Goal: Contribute content

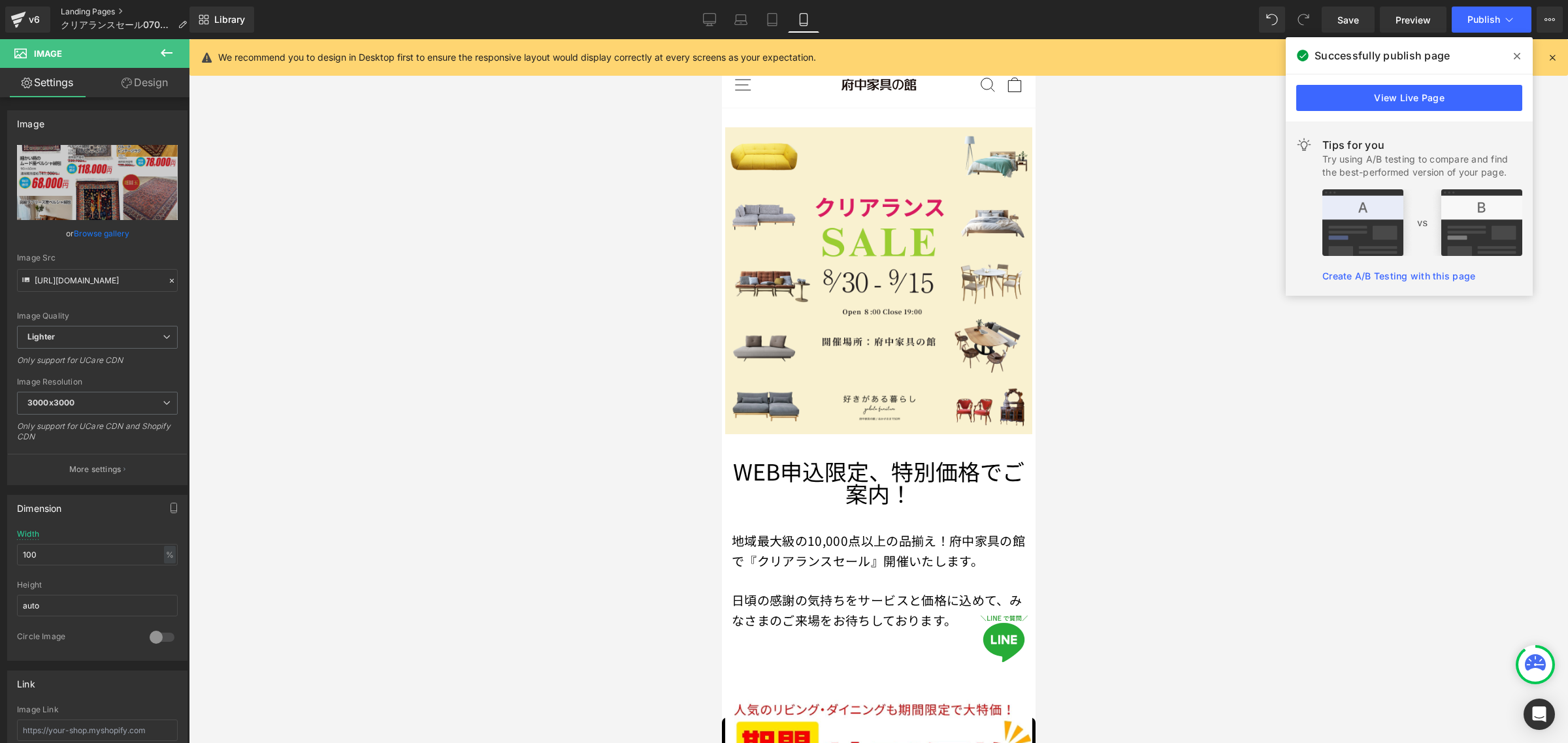
click at [95, 13] on link "Landing Pages" at bounding box center [128, 12] width 136 height 11
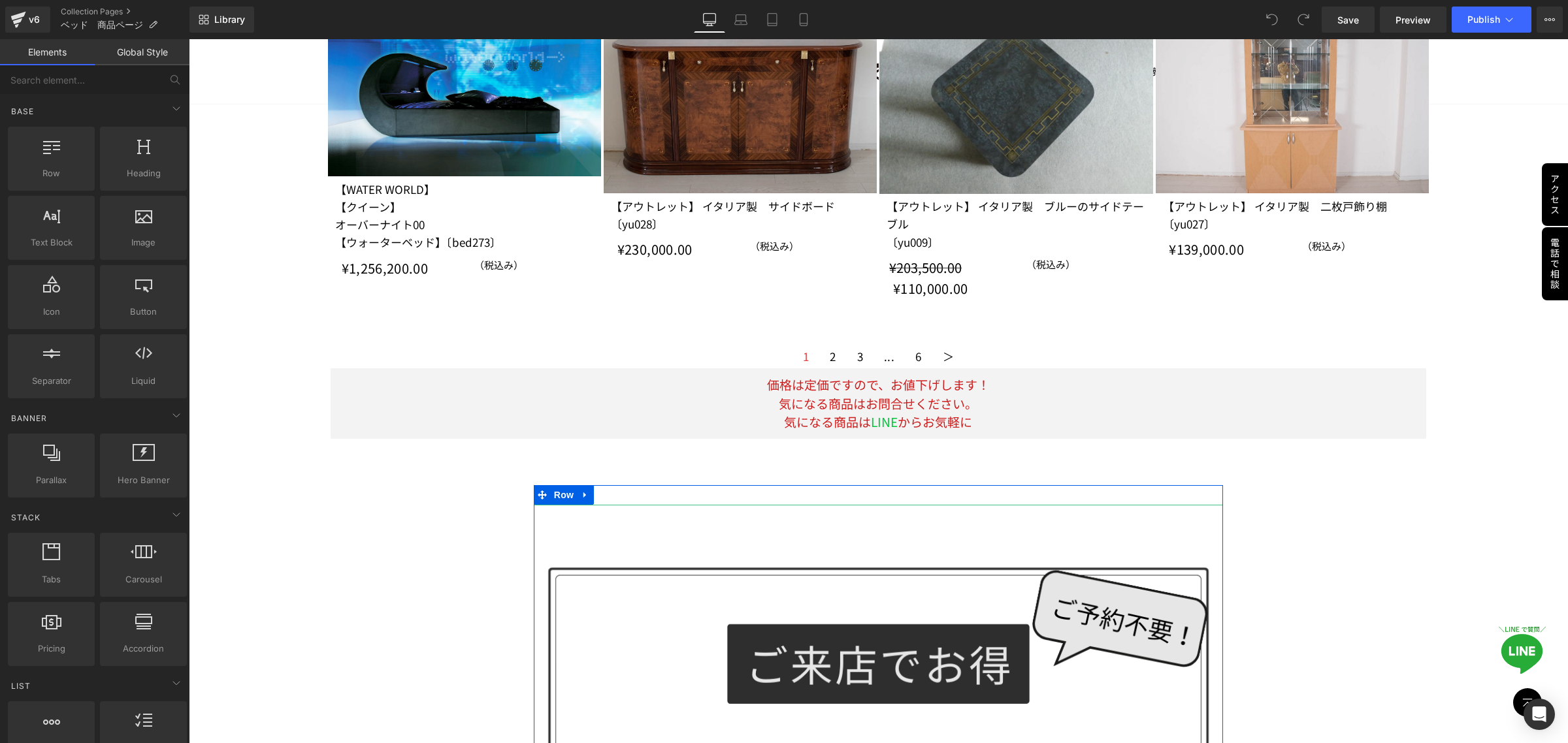
scroll to position [2041, 0]
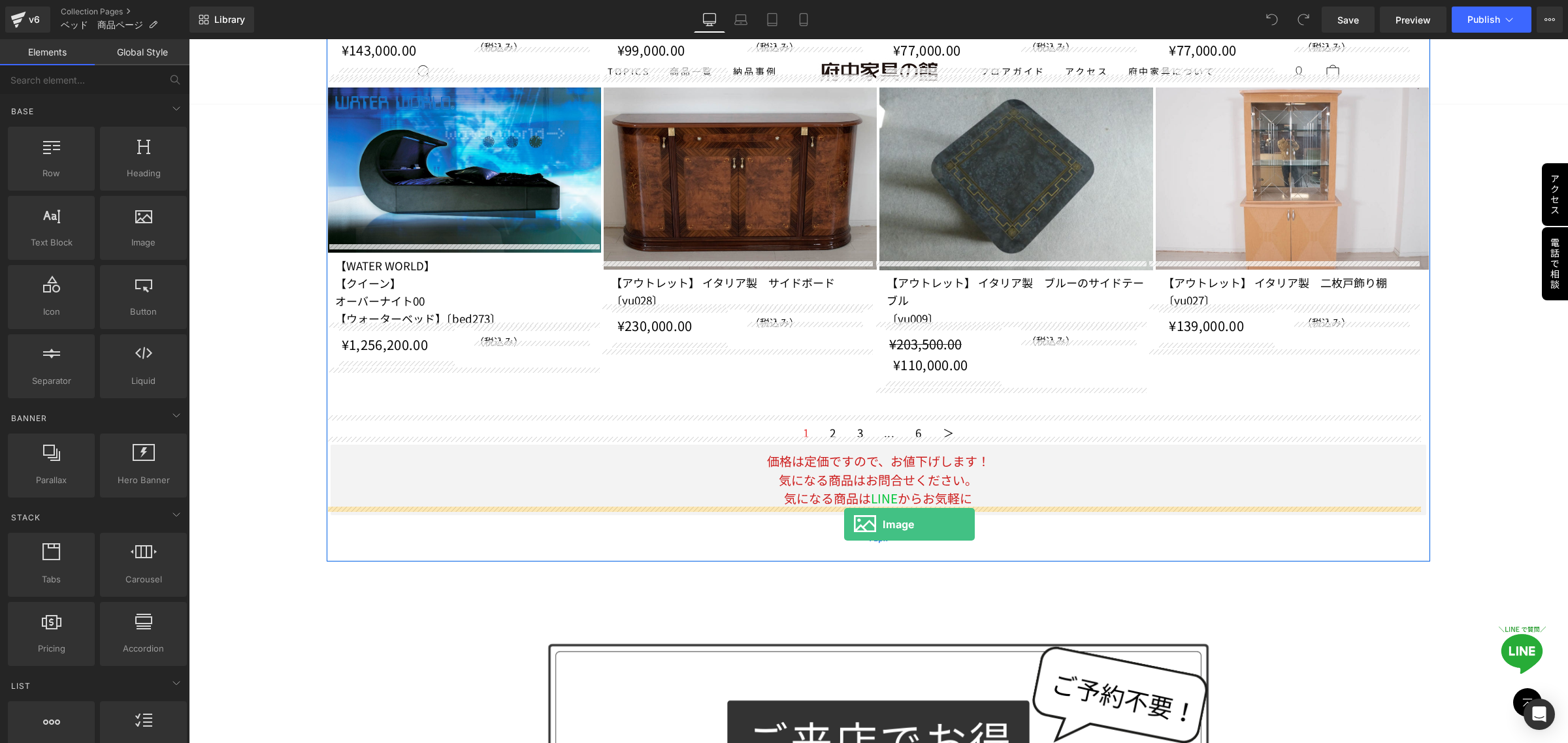
drag, startPoint x: 337, startPoint y: 273, endPoint x: 844, endPoint y: 525, distance: 566.2
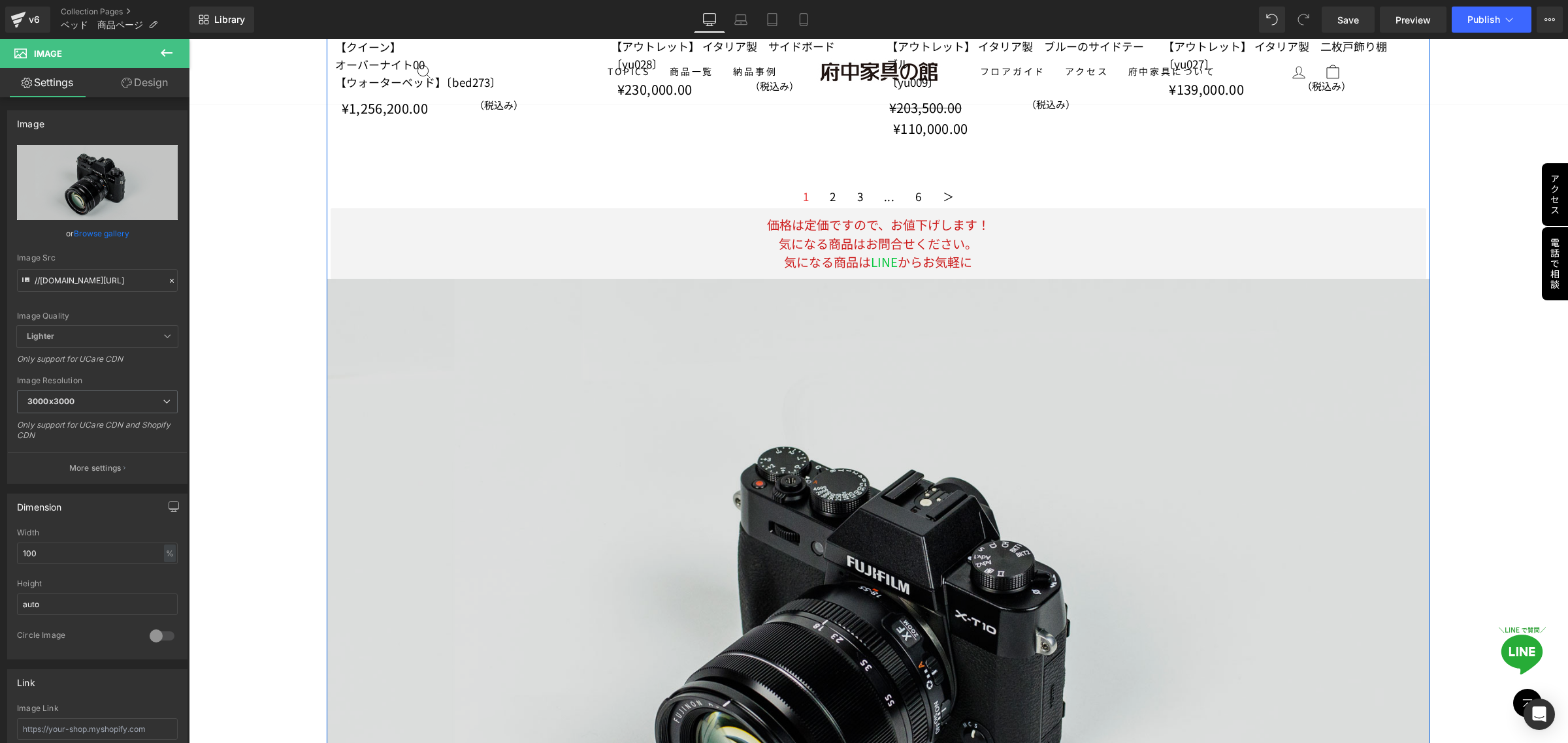
scroll to position [2354, 0]
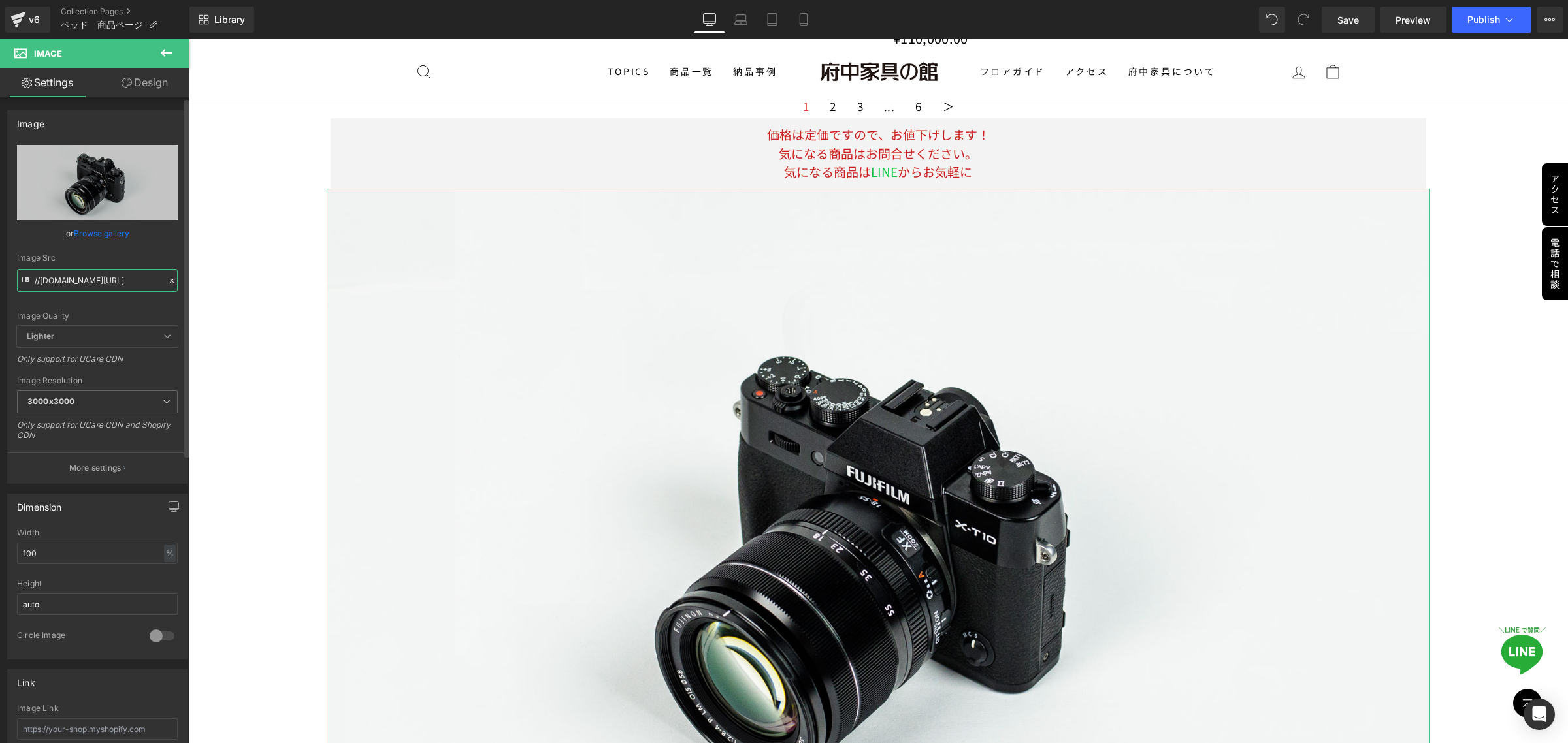
click at [40, 286] on input "//d1um8515vdn9kb.cloudfront.net/images/parallax.jpg" at bounding box center [97, 280] width 161 height 23
paste input "https://ucarecdn.com/e72cf6a3-c407-4a75-b832-29c84ae9f275/-/format/auto/-/previ…"
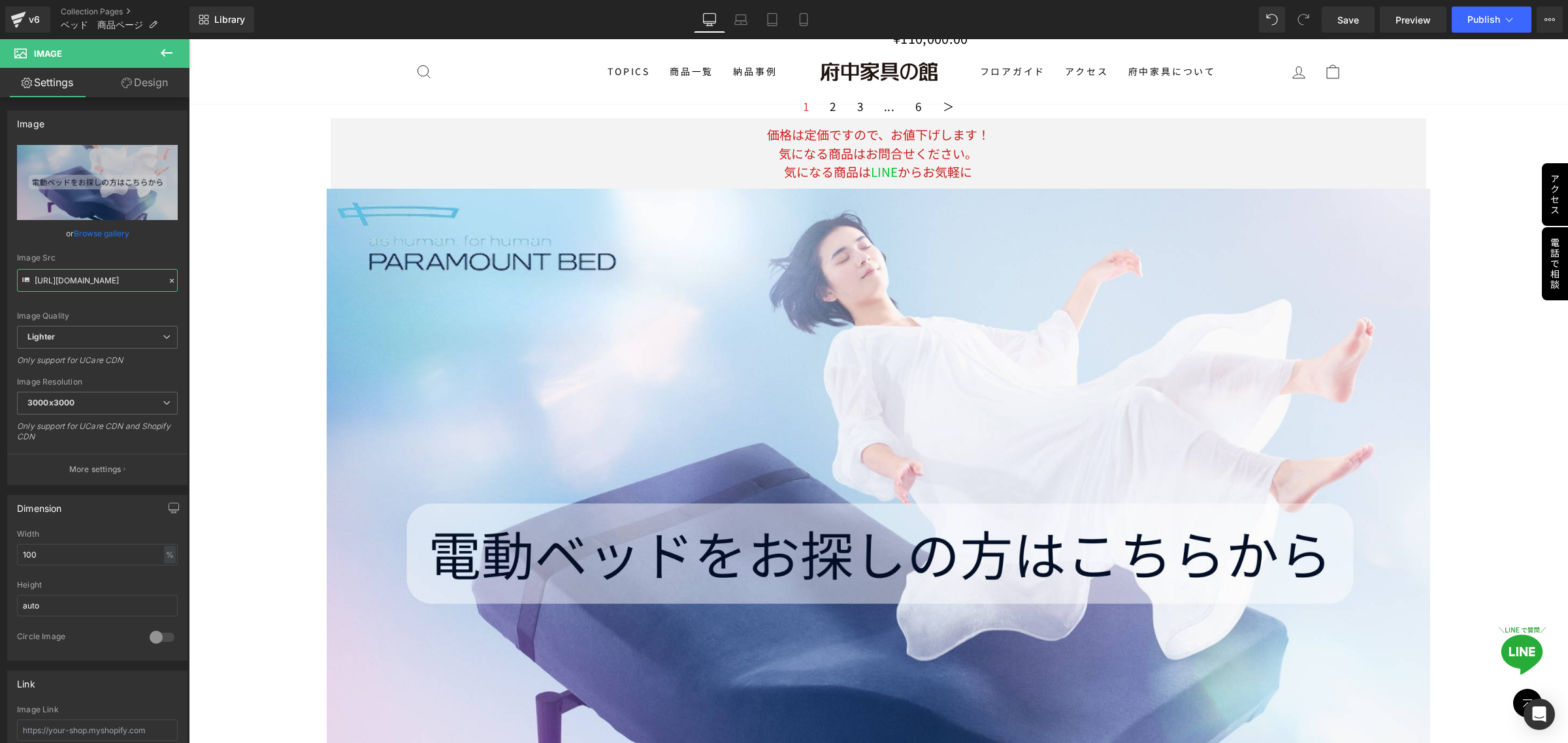
type input "https://ucarecdn.com/e72cf6a3-c407-4a75-b832-29c84ae9f275/-/format/auto/-/previ…"
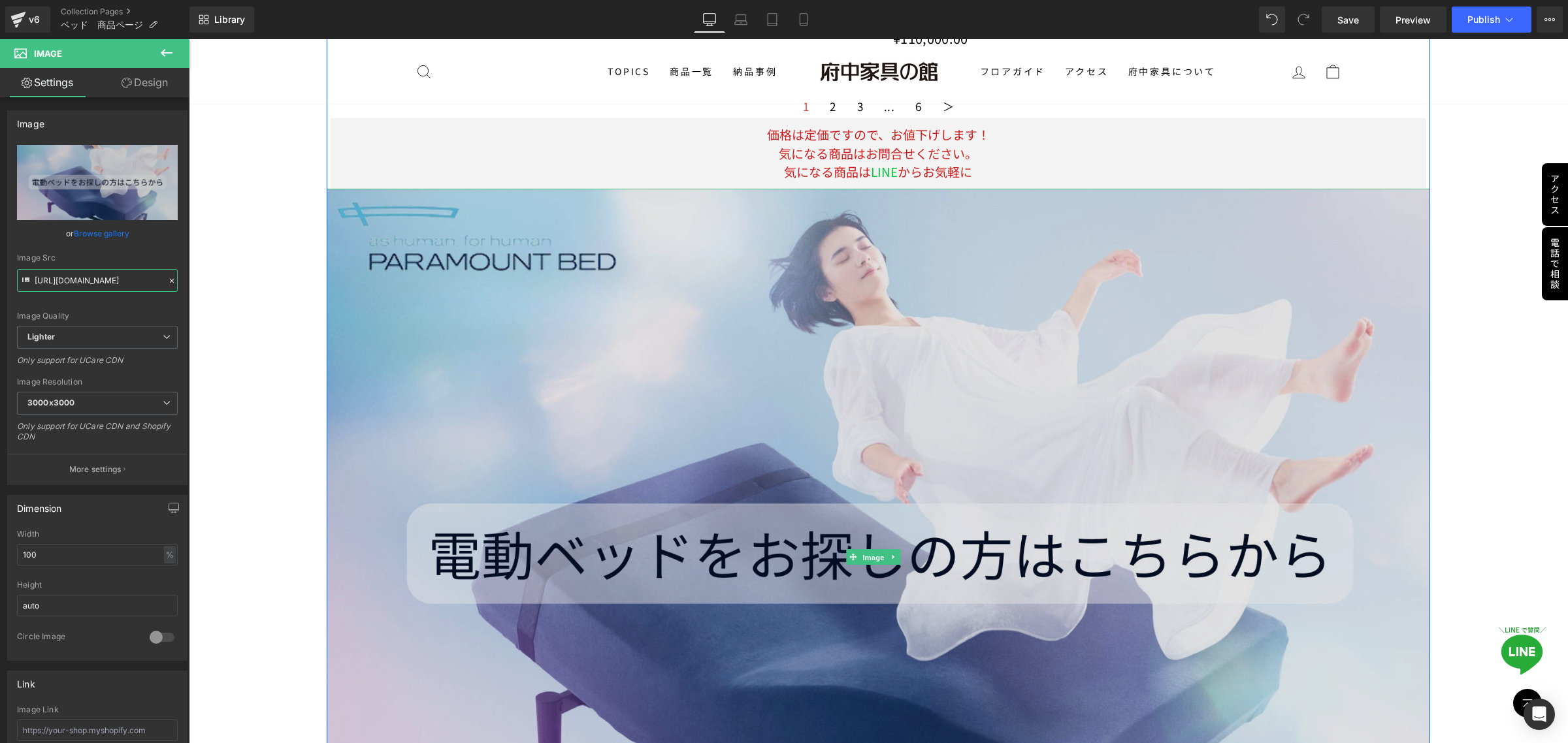
drag, startPoint x: 875, startPoint y: 546, endPoint x: 787, endPoint y: 544, distance: 88.0
click at [874, 549] on span "Image" at bounding box center [873, 556] width 27 height 15
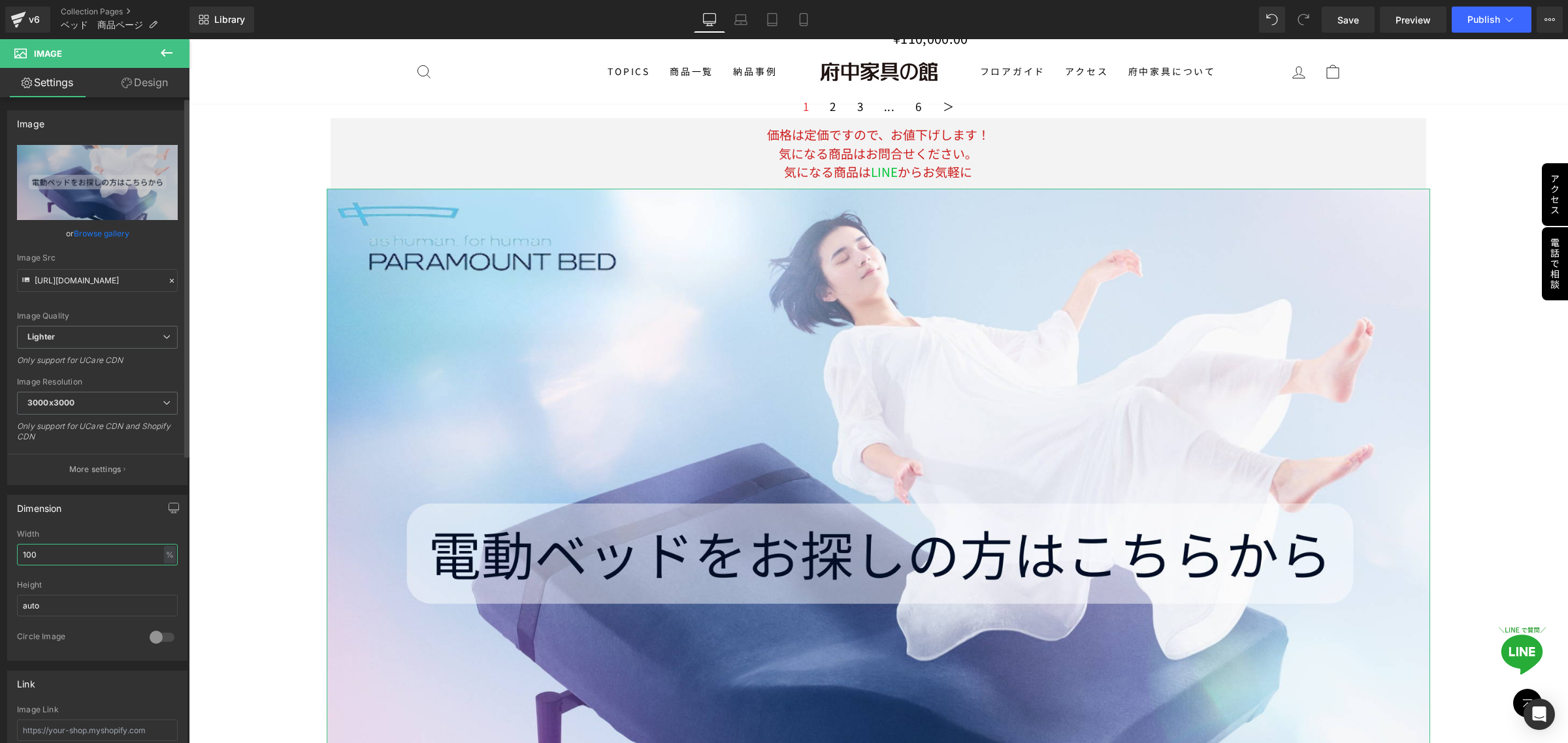
drag, startPoint x: 33, startPoint y: 556, endPoint x: 56, endPoint y: 553, distance: 23.2
click at [23, 556] on input "100" at bounding box center [97, 555] width 161 height 22
drag, startPoint x: 60, startPoint y: 553, endPoint x: 8, endPoint y: 552, distance: 52.0
click at [8, 552] on div "100% Width 100 % % px auto Height auto 0 Circle Image" at bounding box center [97, 594] width 179 height 131
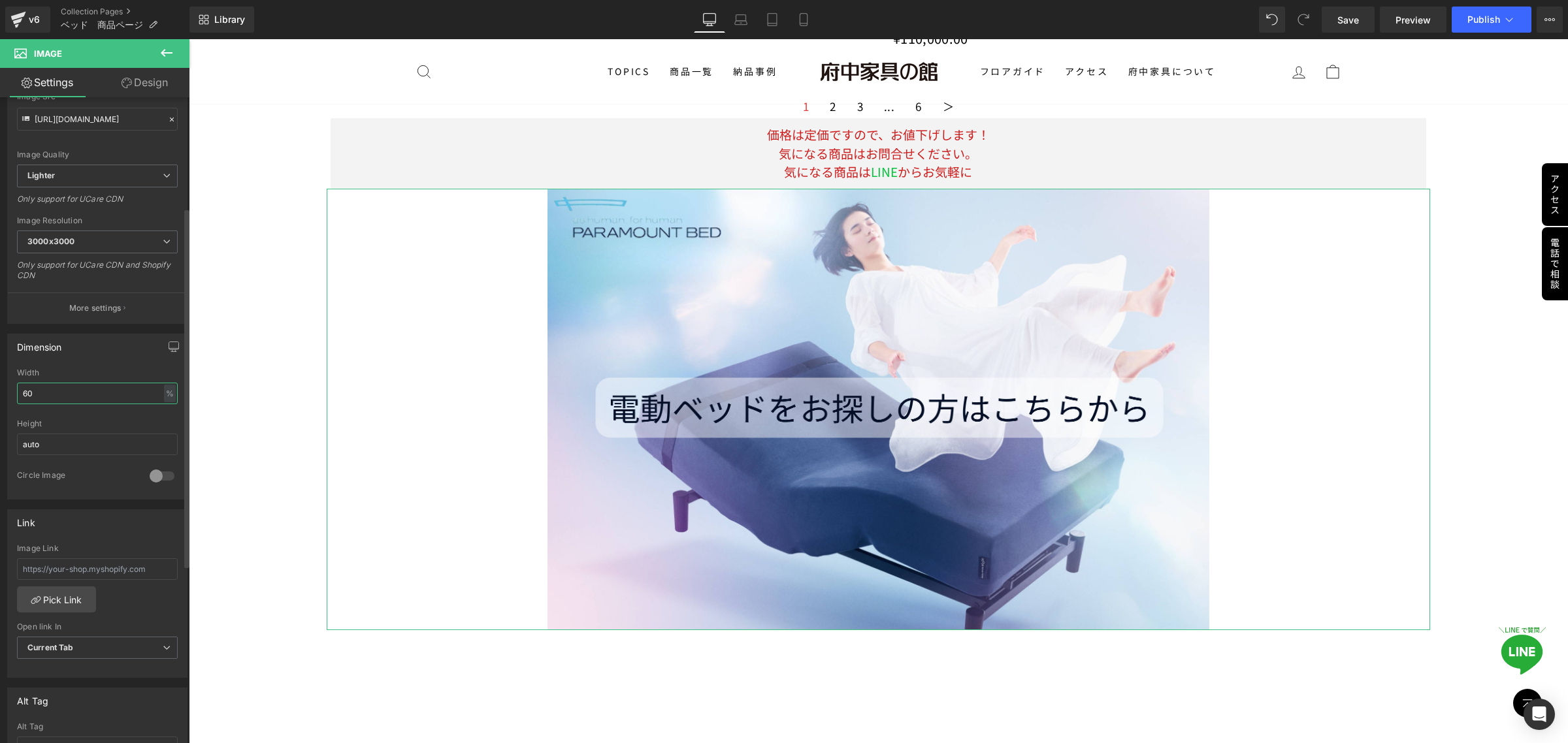
scroll to position [245, 0]
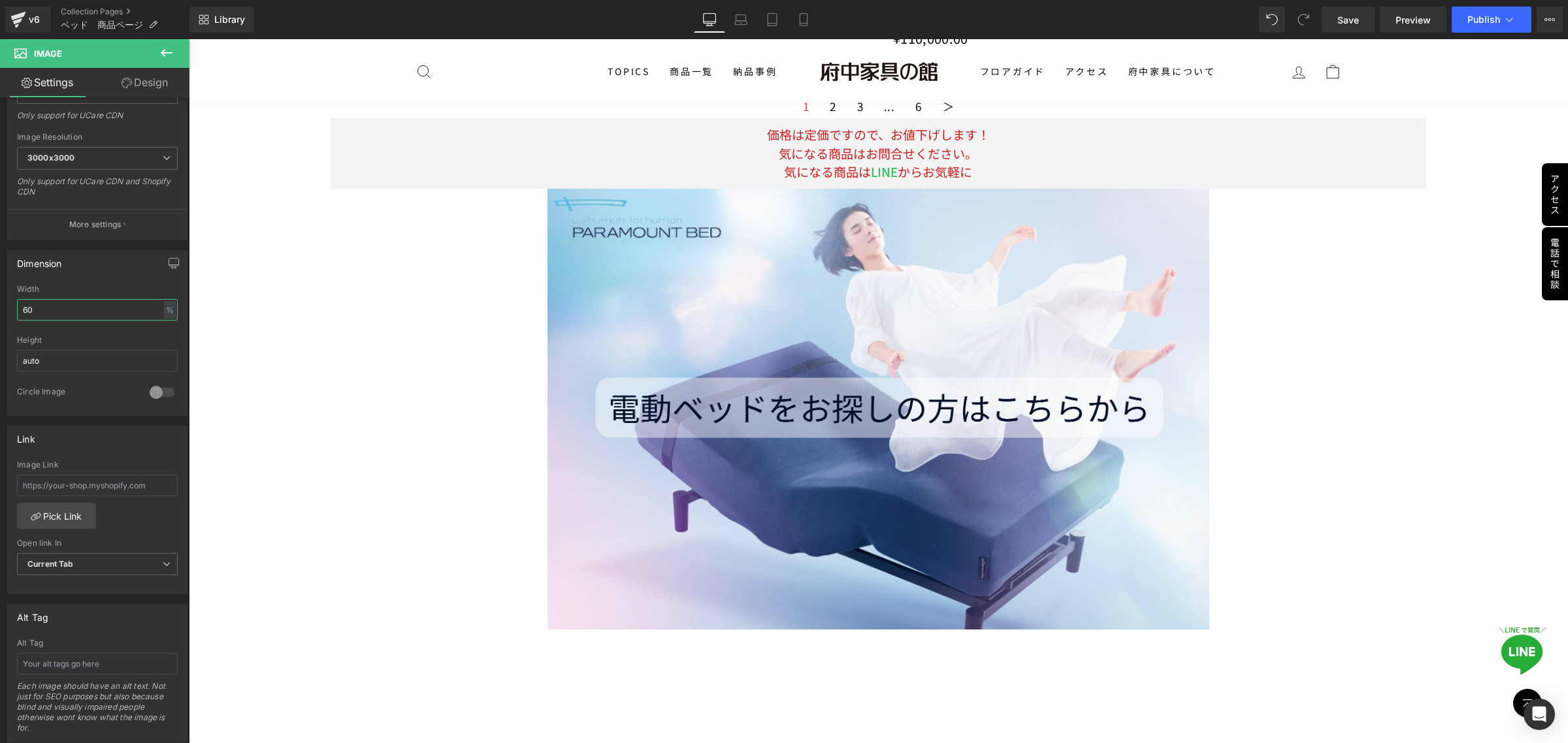
type input "60"
click at [149, 484] on input "text" at bounding box center [97, 485] width 161 height 22
paste input "/collections/electricbed"
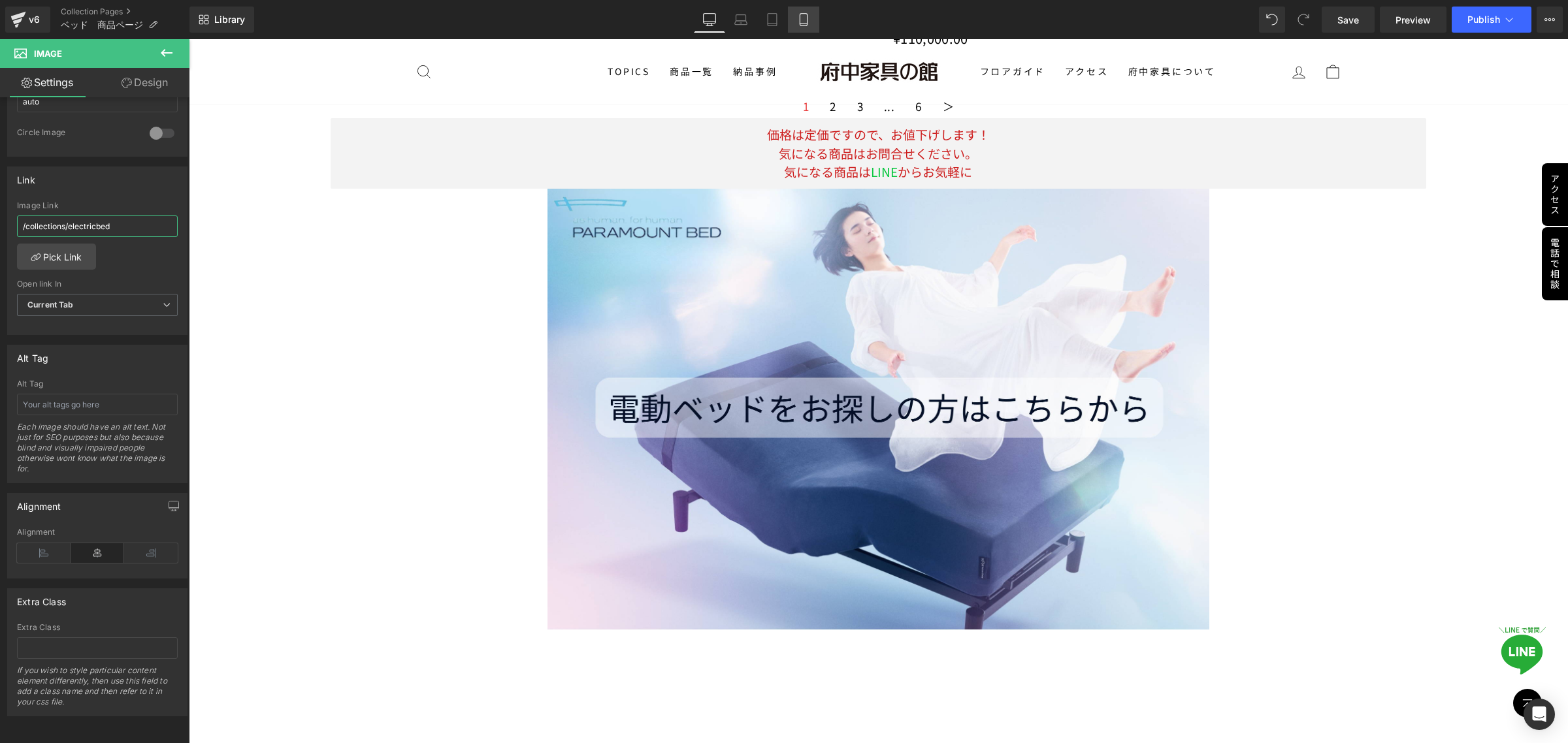
type input "/collections/electricbed"
click at [806, 18] on icon at bounding box center [804, 19] width 13 height 13
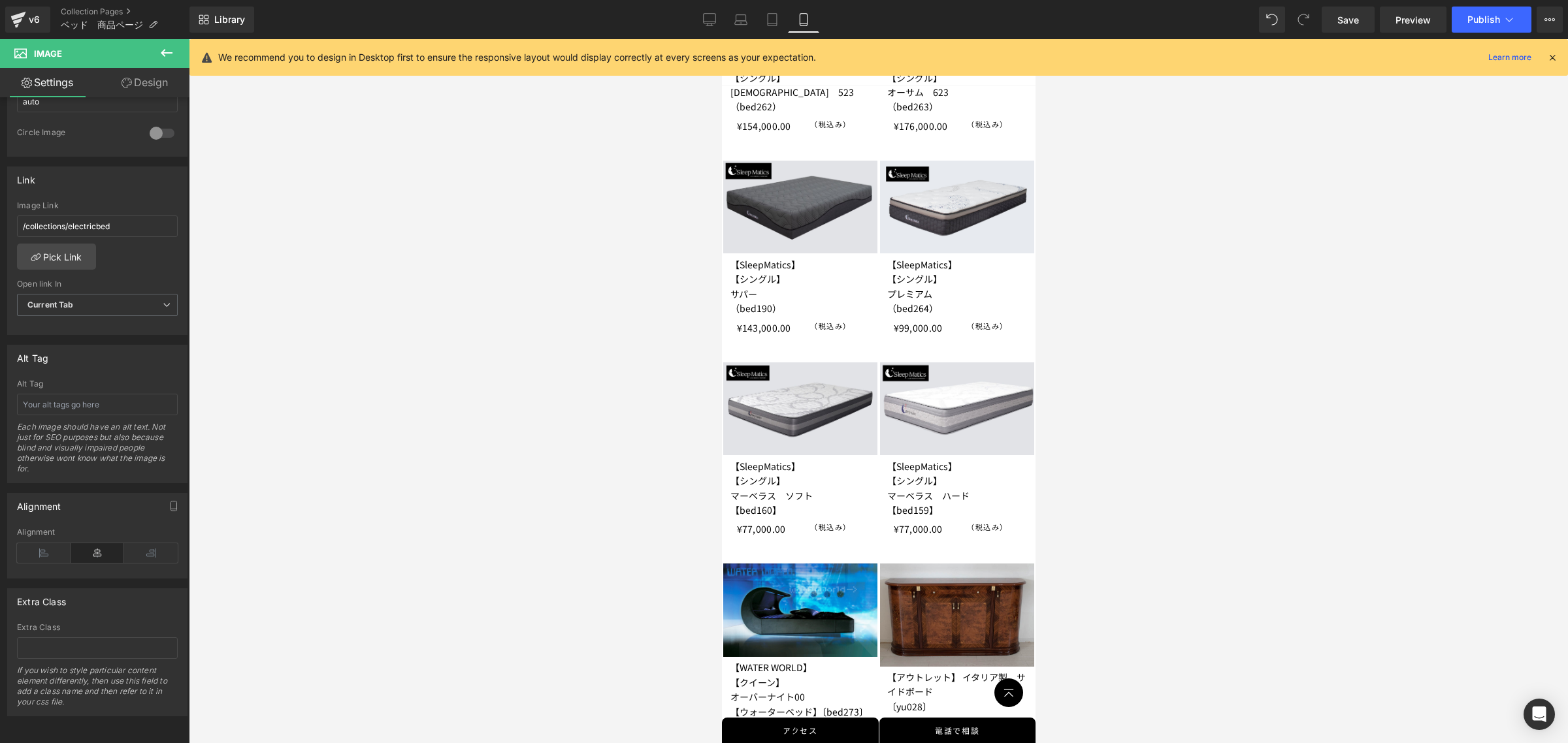
scroll to position [1971, 0]
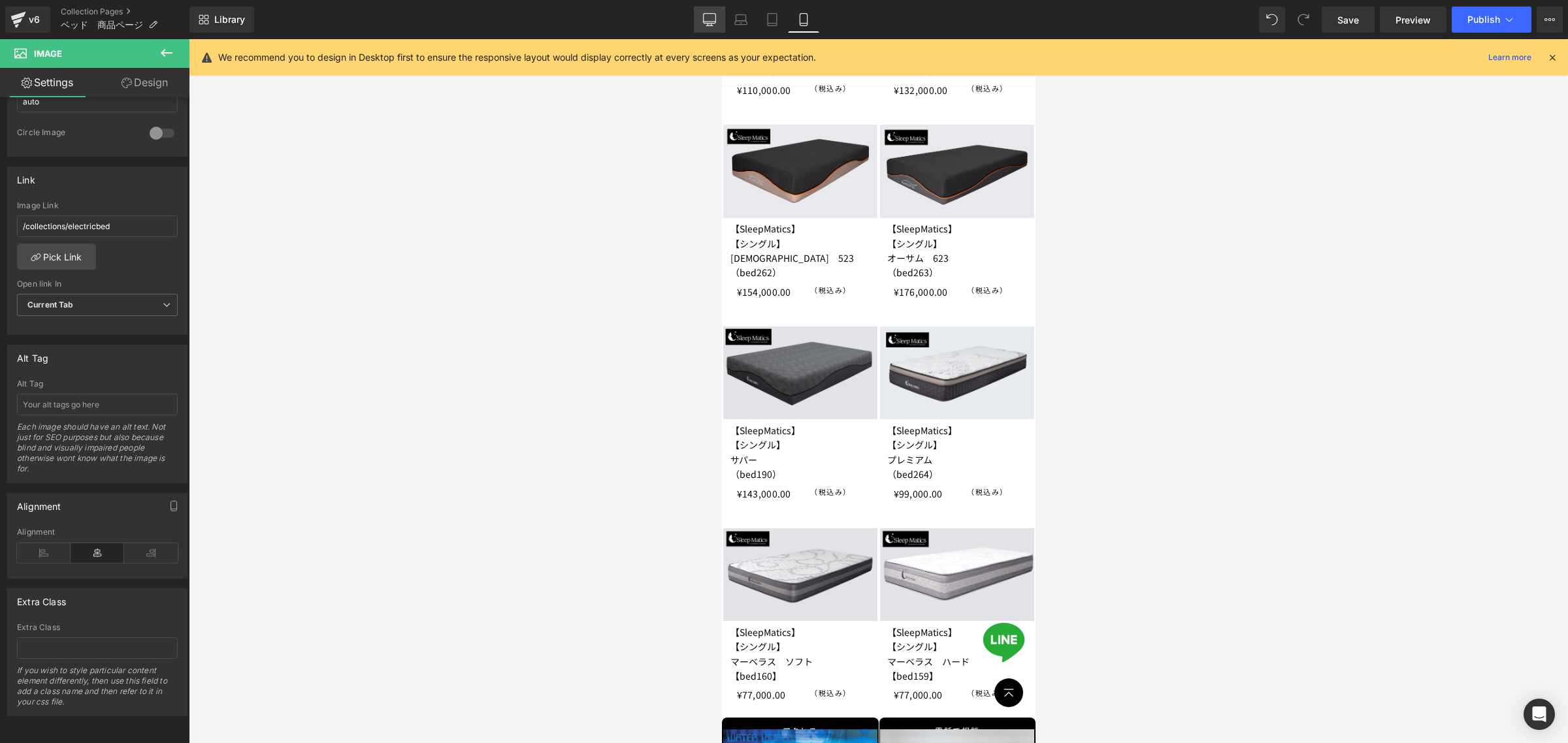
click at [713, 16] on icon at bounding box center [709, 19] width 13 height 13
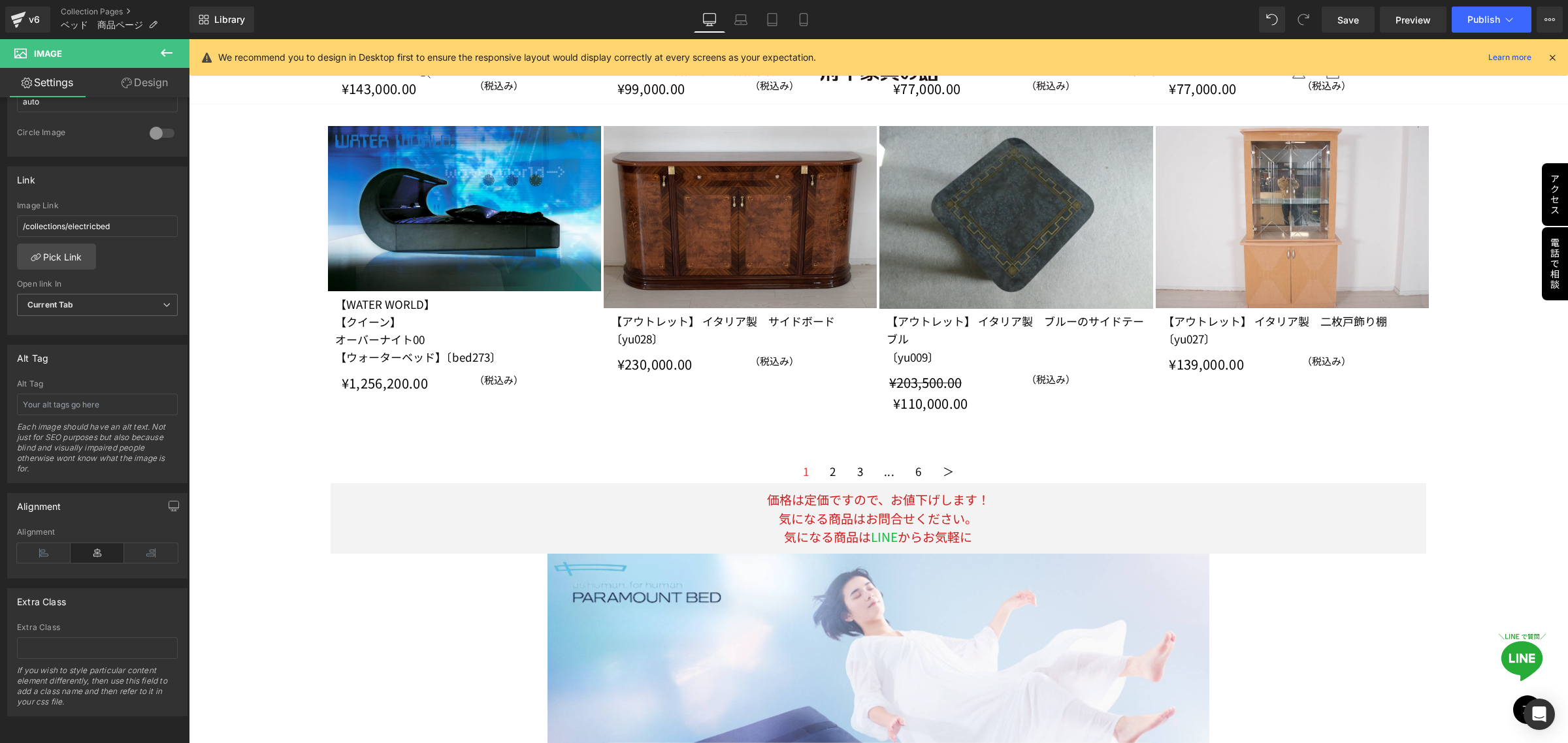
scroll to position [1299, 0]
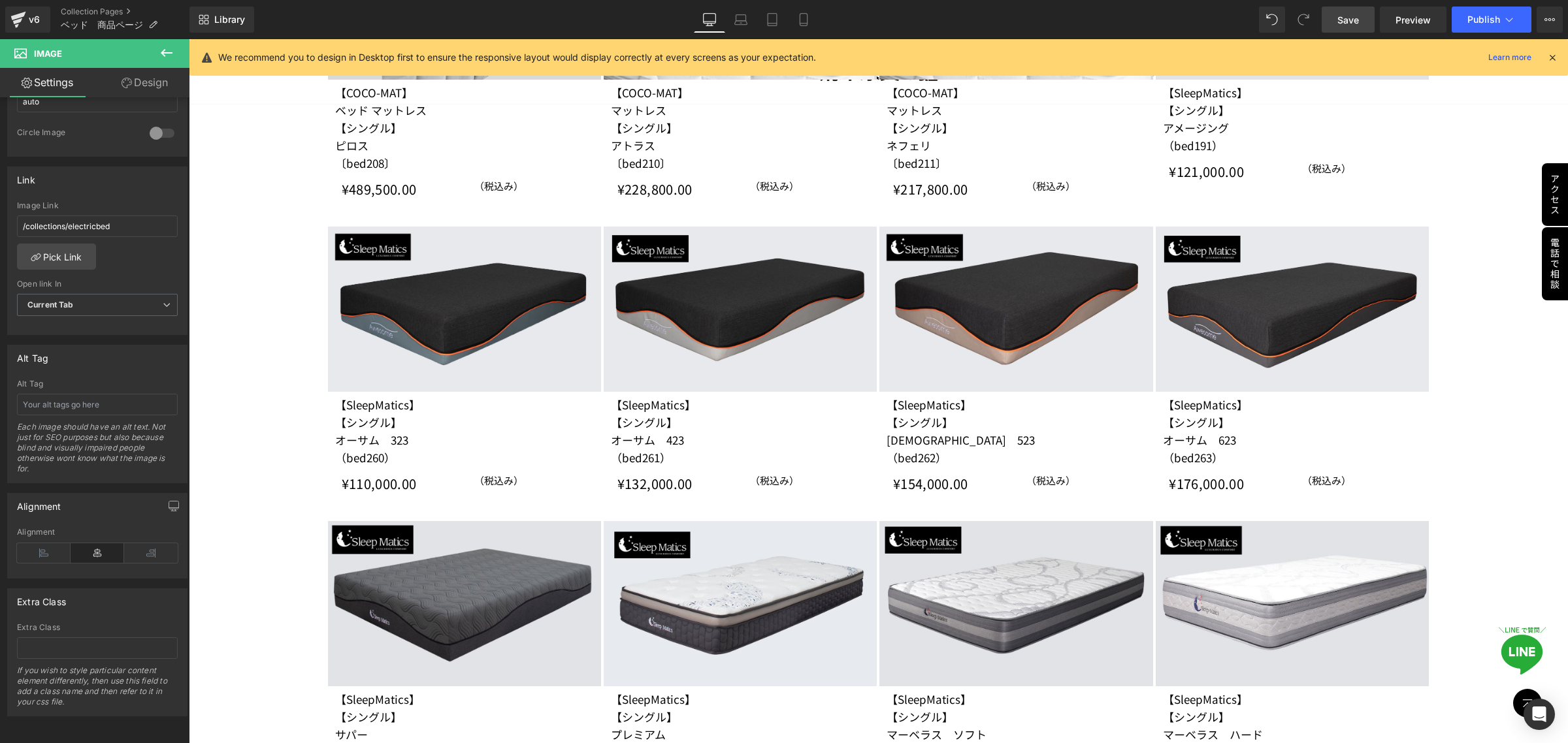
click at [1338, 17] on span "Save" at bounding box center [1348, 19] width 22 height 14
click at [1494, 10] on button "Publish" at bounding box center [1491, 19] width 79 height 26
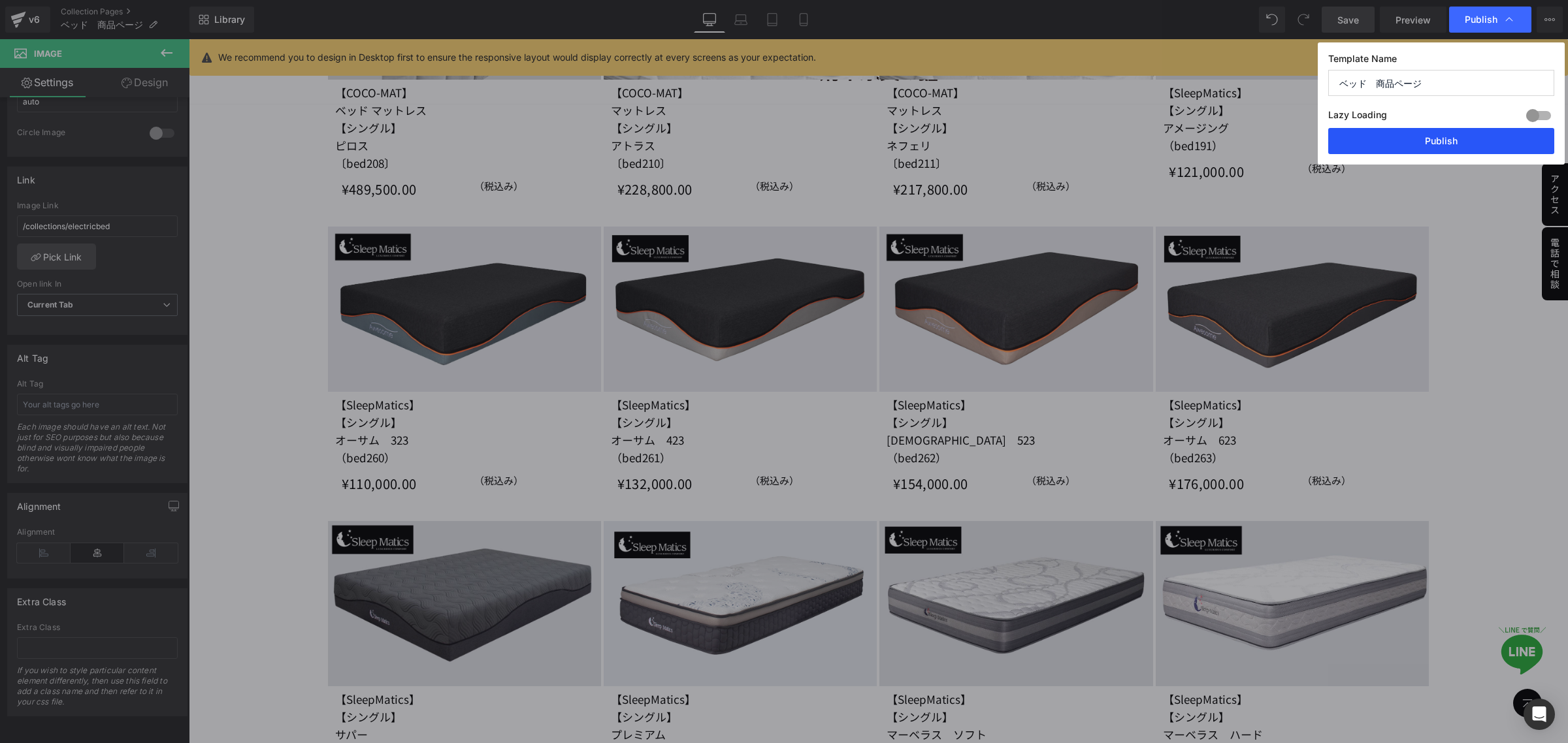
click at [1468, 143] on button "Publish" at bounding box center [1441, 141] width 226 height 26
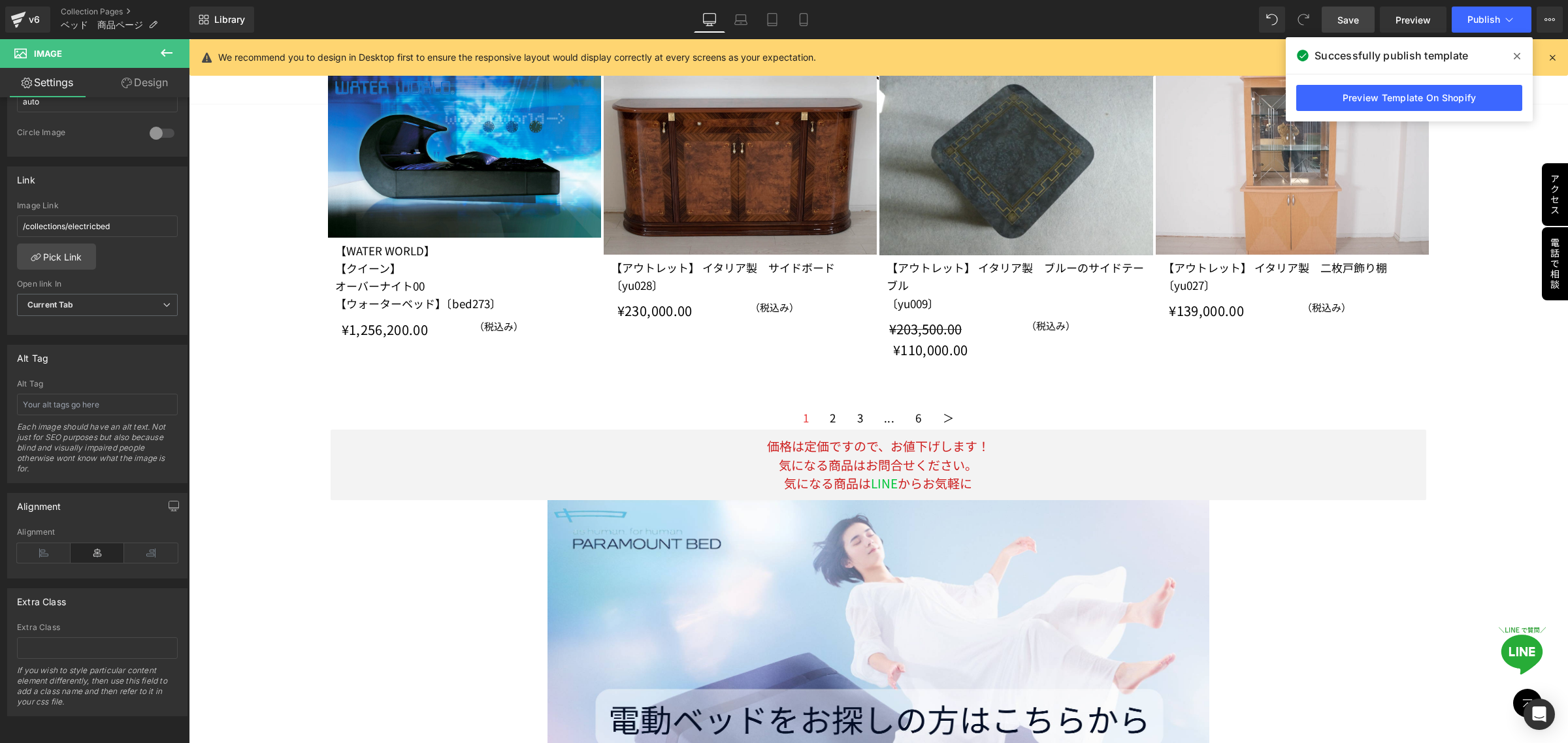
scroll to position [2279, 0]
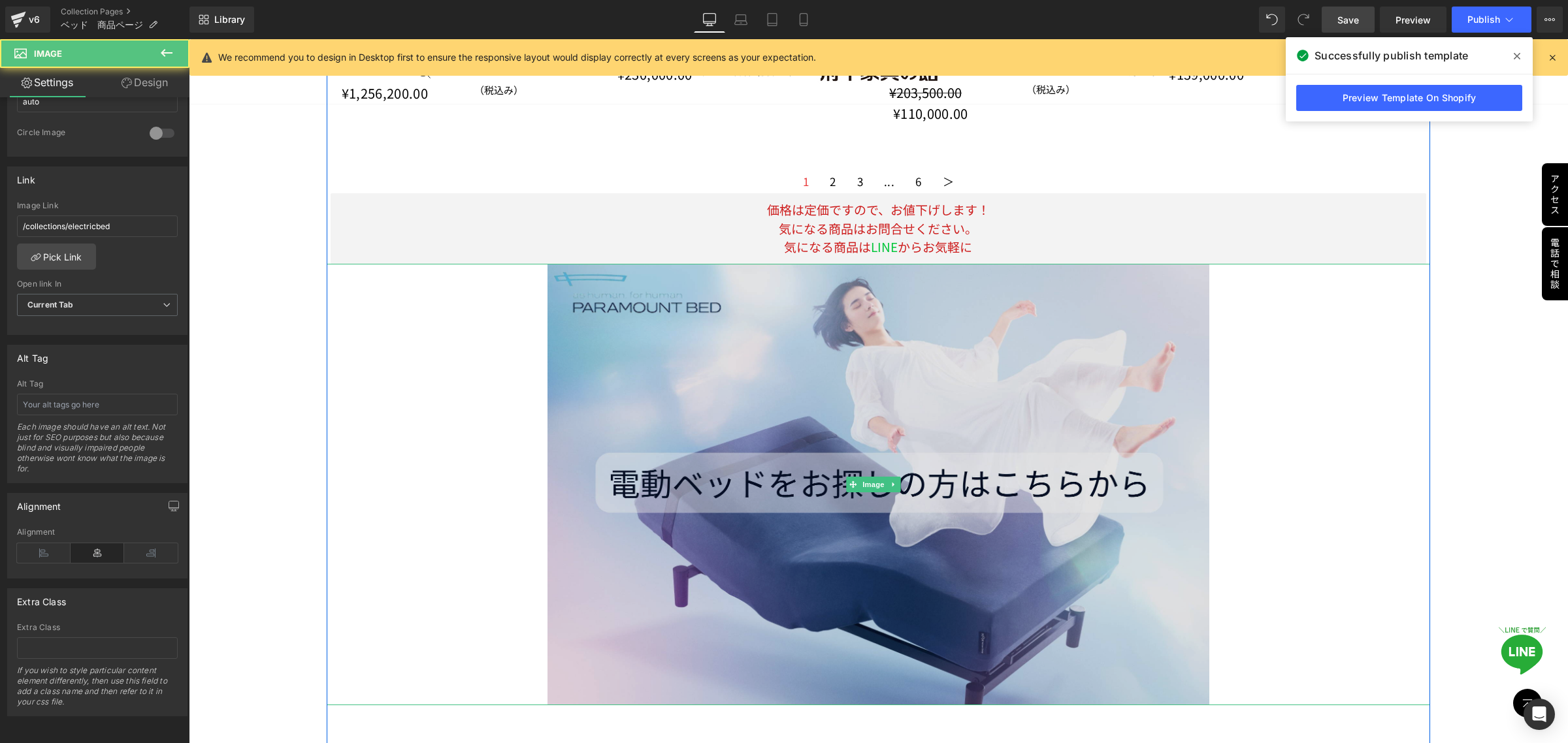
click at [911, 384] on img at bounding box center [879, 485] width 662 height 442
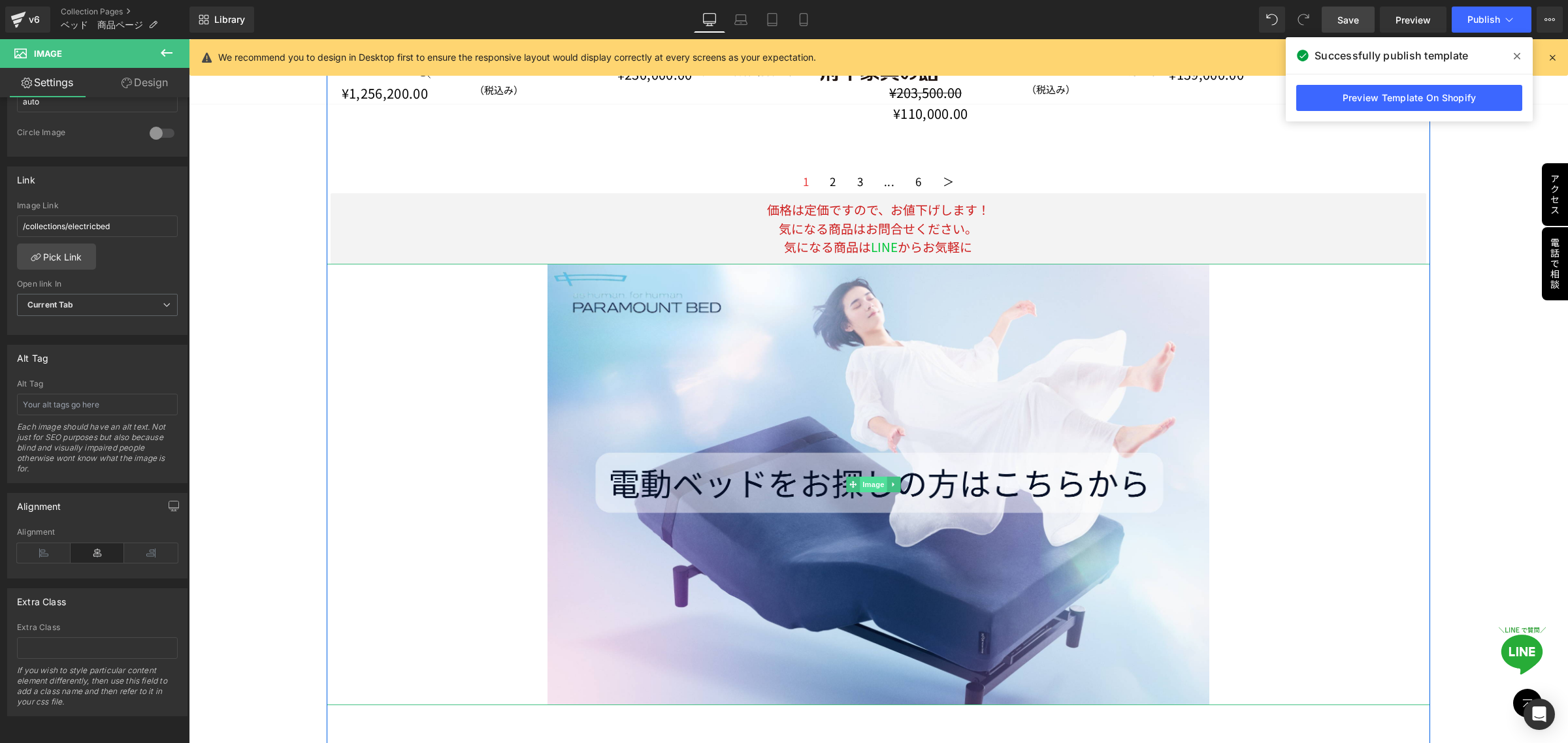
click at [868, 477] on span "Image" at bounding box center [873, 484] width 27 height 15
click at [143, 83] on link "Design" at bounding box center [144, 82] width 95 height 30
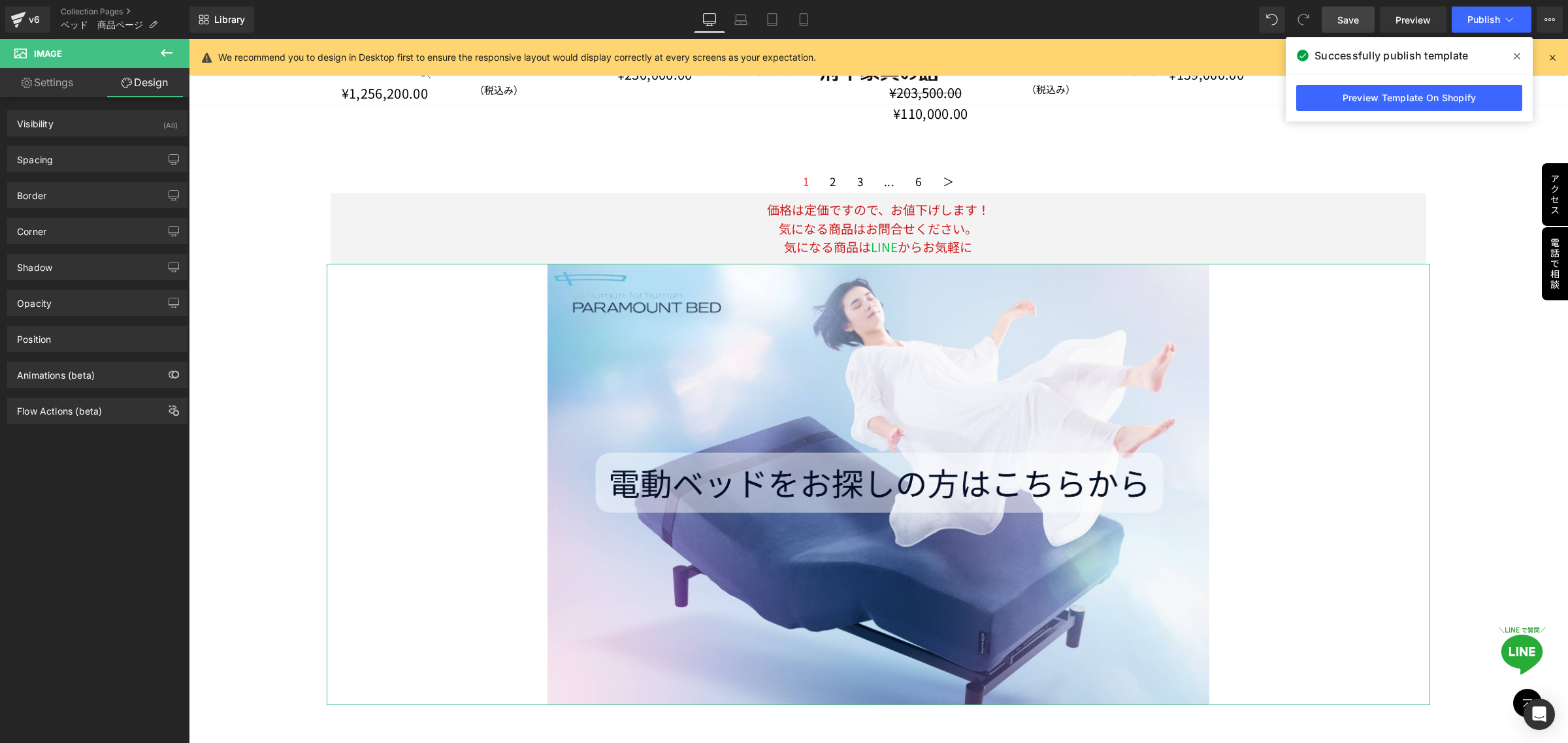
type input "0"
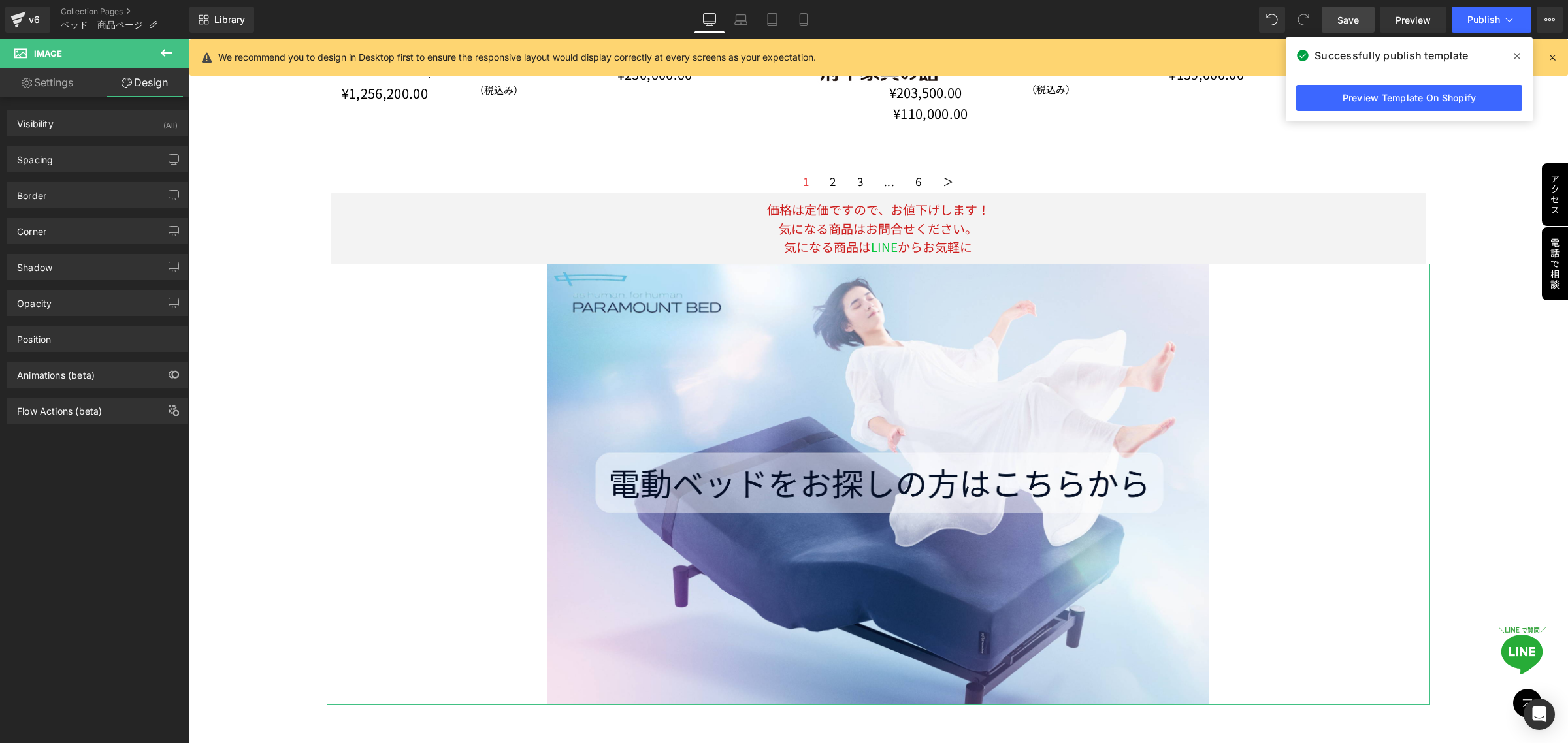
type input "0"
click at [102, 155] on div "Spacing" at bounding box center [97, 160] width 179 height 25
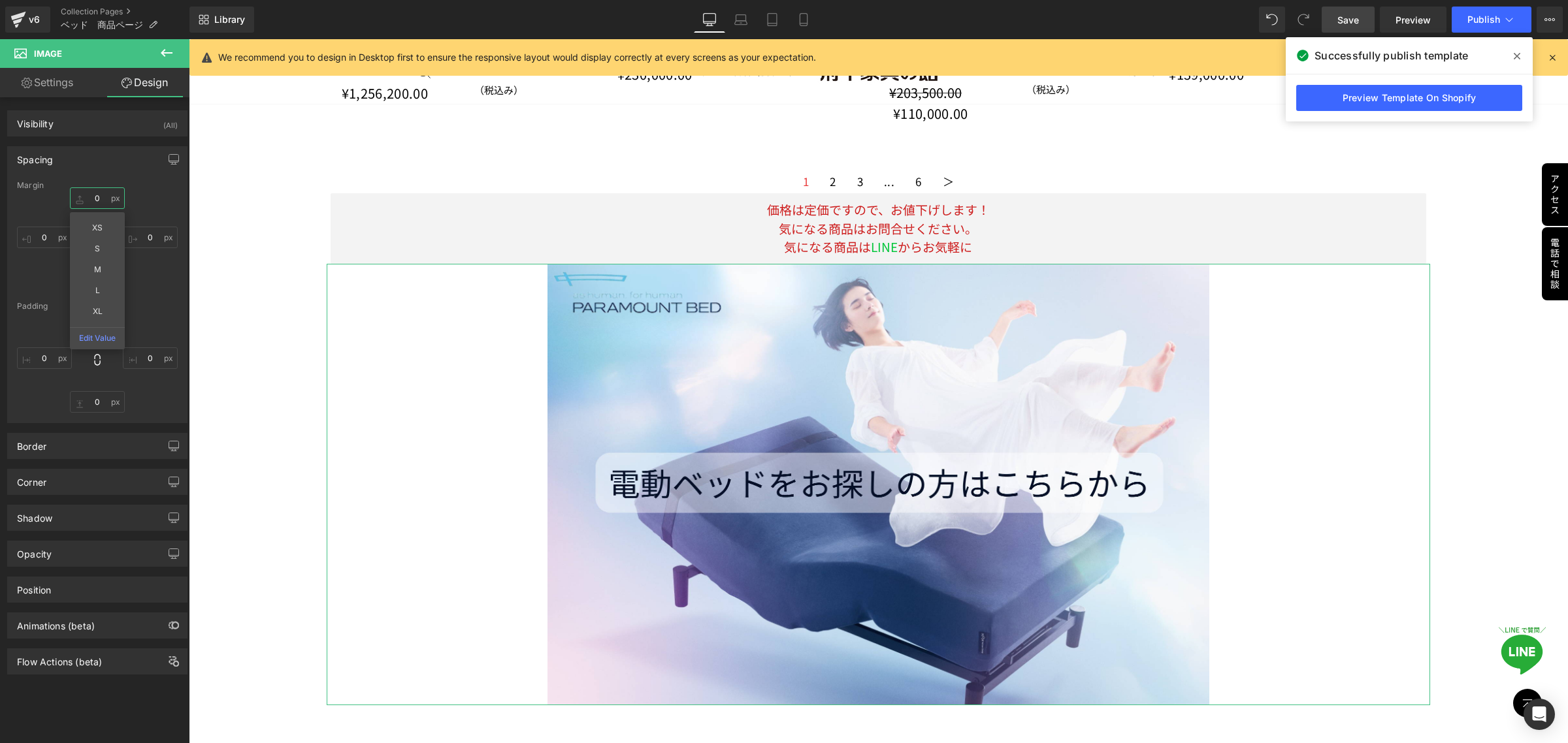
click at [106, 205] on input "0" at bounding box center [97, 198] width 55 height 22
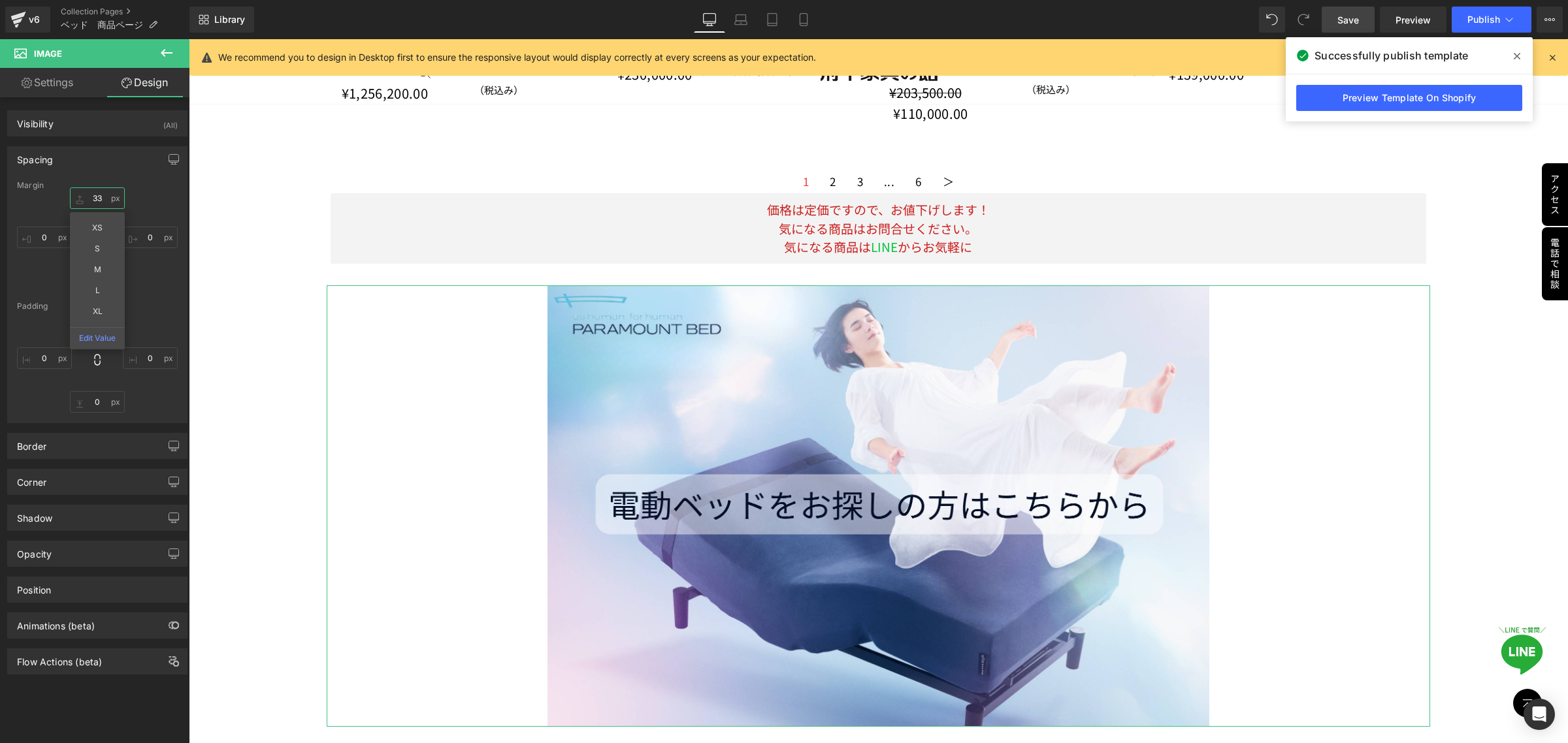
type input "33+"
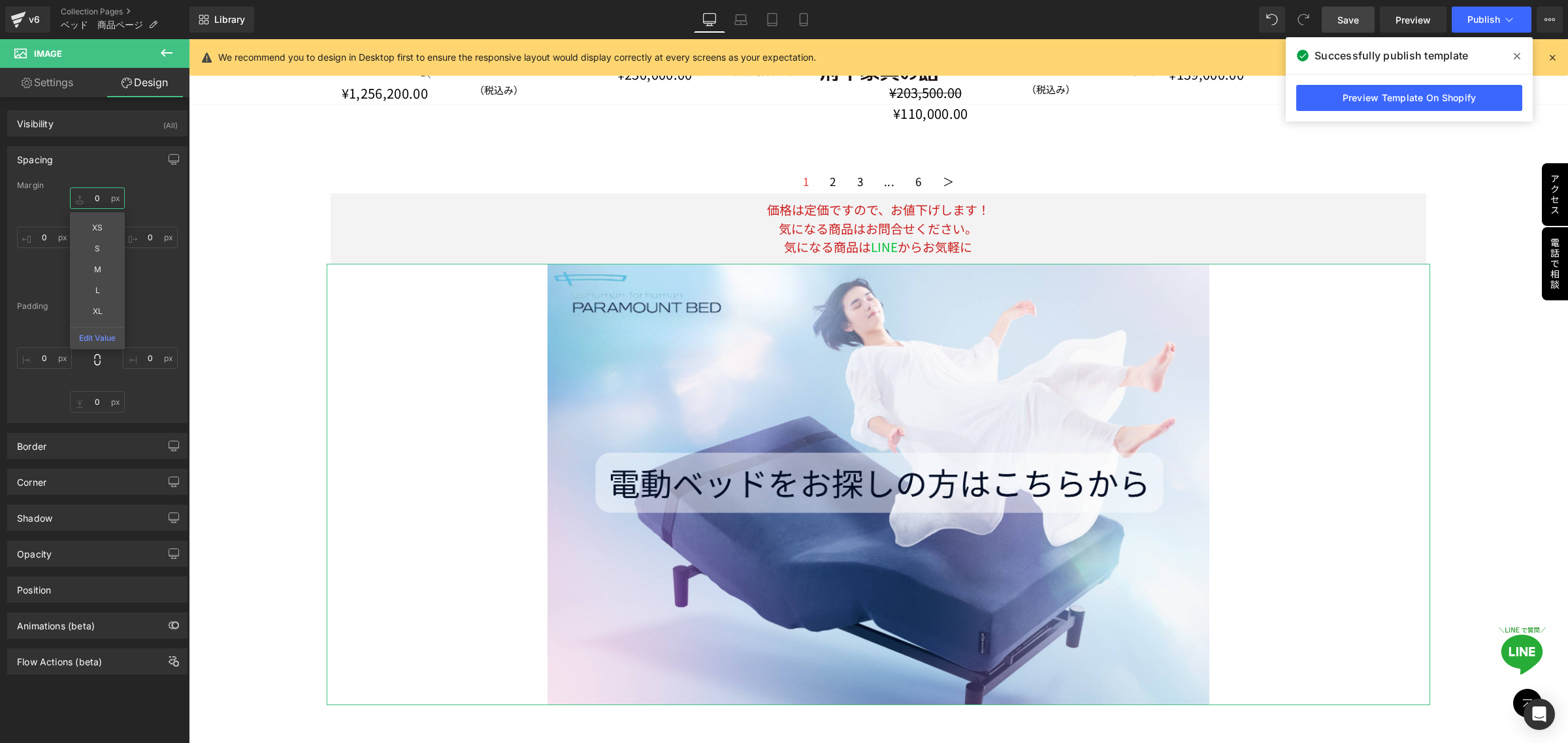
type input "3+3"
type input "3+33"
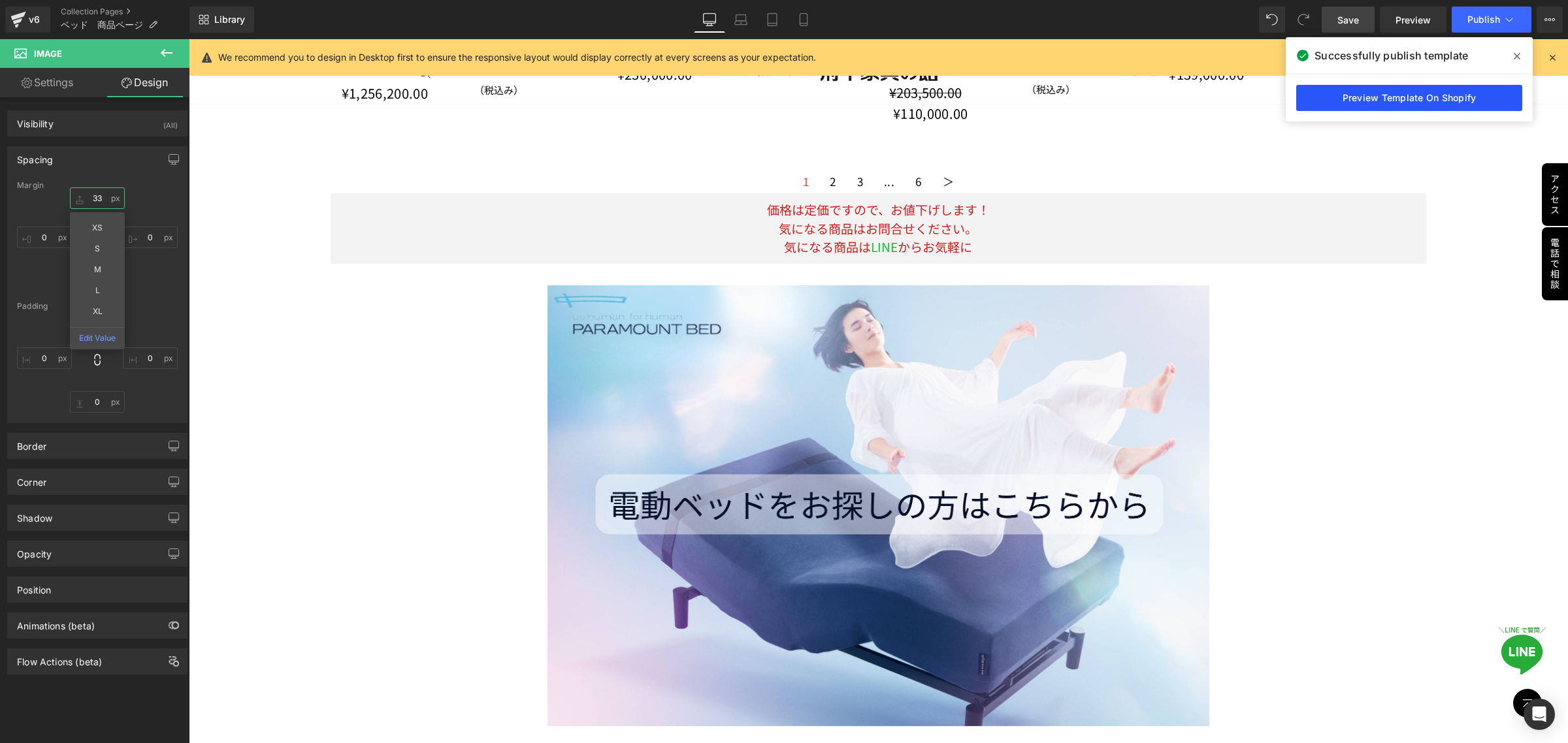
type input "33"
click at [1392, 105] on link "Preview Template On Shopify" at bounding box center [1409, 97] width 226 height 26
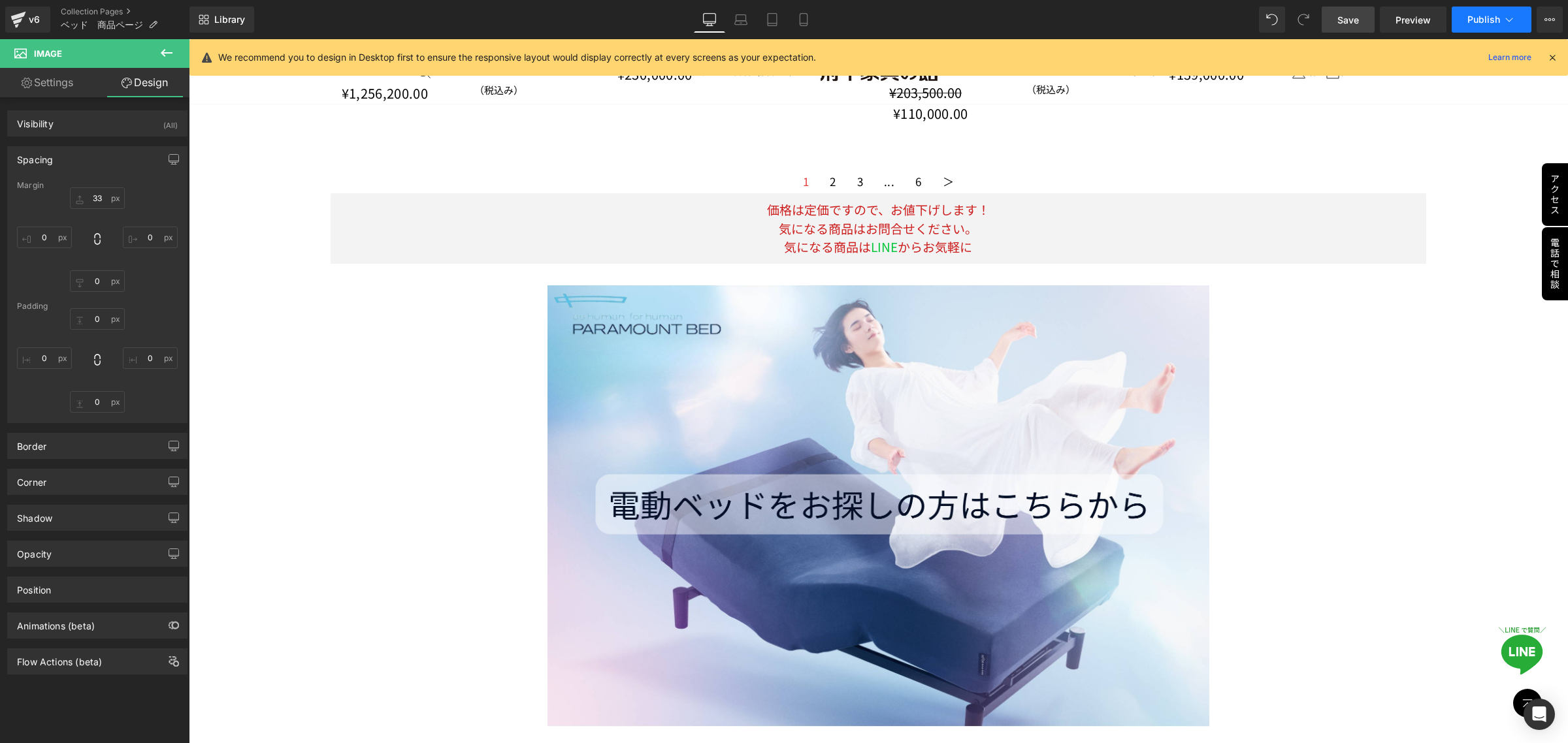
click at [1480, 25] on button "Publish" at bounding box center [1491, 19] width 79 height 26
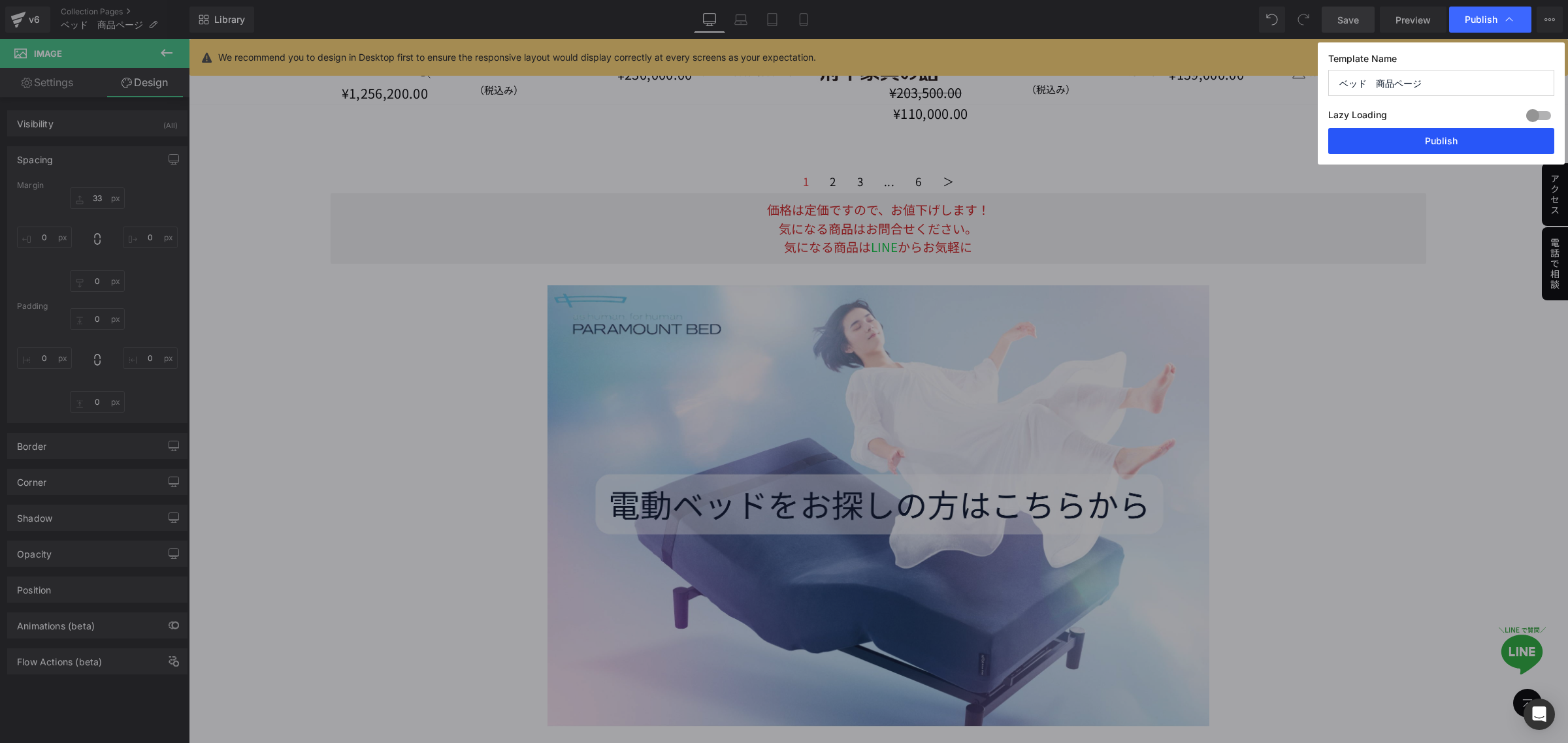
click at [1443, 134] on button "Publish" at bounding box center [1441, 141] width 226 height 26
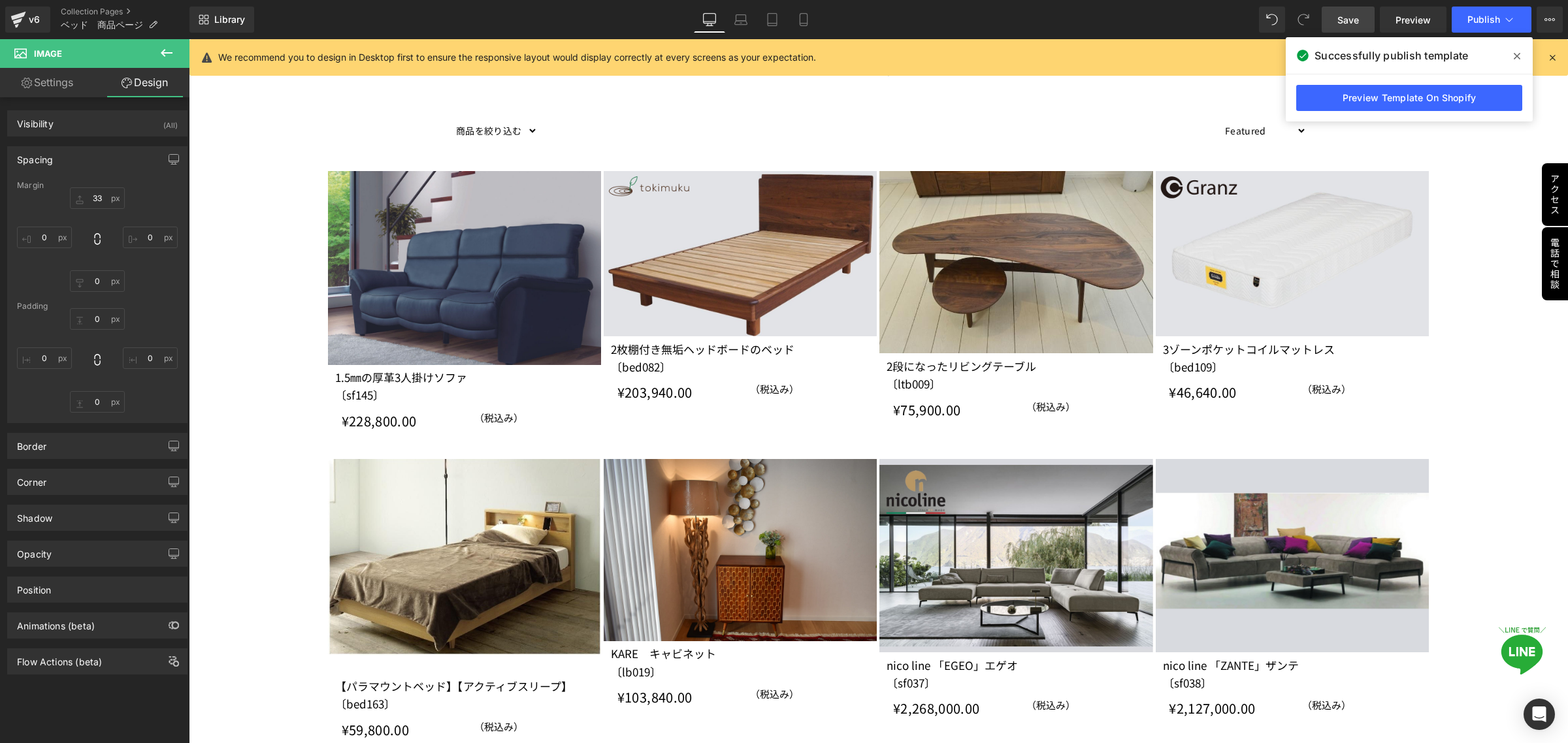
scroll to position [0, 0]
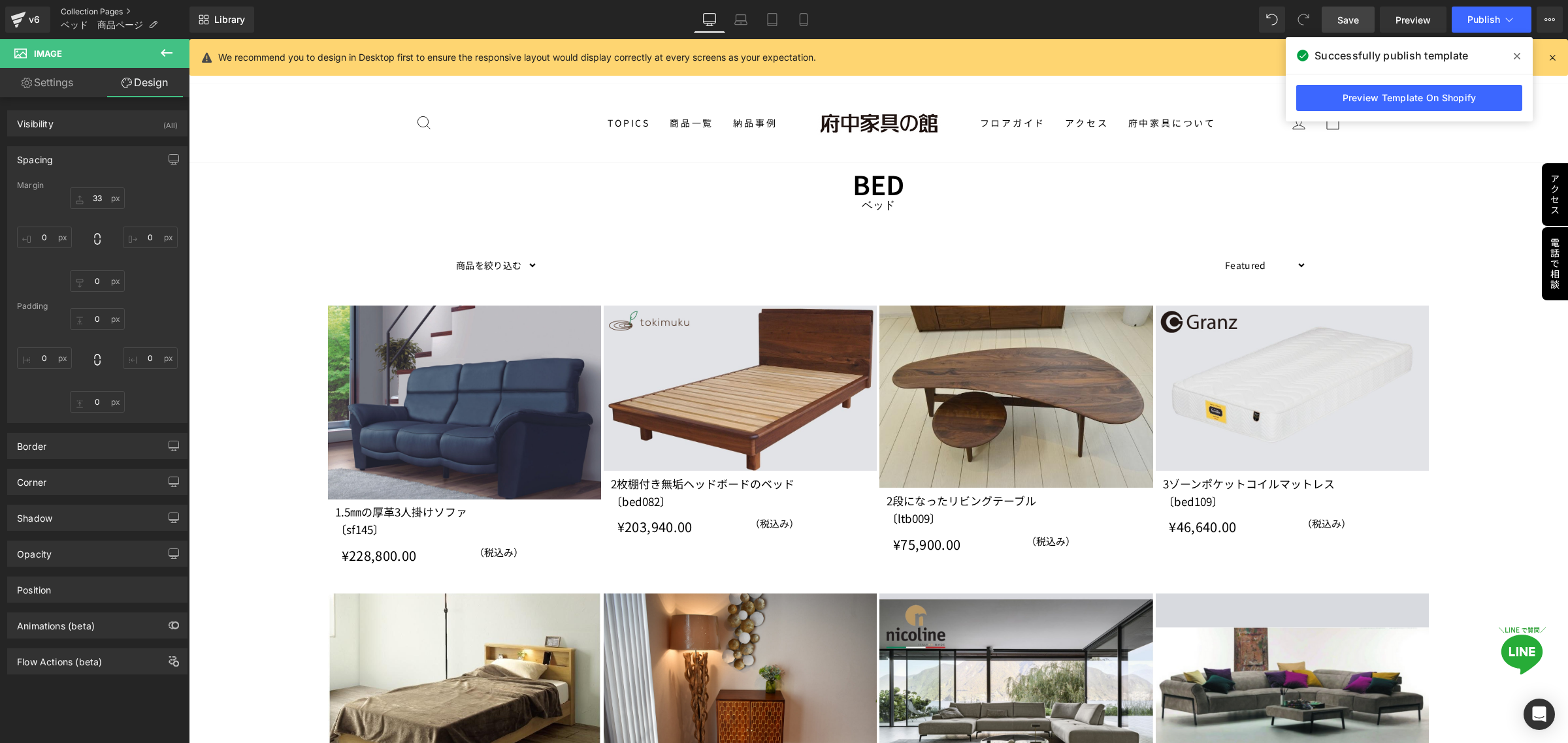
click at [102, 11] on link "Collection Pages" at bounding box center [125, 12] width 129 height 11
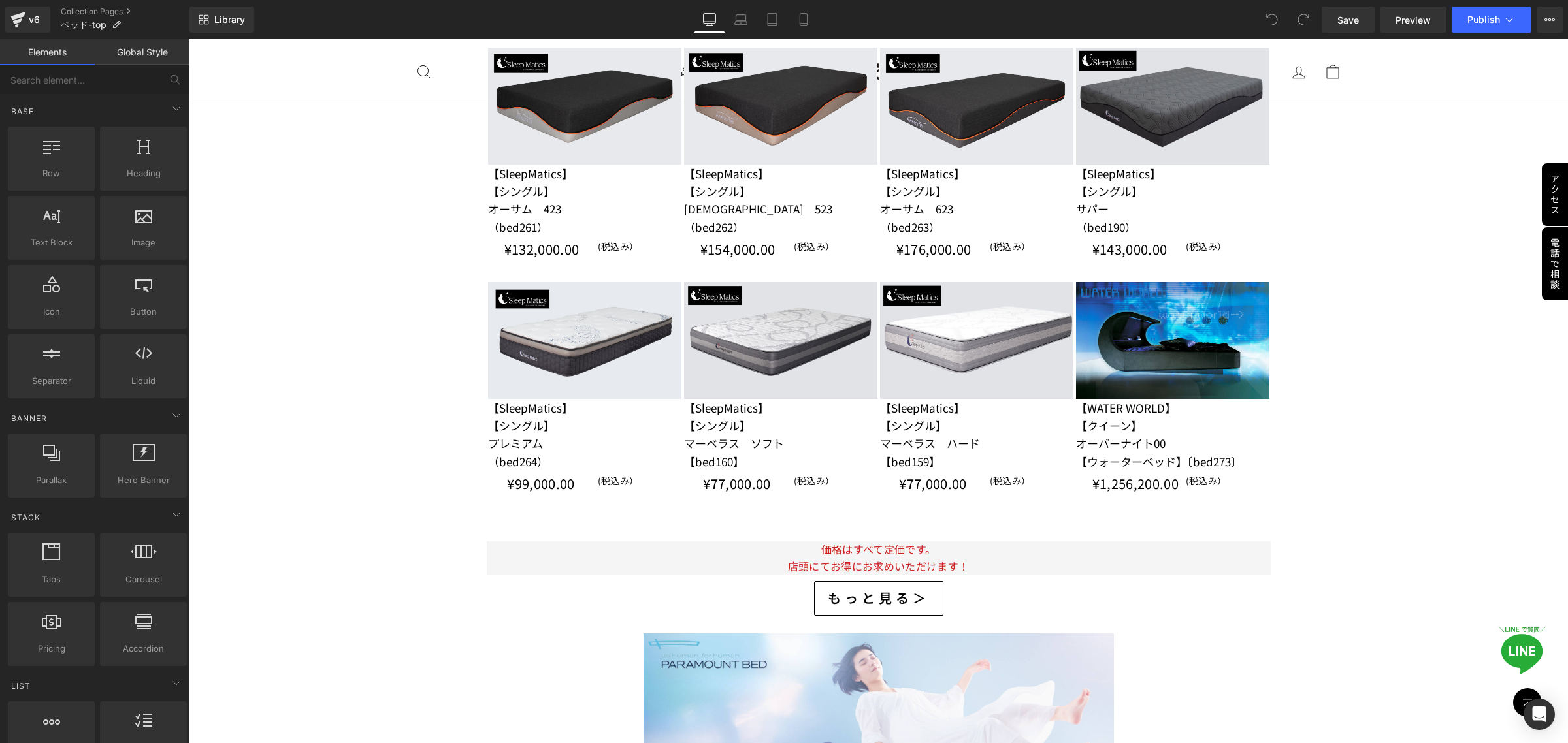
scroll to position [5551, 0]
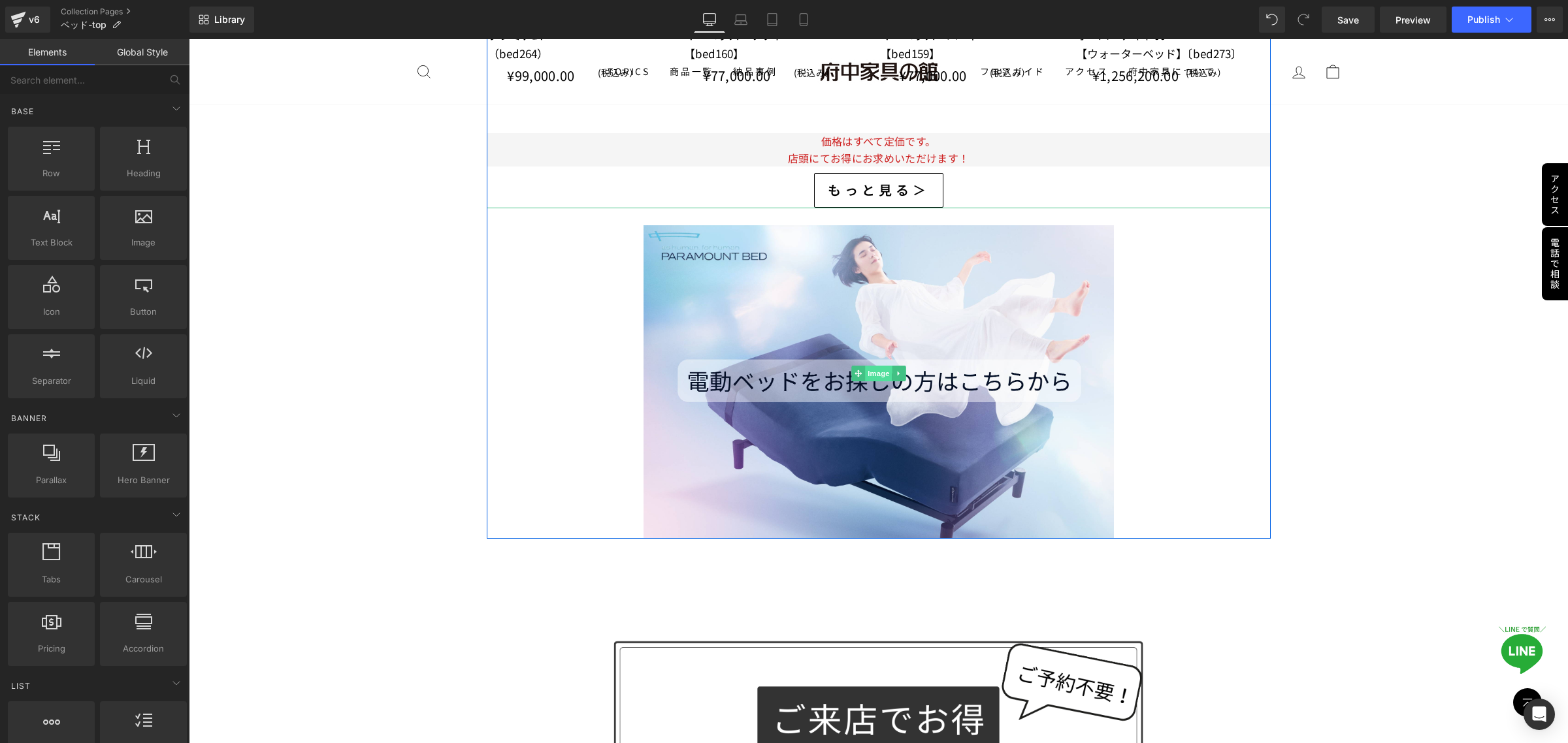
click at [868, 380] on span "Image" at bounding box center [879, 373] width 27 height 15
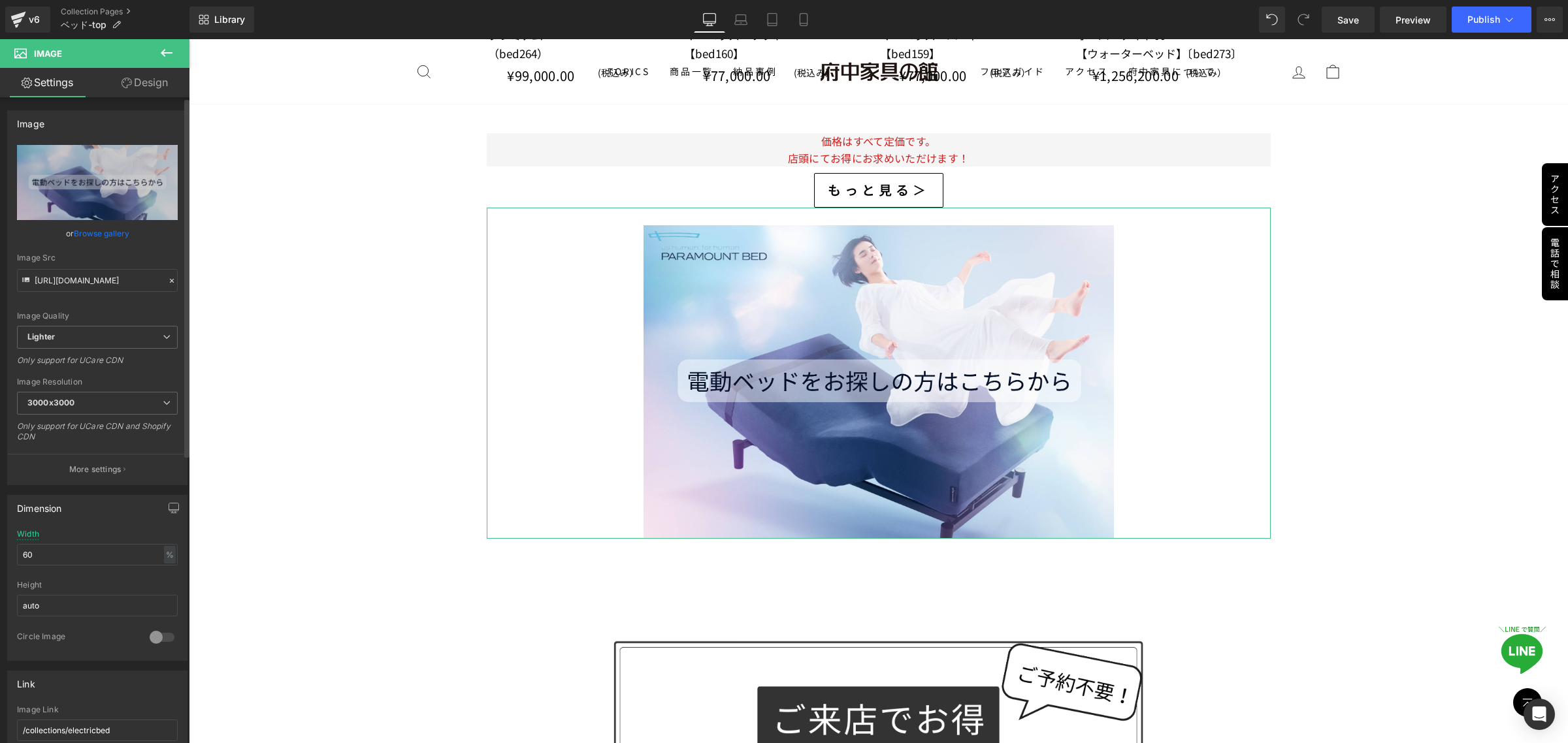
click at [30, 280] on icon at bounding box center [26, 281] width 14 height 14
click at [32, 280] on icon at bounding box center [26, 281] width 14 height 14
click at [33, 280] on input "https://ucarecdn.com/e72cf6a3-c407-4a75-b832-29c84ae9f275/-/format/auto/-/previ…" at bounding box center [97, 280] width 161 height 23
click at [872, 373] on span "Image" at bounding box center [879, 373] width 27 height 15
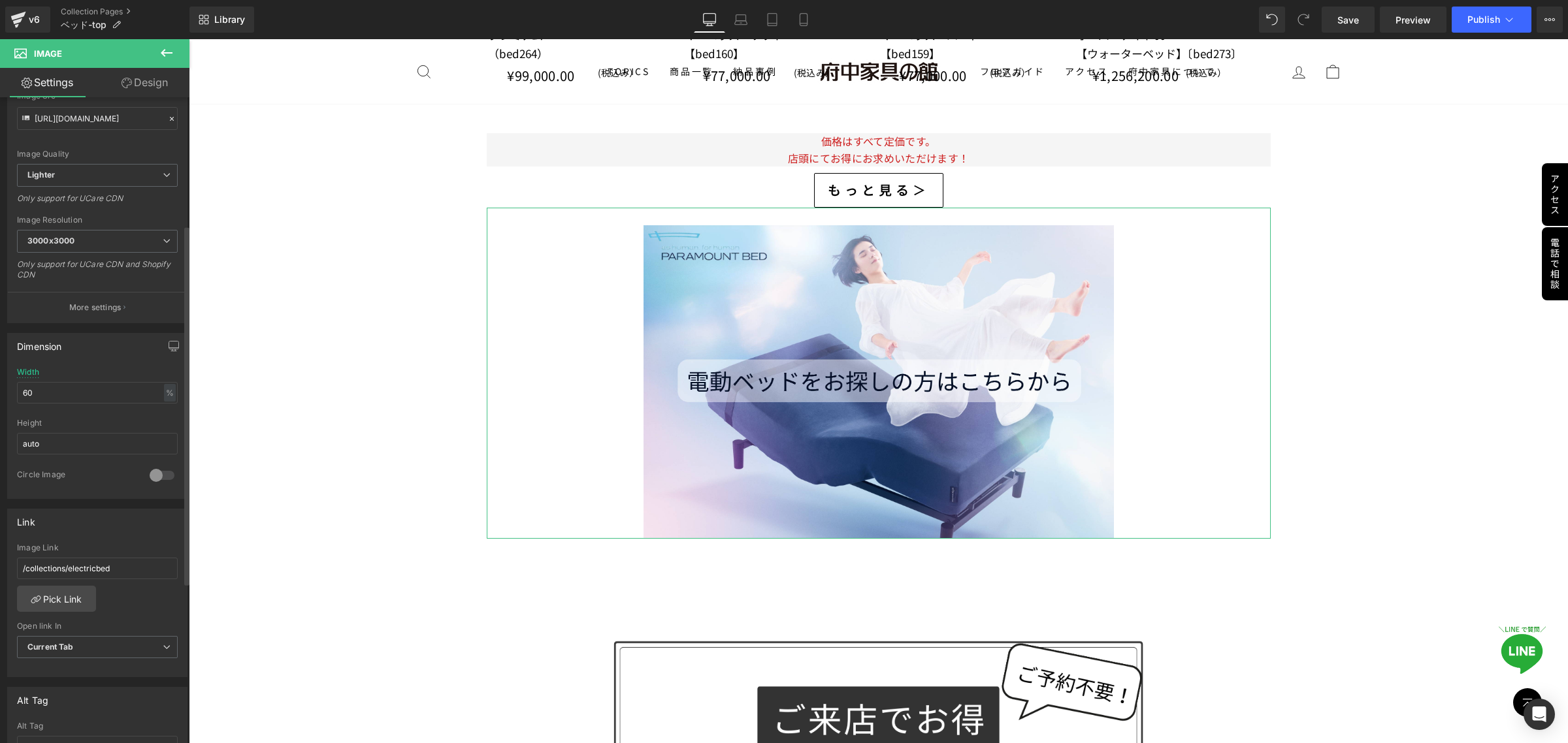
scroll to position [245, 0]
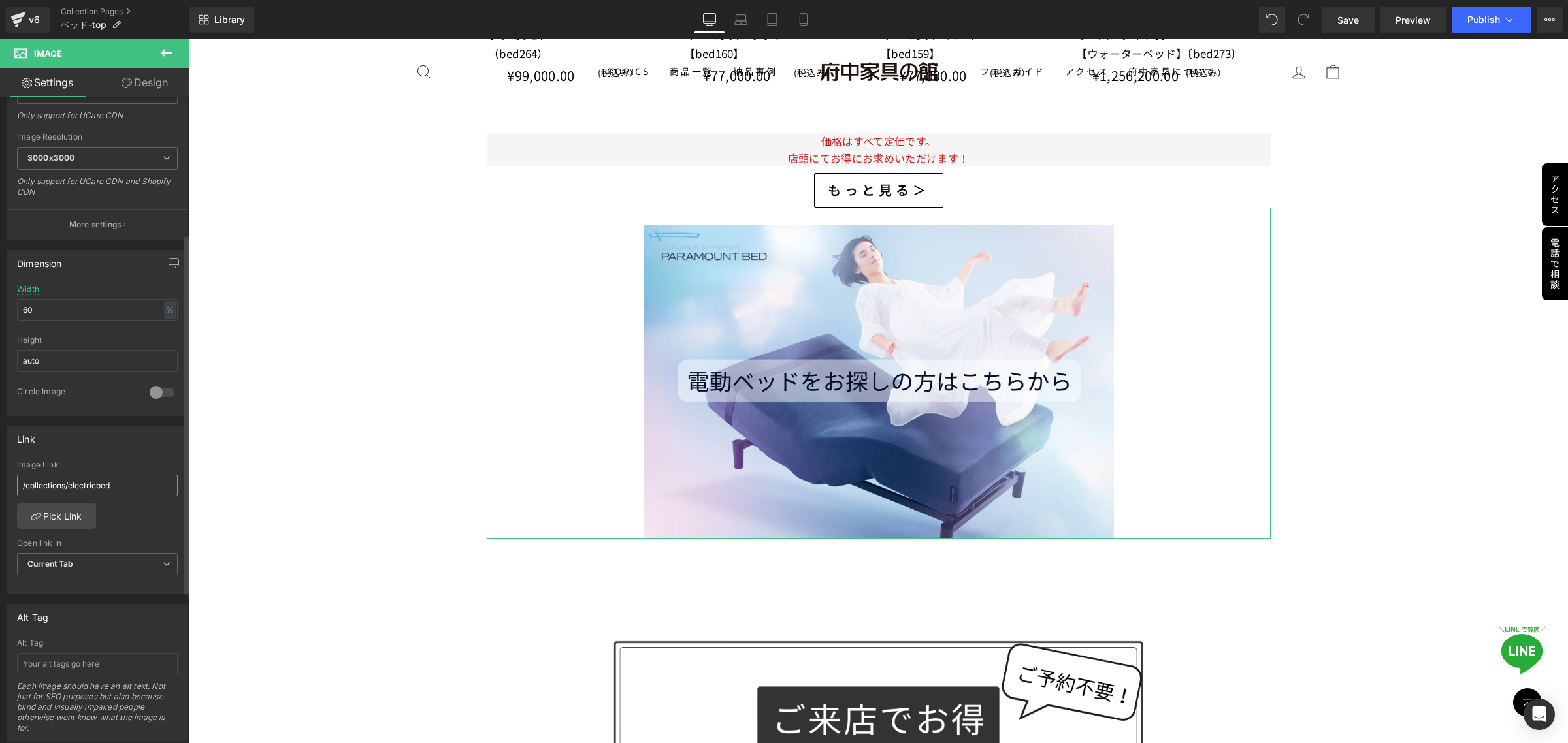
click at [134, 489] on input "/collections/electricbed" at bounding box center [97, 485] width 161 height 22
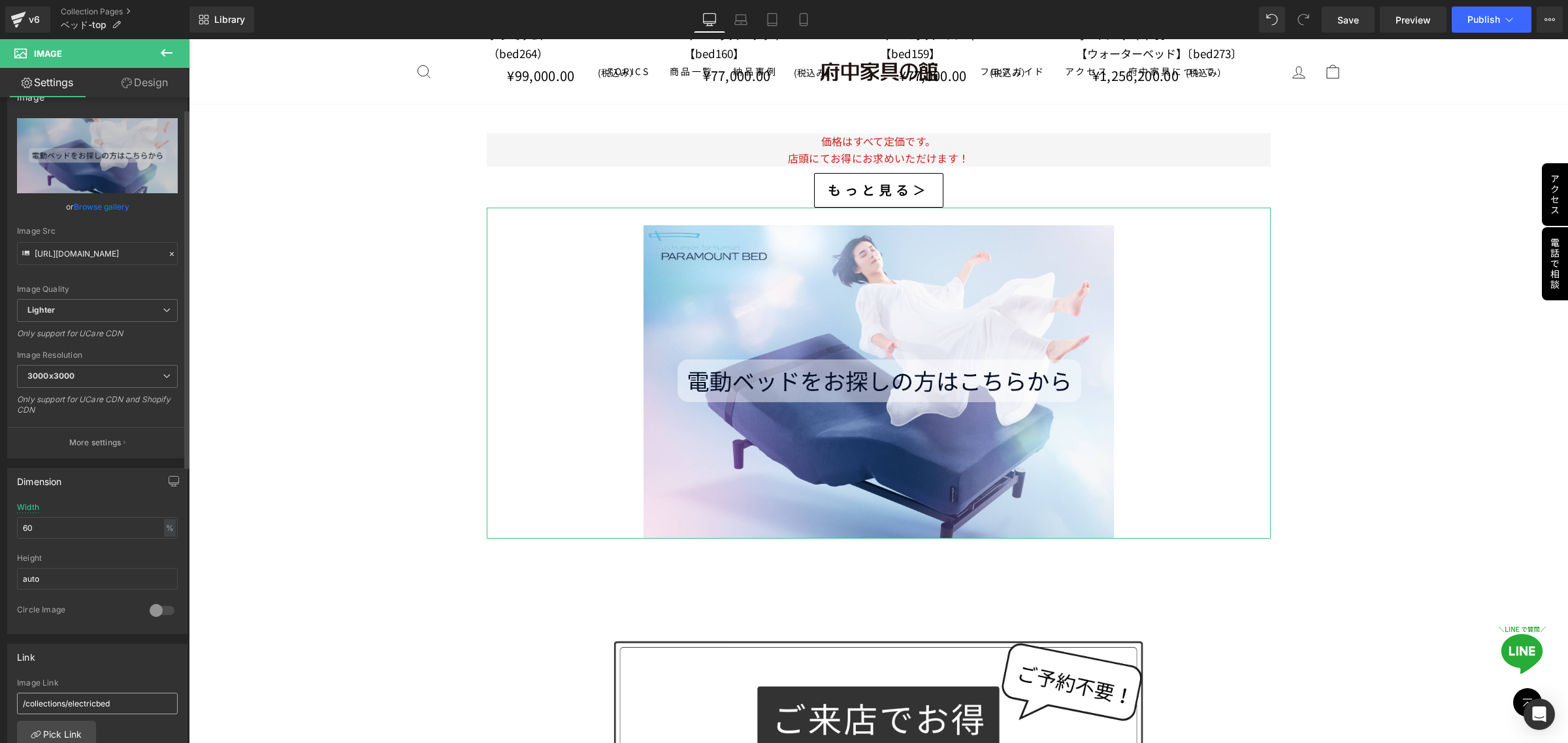
scroll to position [0, 0]
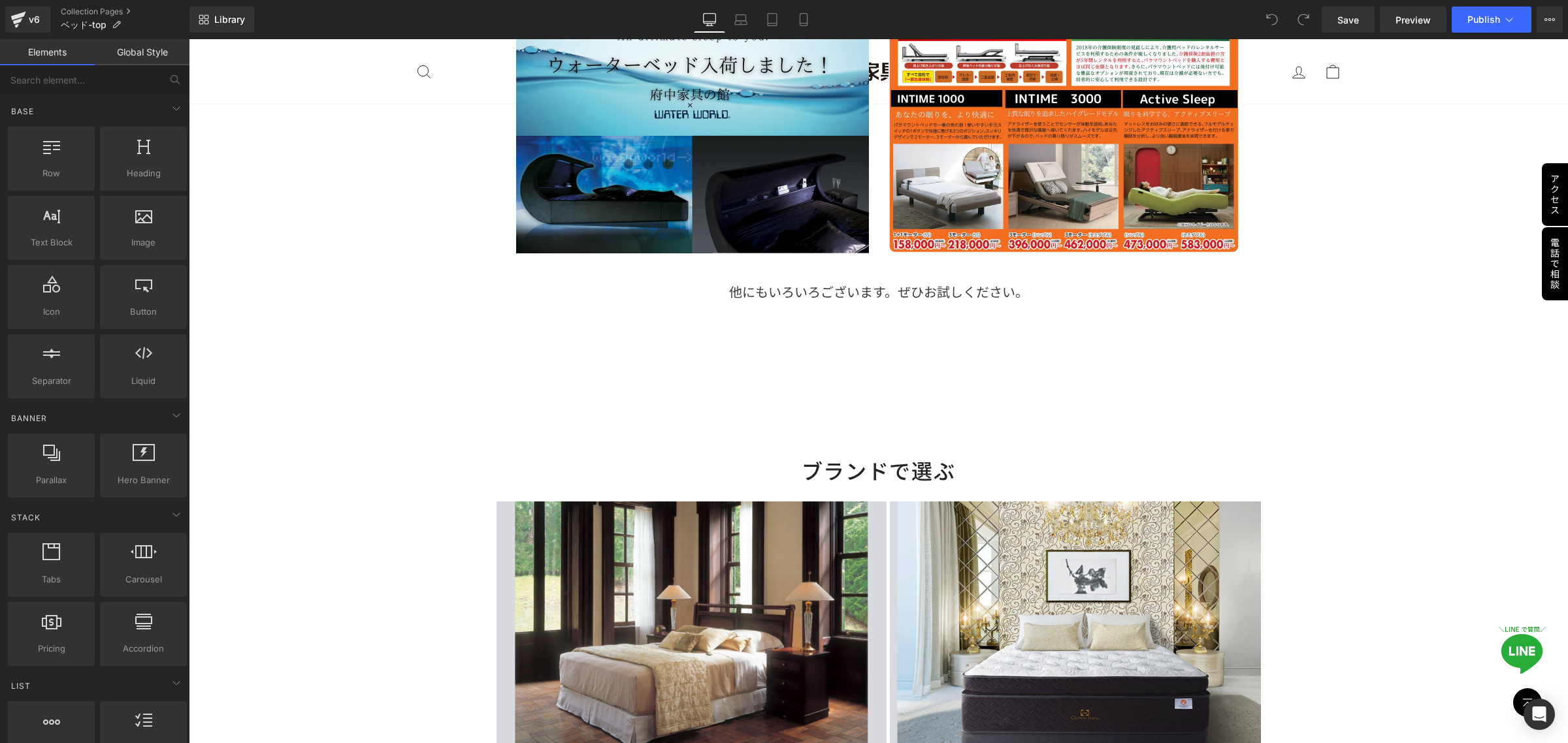
scroll to position [2693, 0]
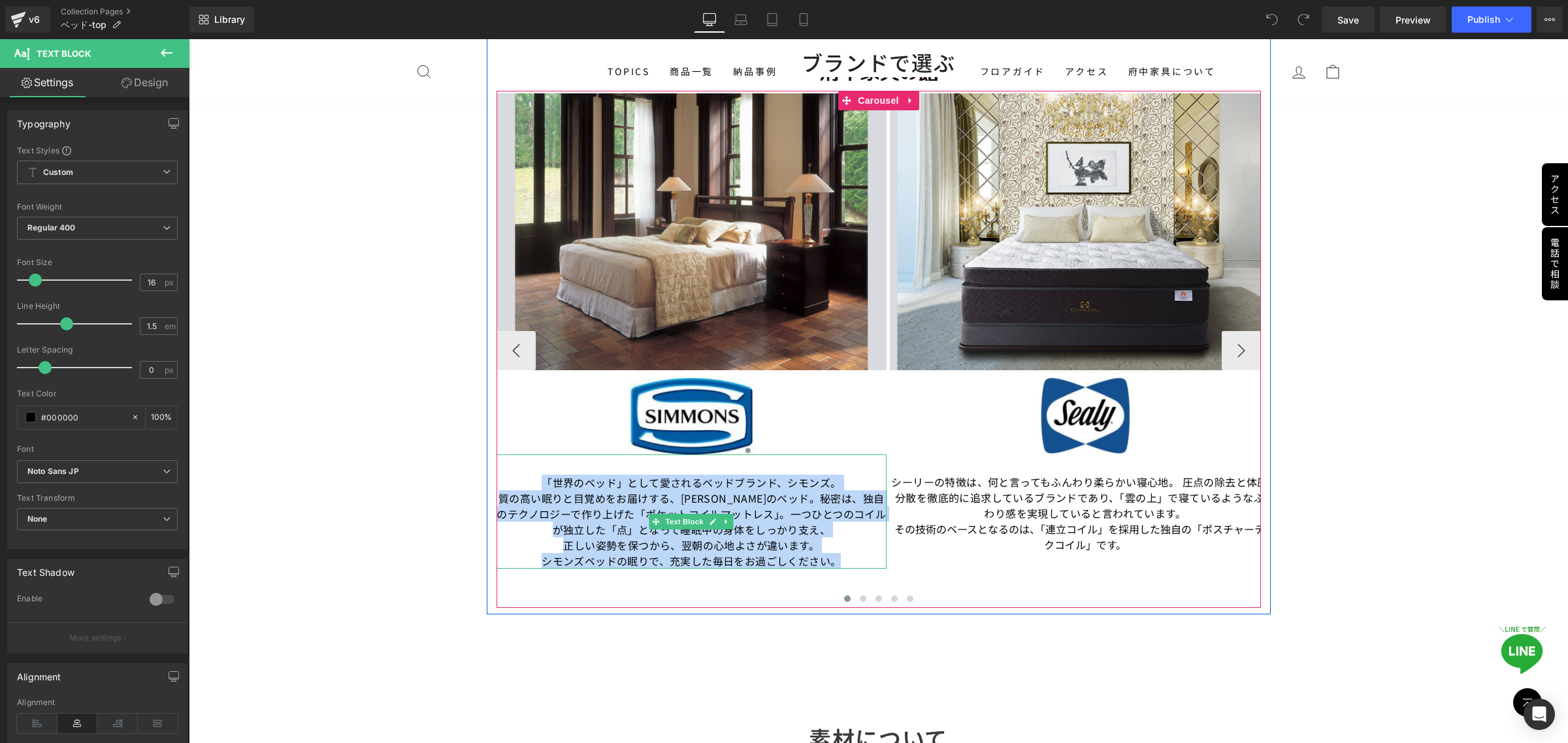
drag, startPoint x: 835, startPoint y: 562, endPoint x: 504, endPoint y: 480, distance: 341.0
click at [504, 480] on div "「世界のベッド」として愛されるベッドブランド、シモンズ。 質の高い眠りと目覚めをお届けする、シモンズのベッド。秘密は、独自のテクノロジーで作り上げた「ポケット…" at bounding box center [691, 511] width 391 height 115
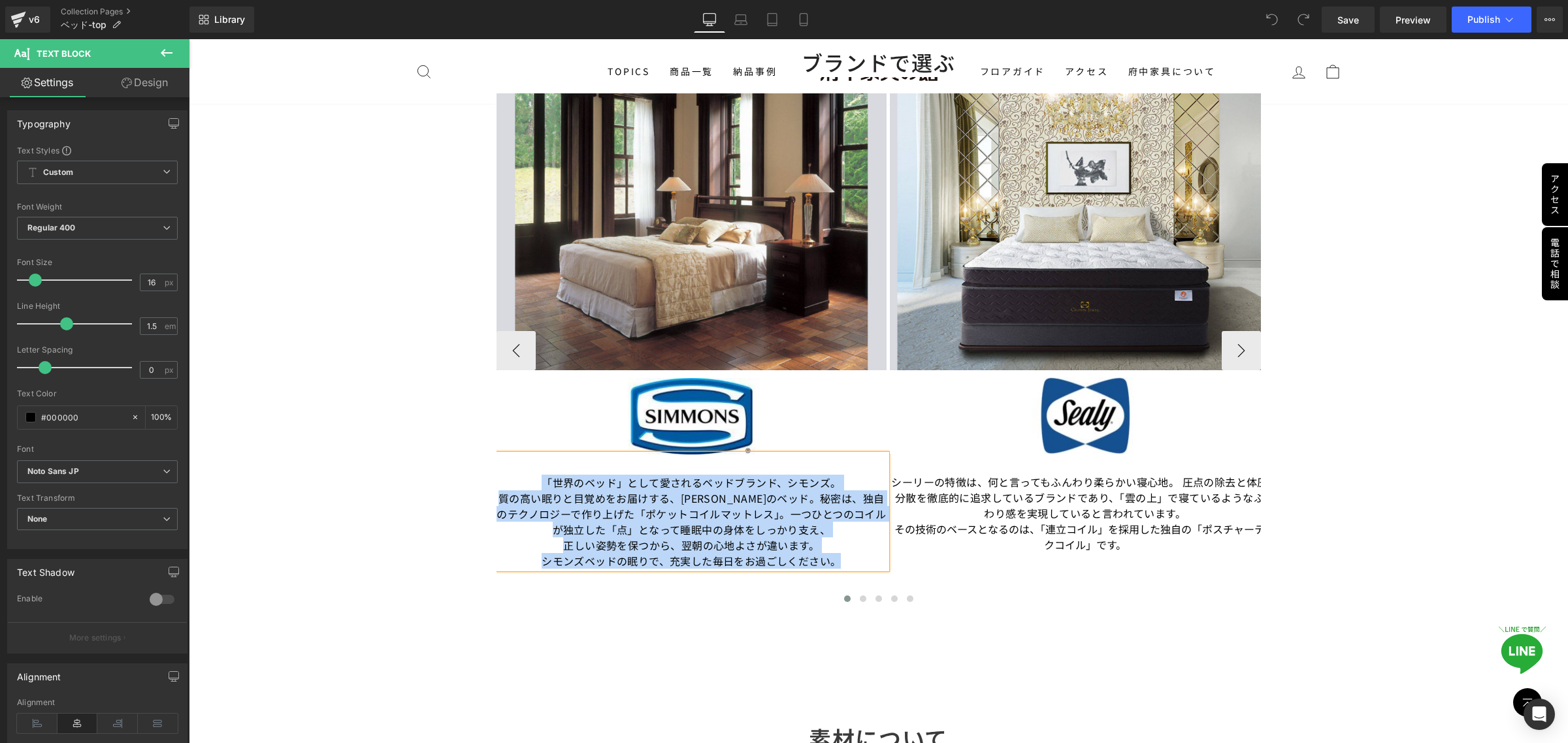
drag, startPoint x: 803, startPoint y: 546, endPoint x: 885, endPoint y: 554, distance: 82.4
click at [804, 546] on span "正しい姿勢を保つから、翌朝の心地よさが違います。" at bounding box center [691, 545] width 256 height 15
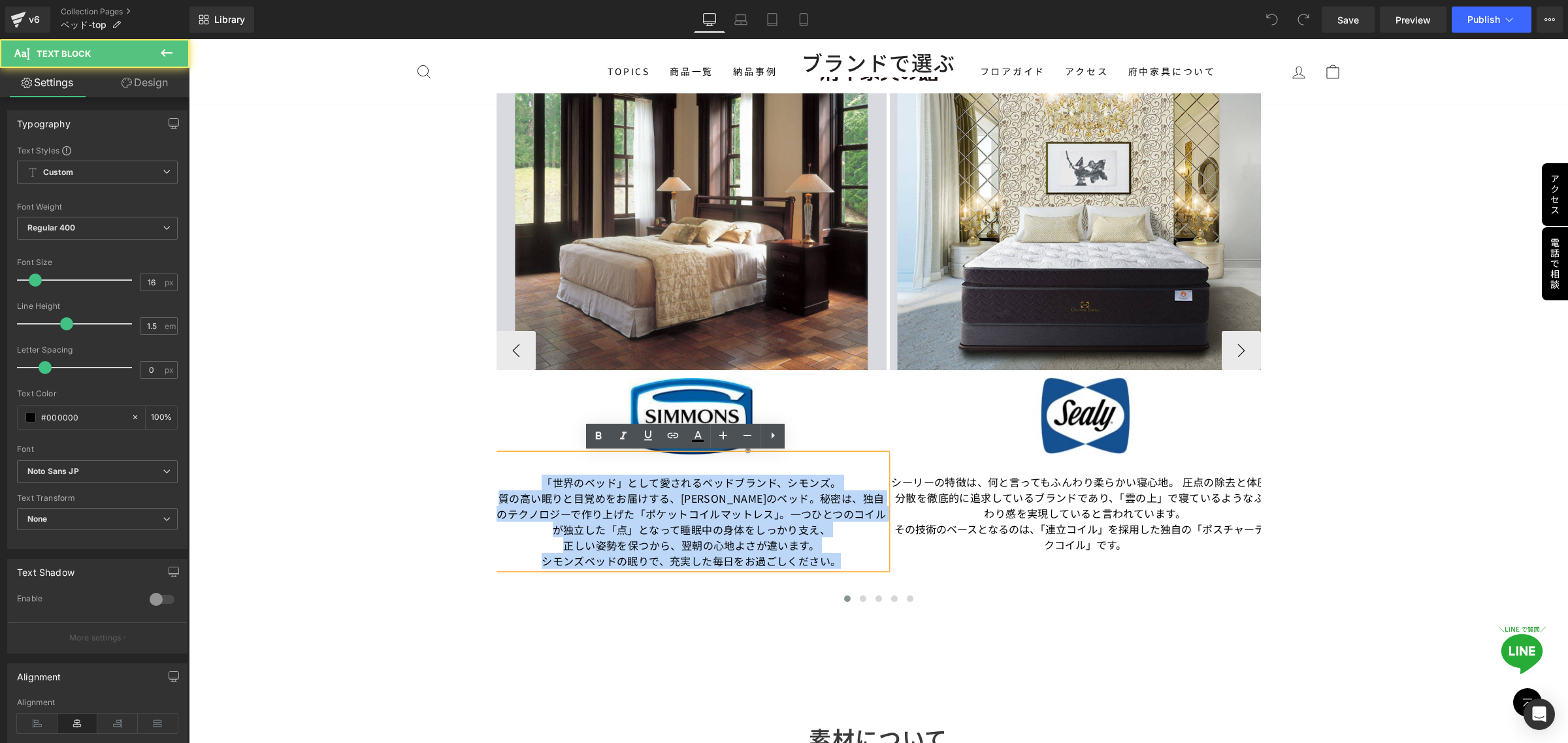
click at [835, 553] on span "シモンズベッドの眠りで、充実した毎日をお過ごしください。" at bounding box center [691, 560] width 300 height 15
drag, startPoint x: 835, startPoint y: 553, endPoint x: 515, endPoint y: 469, distance: 330.8
click at [515, 469] on div "「世界のベッド」として愛されるベッドブランド、シモンズ。 質の高い眠りと目覚めをお届けする、シモンズのベッド。秘密は、独自のテクノロジーで作り上げた「ポケット…" at bounding box center [691, 511] width 391 height 115
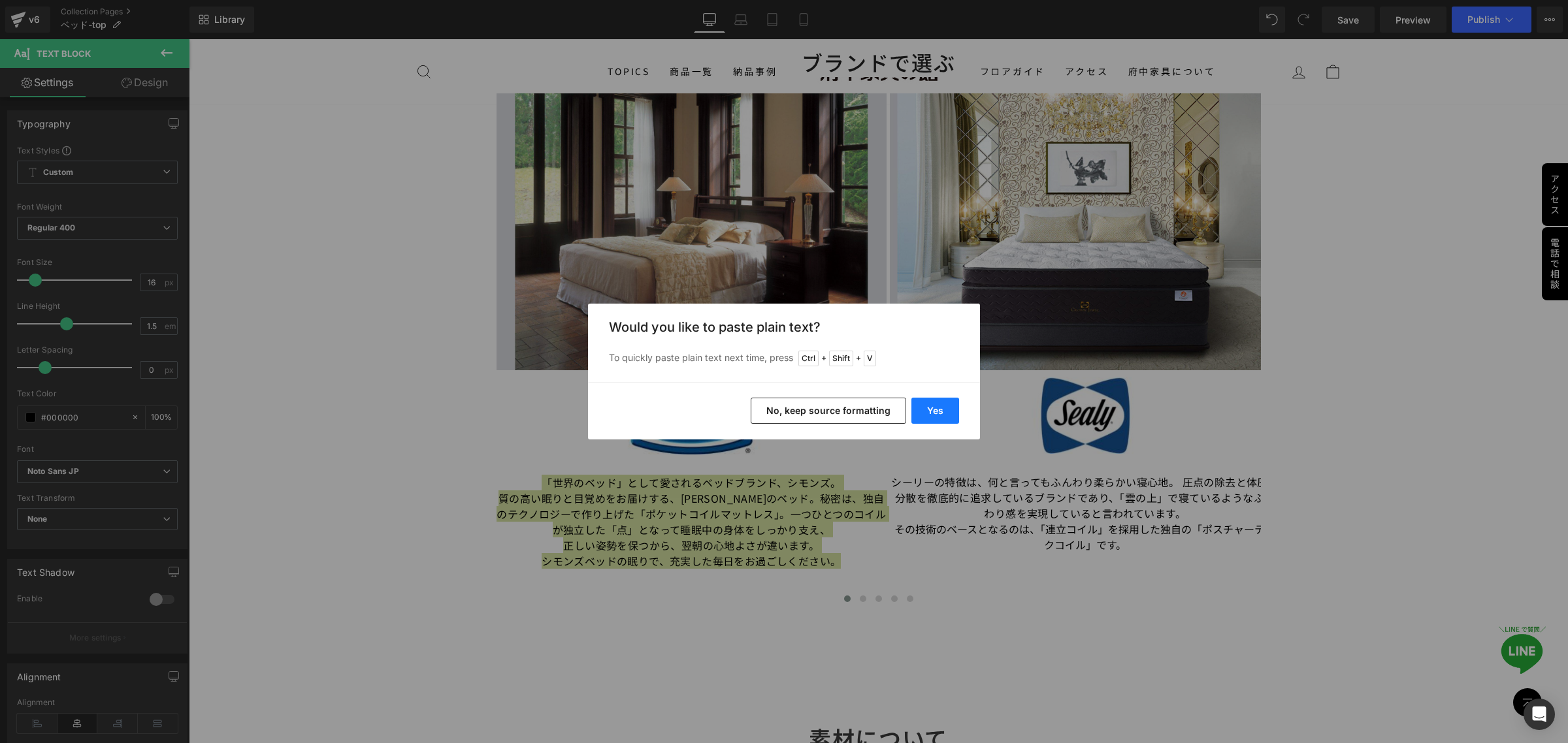
click at [936, 407] on button "Yes" at bounding box center [935, 410] width 48 height 26
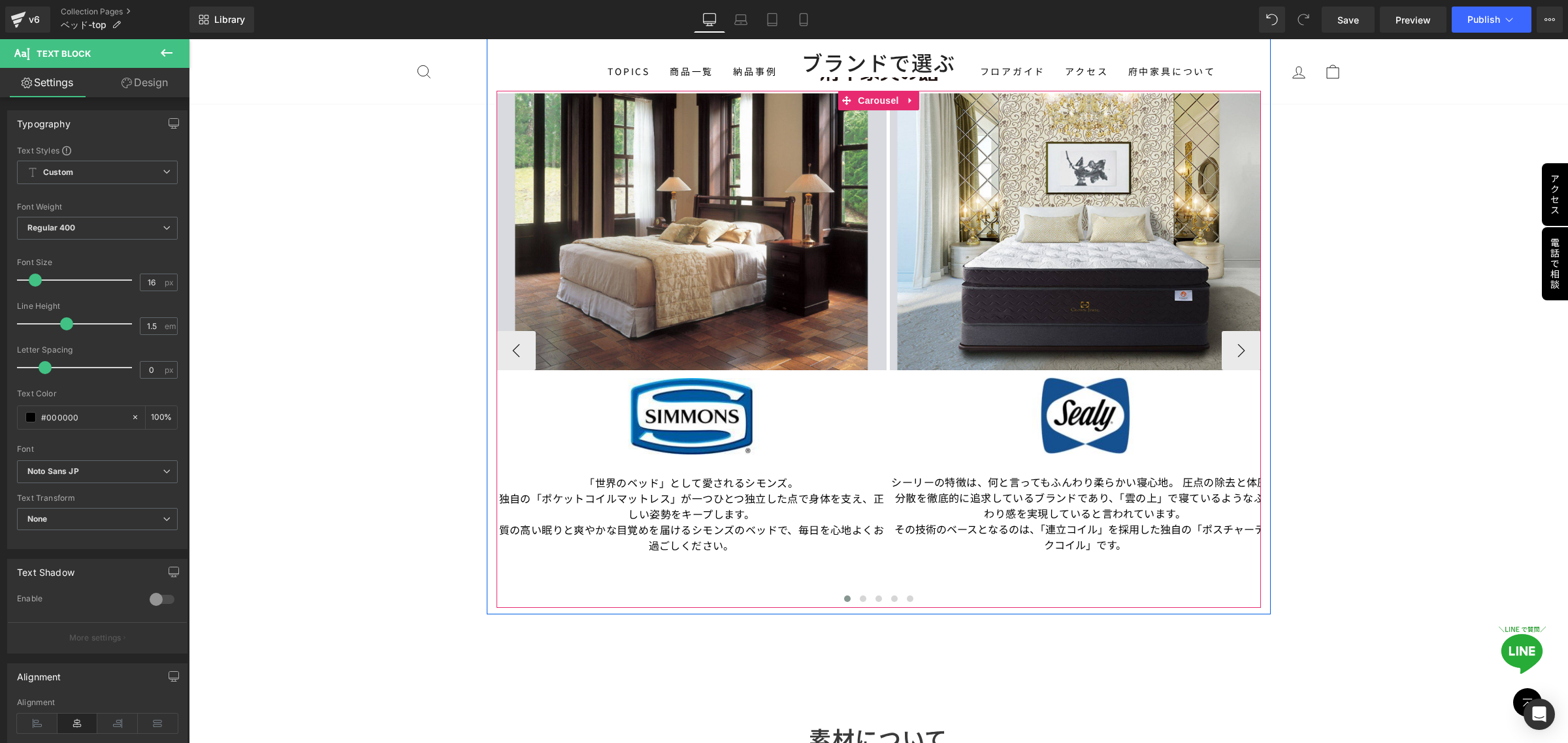
drag, startPoint x: 1133, startPoint y: 547, endPoint x: 882, endPoint y: 480, distance: 259.8
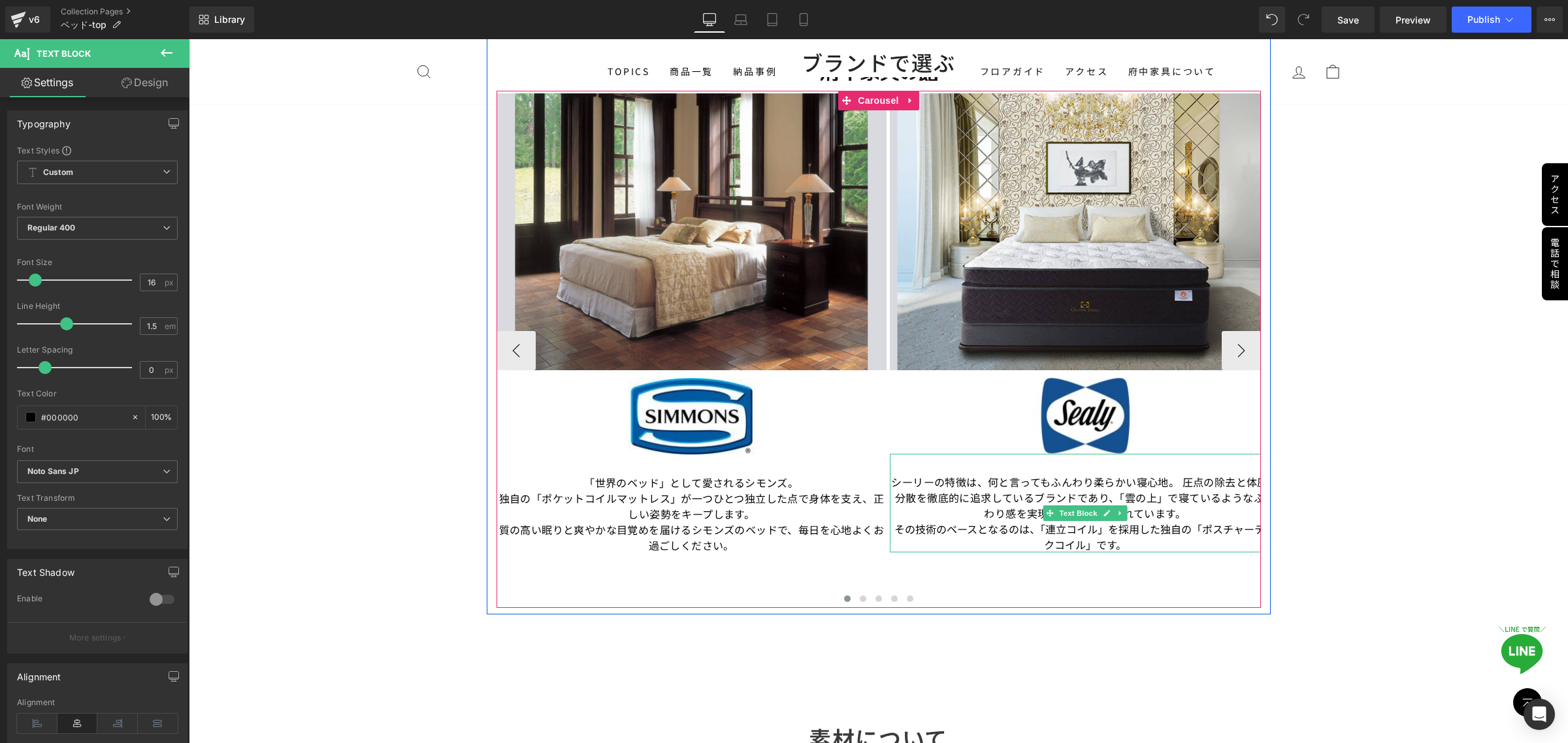
drag, startPoint x: 1142, startPoint y: 544, endPoint x: 888, endPoint y: 479, distance: 262.2
click at [890, 479] on div "シーリーの特徴は、何と言ってもふんわり柔らかい寝心地。 圧点の除去と体圧の分散を徹底的に追求しているブランドであり、「雲の上」で寝ているようなふんわり感を実現…" at bounding box center [1084, 502] width 391 height 98
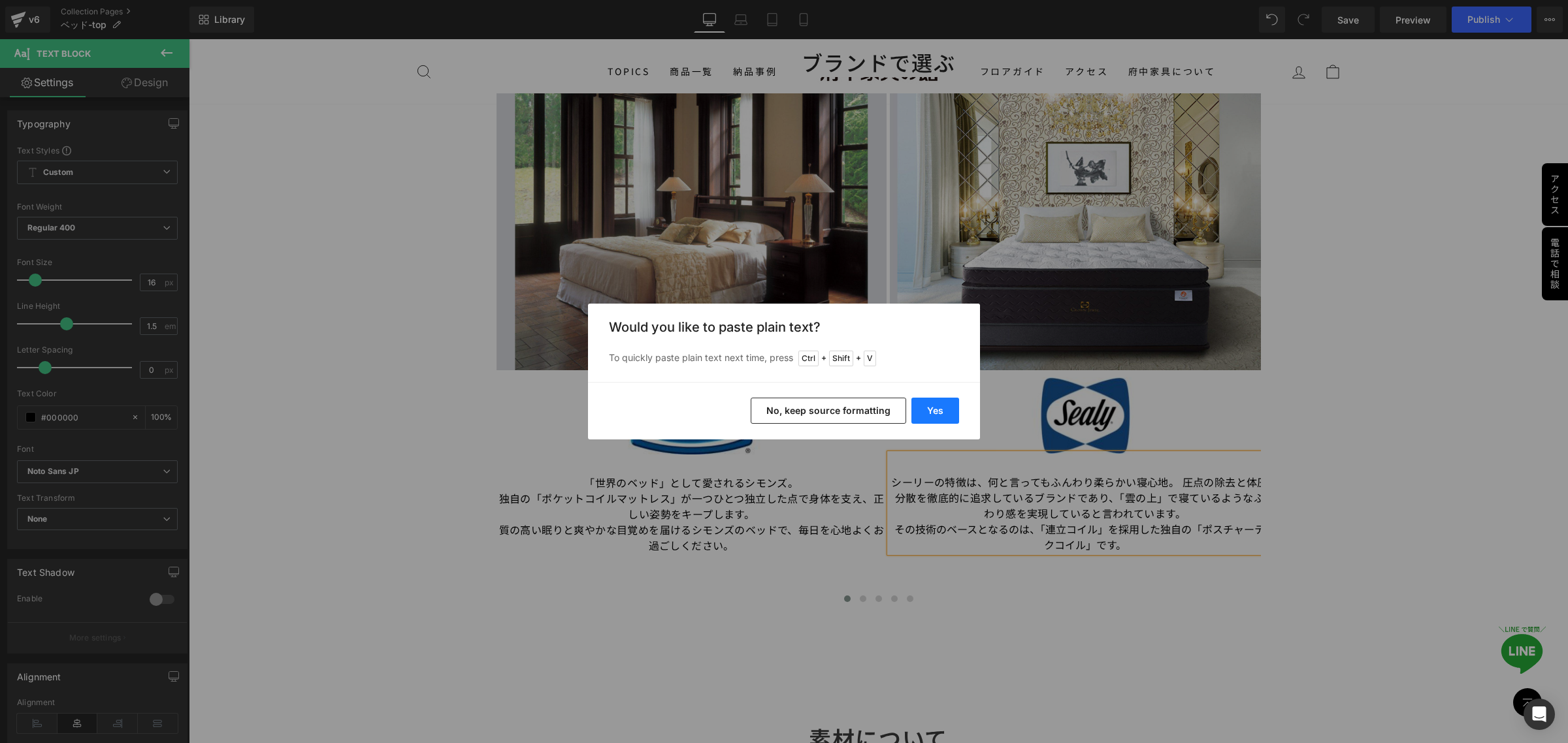
click at [0, 0] on button "Yes" at bounding box center [0, 0] width 0 height 0
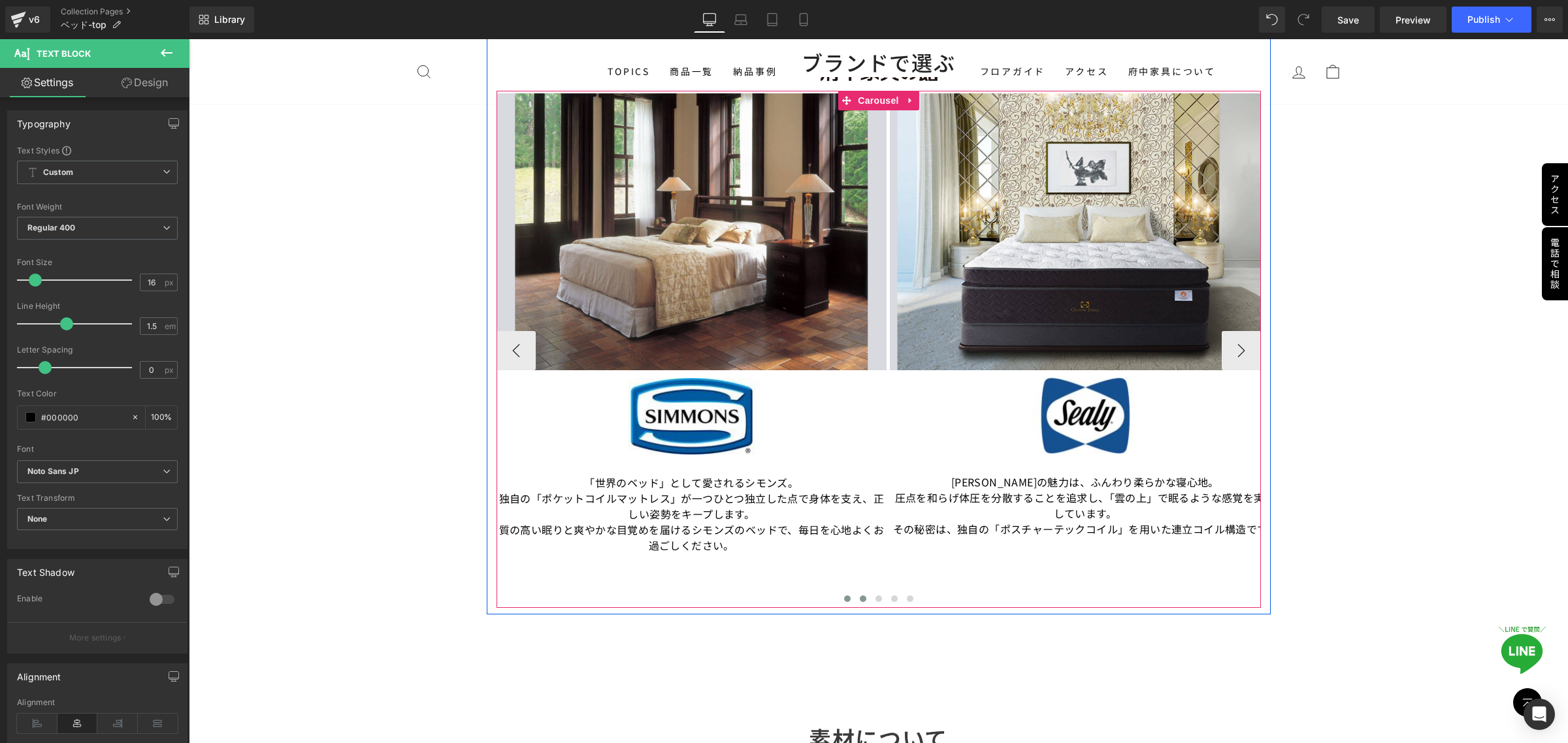
click at [862, 592] on button at bounding box center [862, 599] width 15 height 13
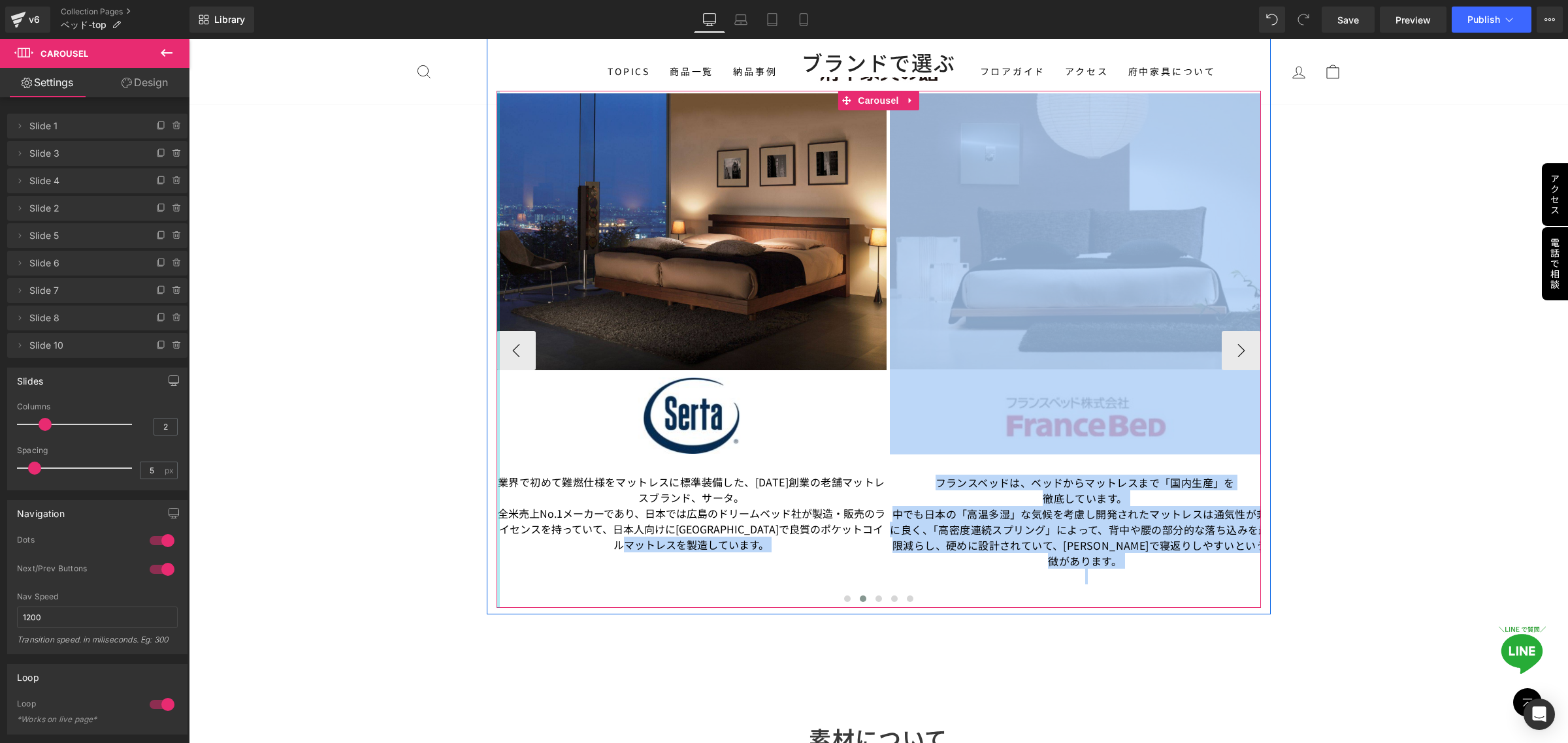
drag, startPoint x: 751, startPoint y: 554, endPoint x: 491, endPoint y: 487, distance: 268.5
click at [496, 487] on div "Image Image 「世界のベッド」として愛されるシモンズ。 独自の「ポケットコイルマットレス」が一つひとつ独立した点で身体を支え、正しい姿勢をキープしま…" at bounding box center [878, 349] width 764 height 517
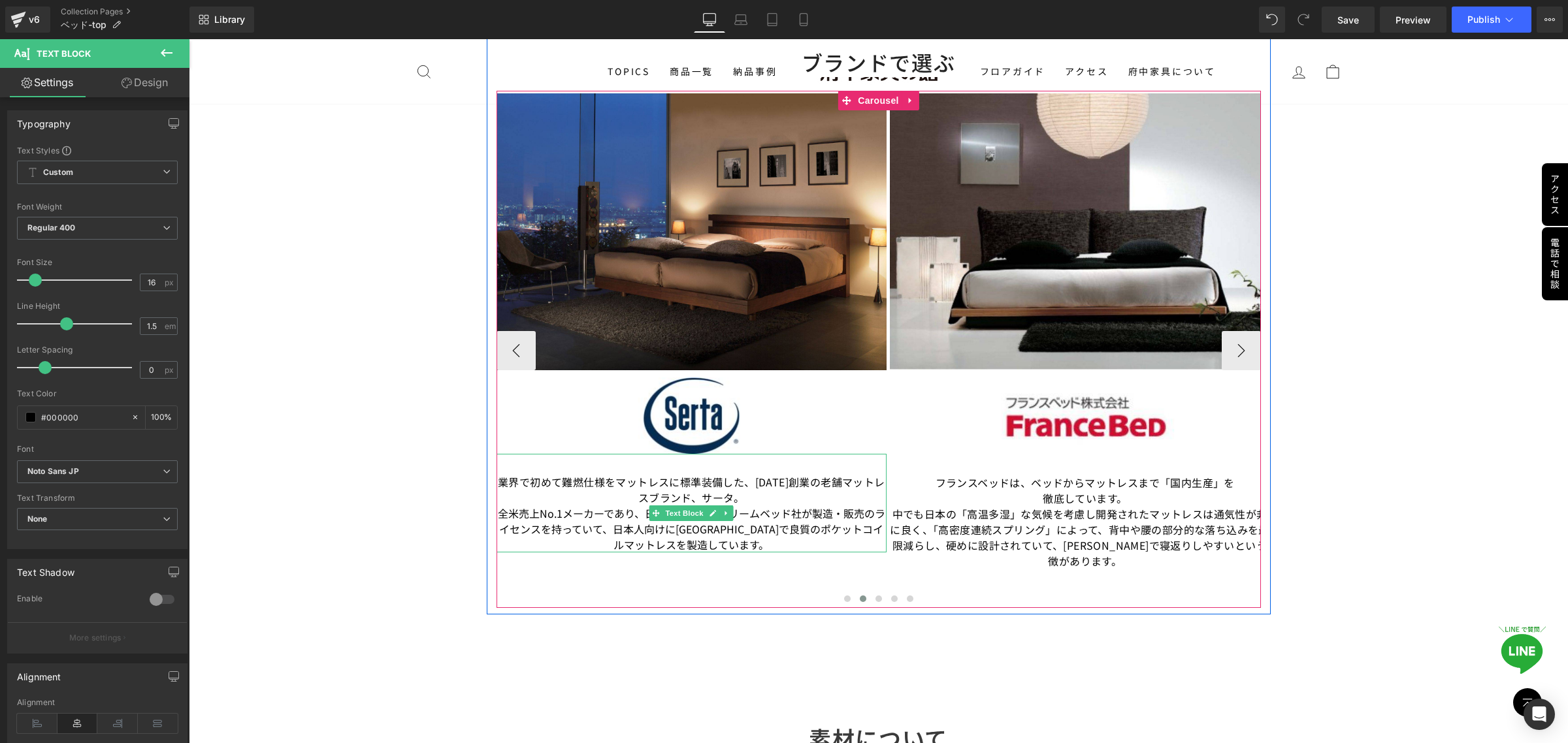
click at [738, 520] on span "全米売上No.1メーカーであり、日本では広島のドリームベッド社が製造・販売のライセンスを持っていて、日本人向けに広島県で良質のポケットコイルマットレスを製造し…" at bounding box center [691, 529] width 387 height 47
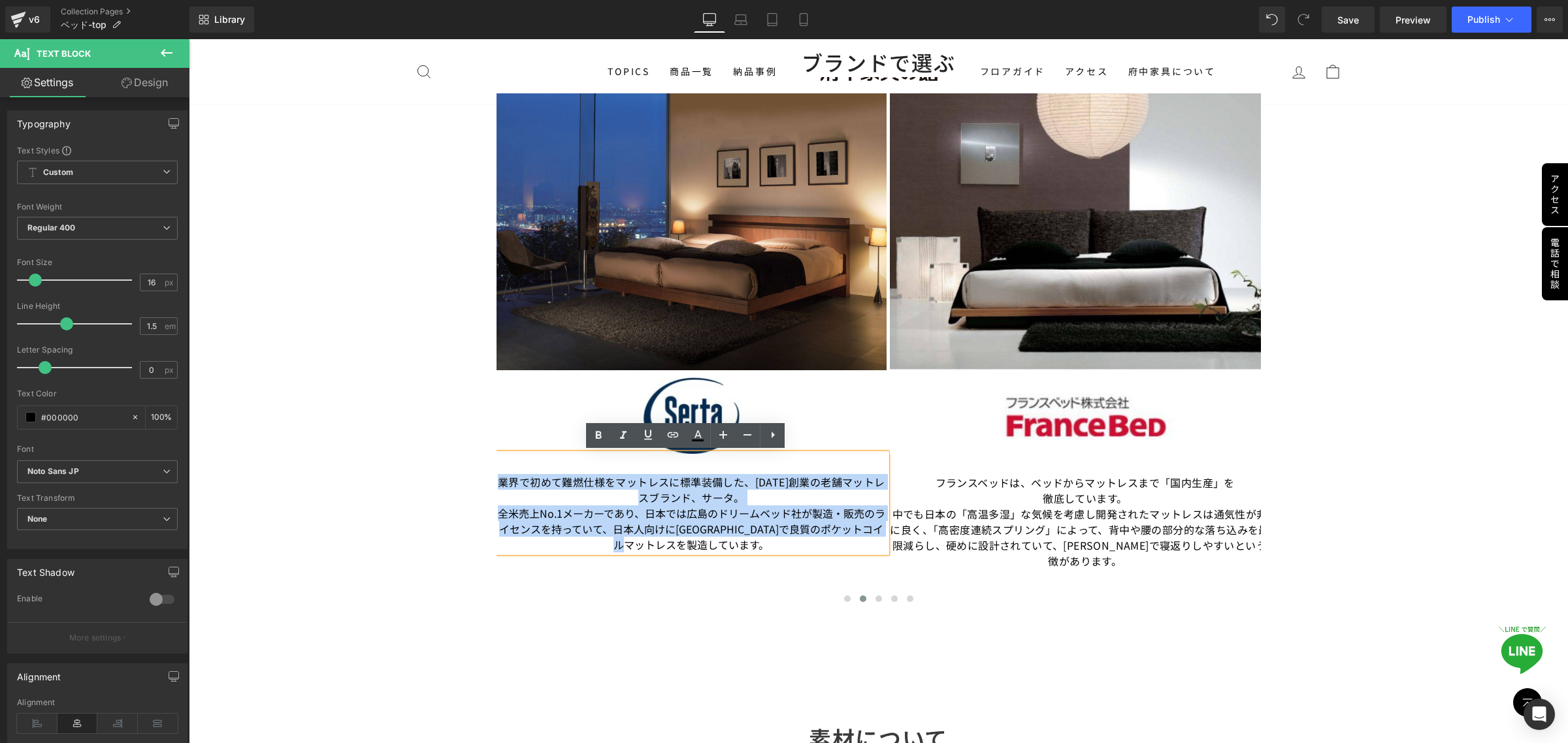
drag, startPoint x: 724, startPoint y: 541, endPoint x: 483, endPoint y: 485, distance: 247.4
click at [487, 485] on div "ブランドで選ぶ Heading Image Image 「世界のベッド」として愛されるシモンズ。 独自の「ポケットコイルマットレス」が一つひとつ独立した点で身…" at bounding box center [879, 327] width 784 height 558
copy div "業界で初めて難燃仕様をマットレスに標準装備した、1931年創業の老舗マットレスブランド、サータ。 全米売上No.1メーカーであり、日本では広島のドリームベッド…"
click at [726, 544] on p "全米売上No.1メーカーであり、日本では広島のドリームベッド社が製造・販売のライセンスを持っていて、日本人向けに広島県で良質のポケットコイルマットレスを製造し…" at bounding box center [691, 529] width 391 height 47
drag, startPoint x: 726, startPoint y: 544, endPoint x: 492, endPoint y: 474, distance: 244.2
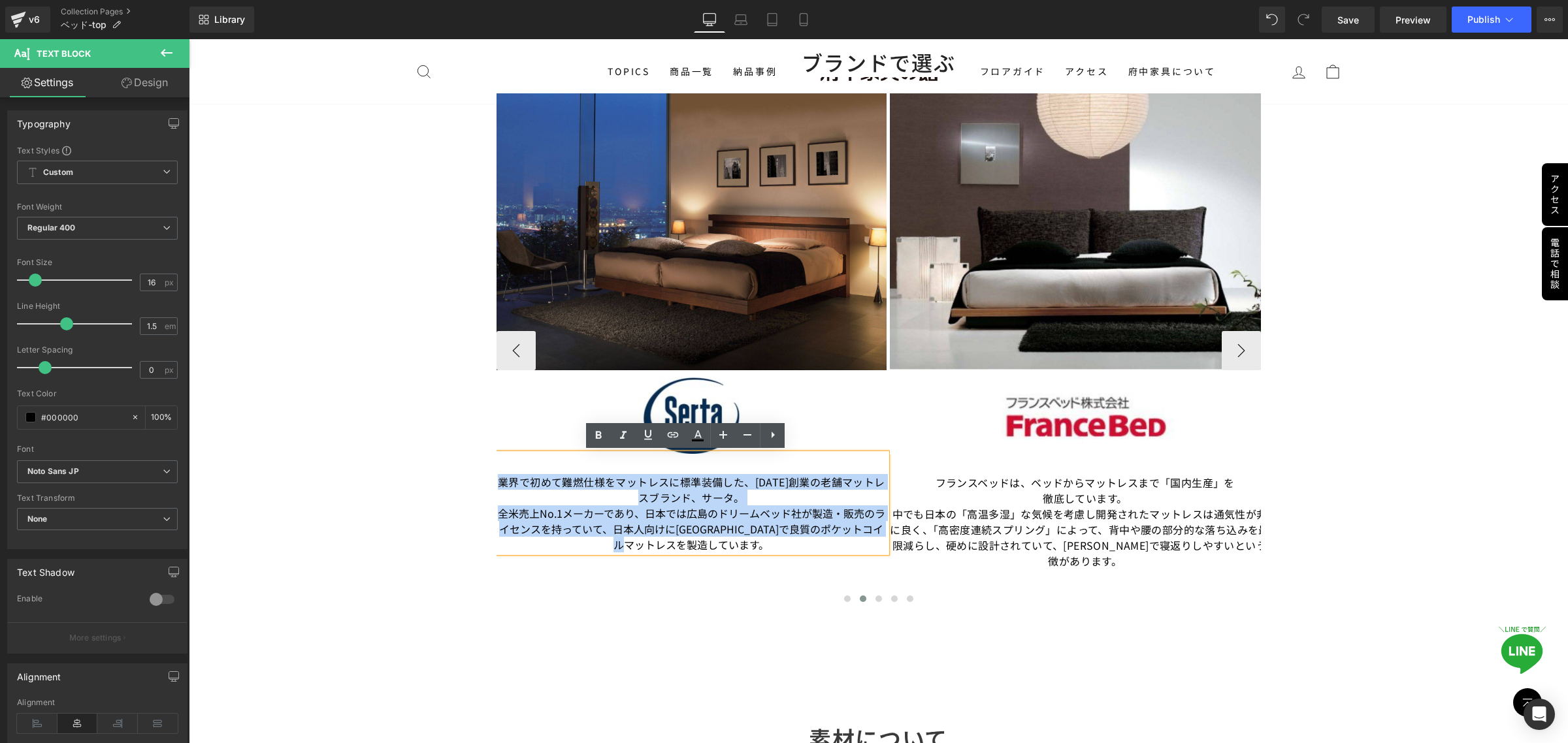
click at [496, 474] on div "業界で初めて難燃仕様をマットレスに標準装備した、1931年創業の老舗マットレスブランド、サータ。 全米売上No.1メーカーであり、日本では広島のドリームベッド…" at bounding box center [691, 502] width 391 height 98
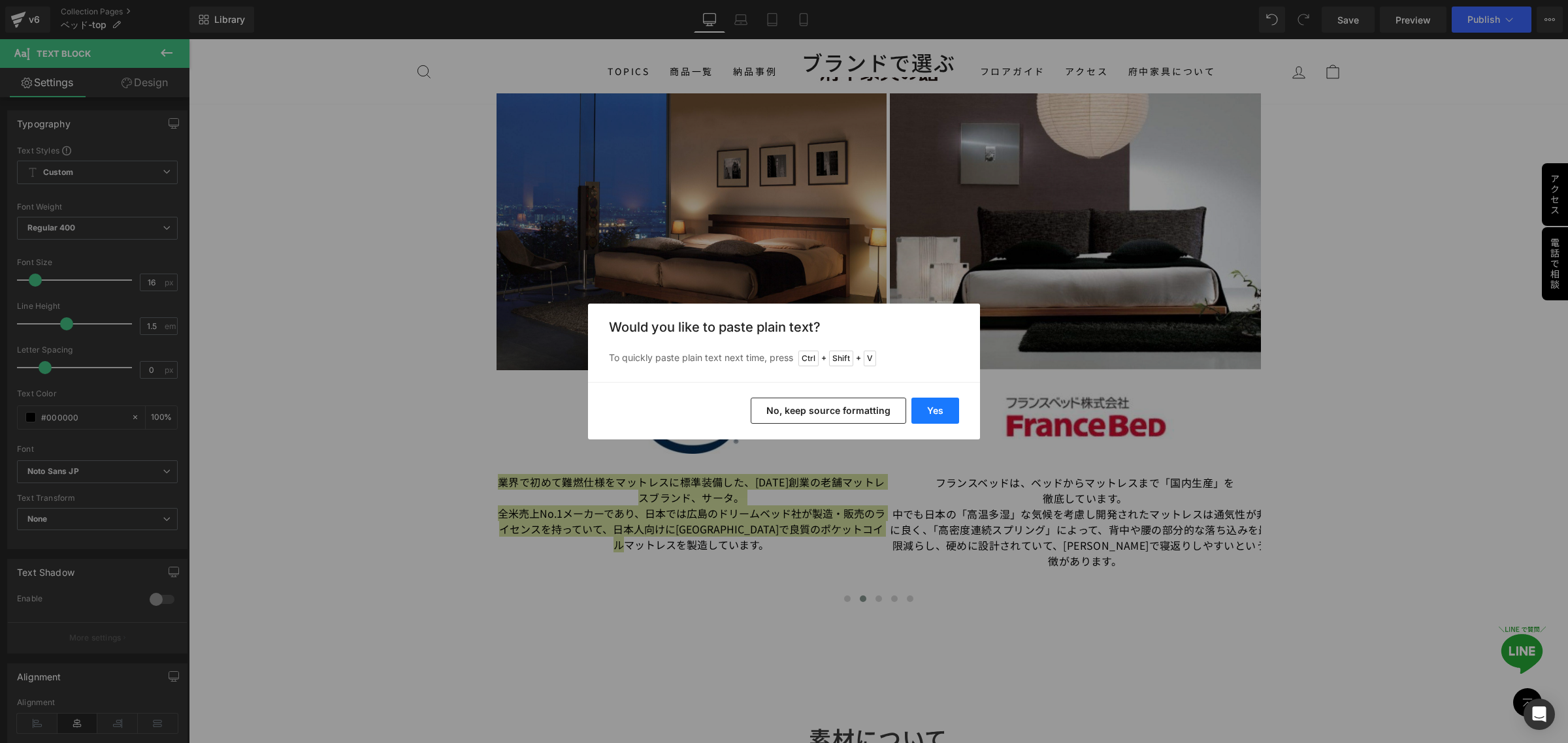
click at [0, 0] on button "Yes" at bounding box center [0, 0] width 0 height 0
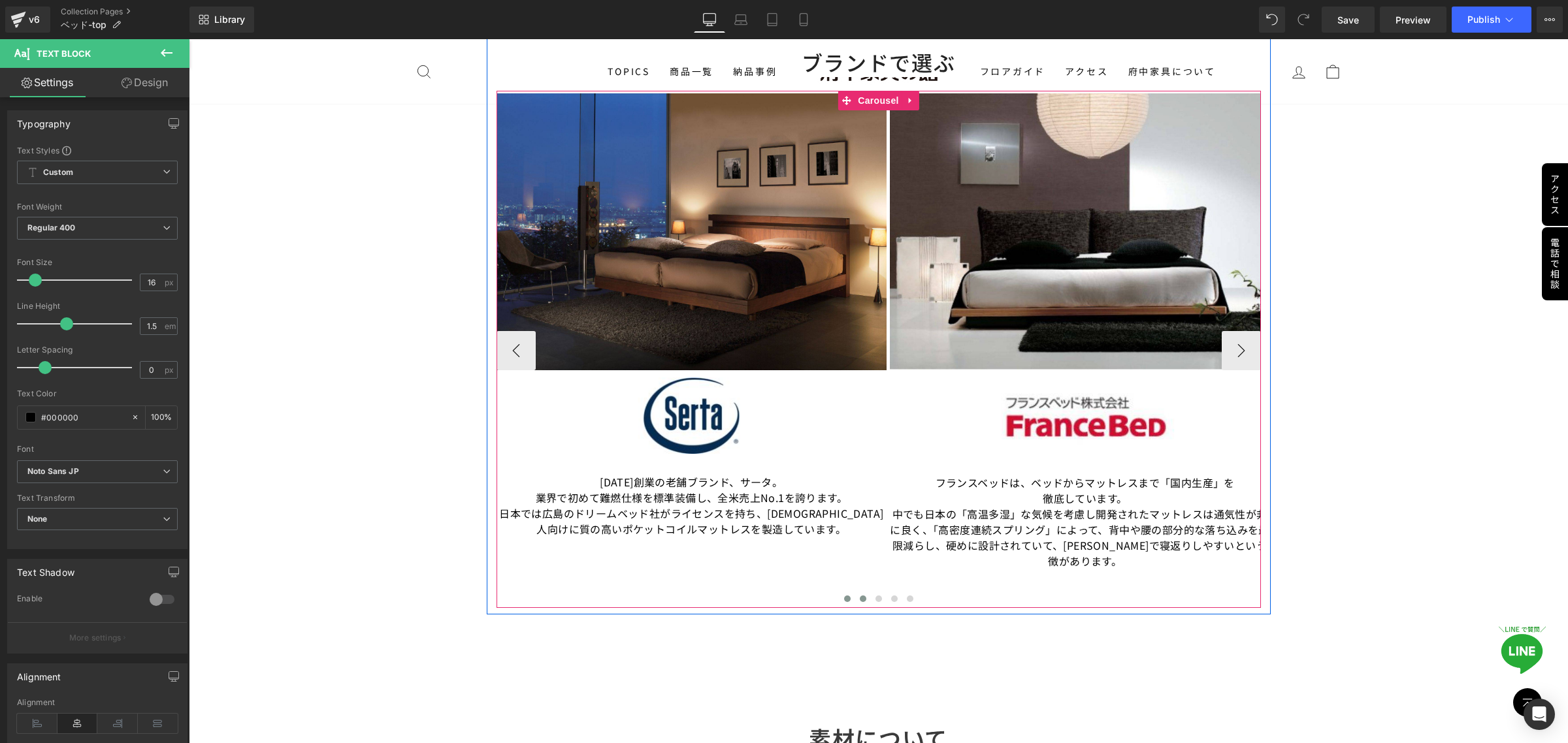
click at [844, 601] on span at bounding box center [847, 598] width 6 height 6
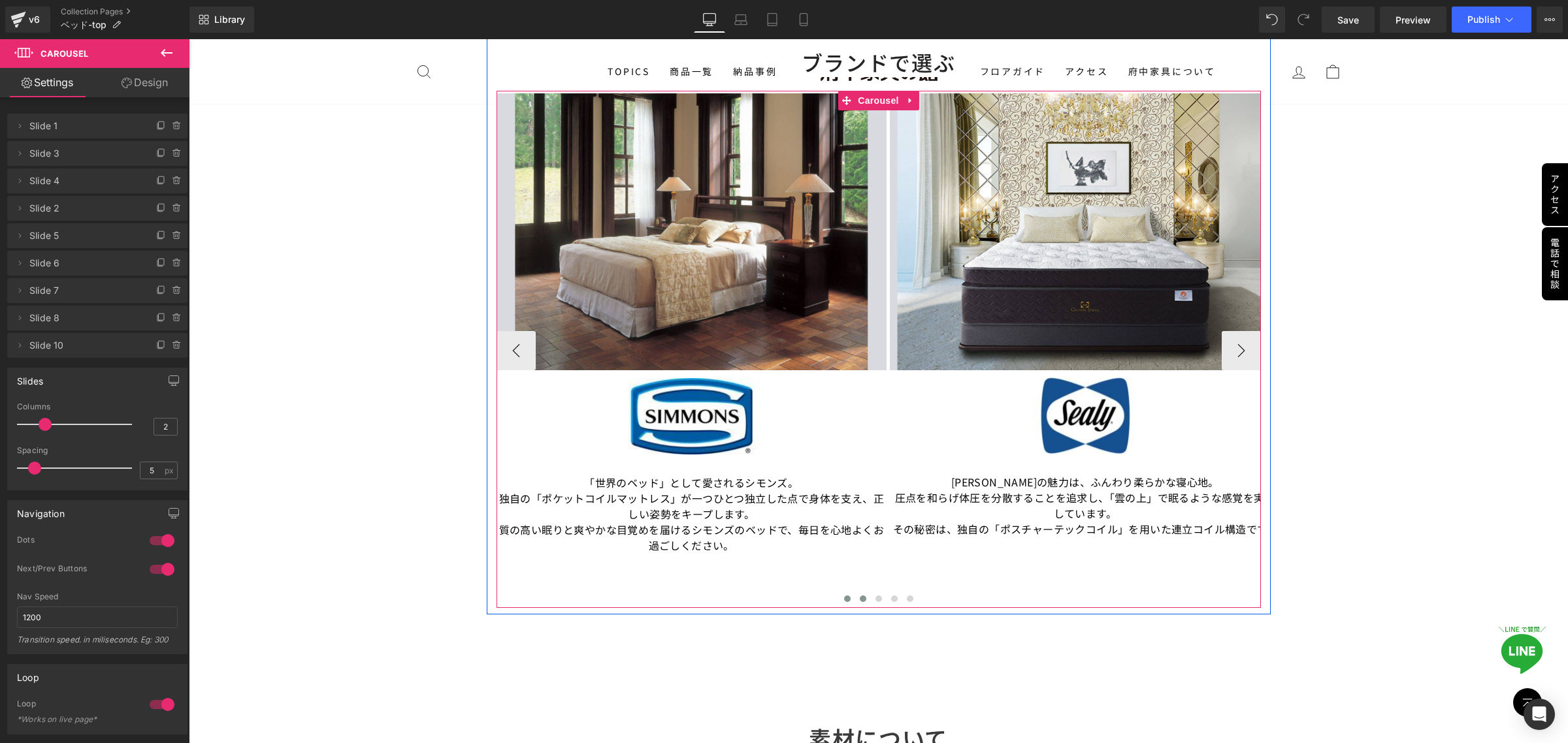
click at [855, 601] on button at bounding box center [862, 599] width 15 height 13
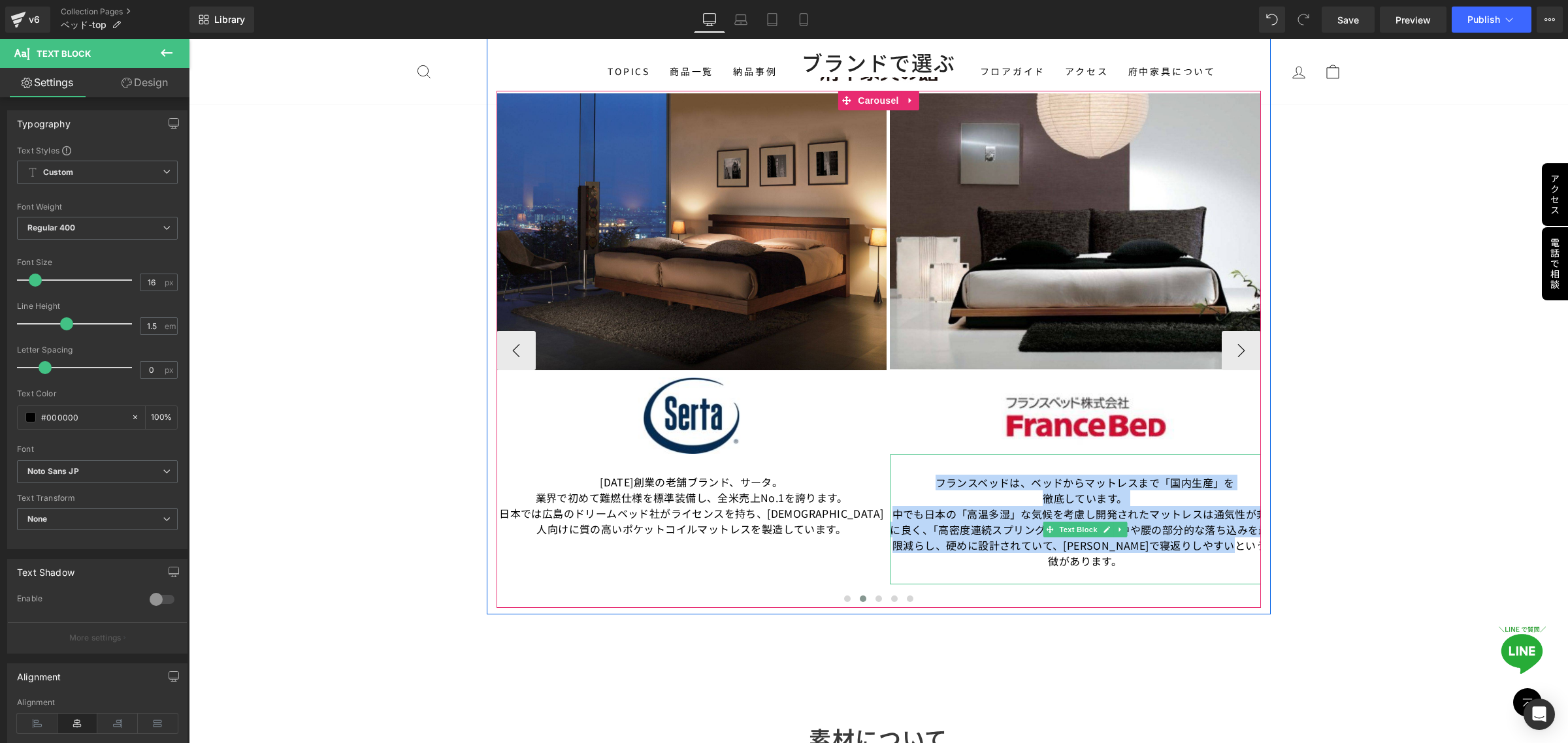
drag, startPoint x: 1112, startPoint y: 563, endPoint x: 900, endPoint y: 482, distance: 226.9
click at [900, 482] on div "フランスベッドは、ベッドからマットレスまで「国内生産」を 徹底しています。 中でも日本の「高温多湿」な気候を考慮し開発されたマットレスは通気性が非常に良く、「…" at bounding box center [1084, 519] width 391 height 130
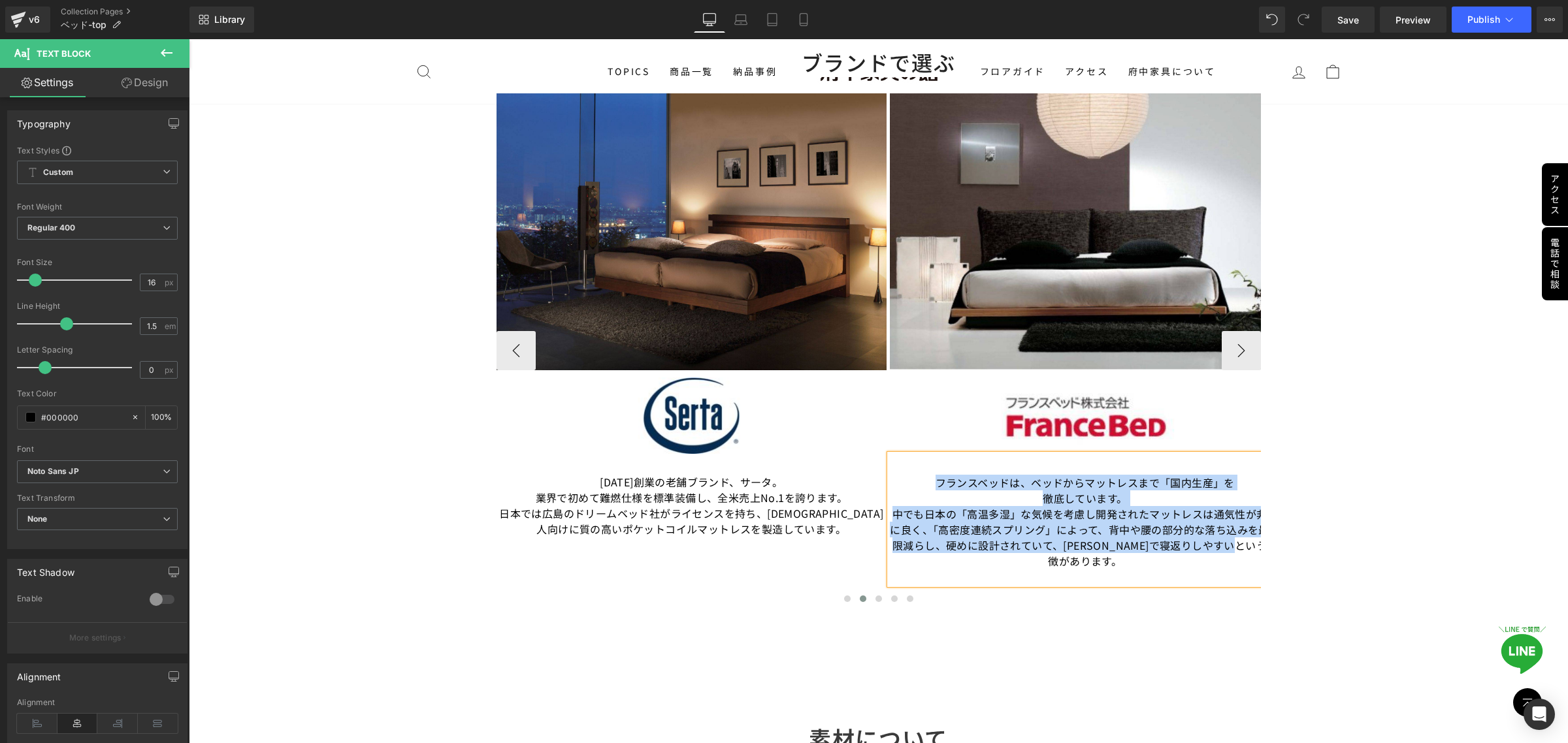
click at [1080, 534] on span "中でも日本の「高温多湿」な気候を考慮し開発されたマットレスは通気性が非常に良く、「高密度連続スプリング」によって、背中や腰の部分的な落ち込みを最大限減らし、硬…" at bounding box center [1084, 537] width 390 height 63
drag, startPoint x: 1110, startPoint y: 563, endPoint x: 927, endPoint y: 480, distance: 200.9
click at [927, 480] on div "フランスベッドは、ベッドからマットレスまで「国内生産」を 徹底しています。 中でも日本の「高温多湿」な気候を考慮し開発されたマットレスは通気性が非常に良く、「…" at bounding box center [1084, 519] width 391 height 130
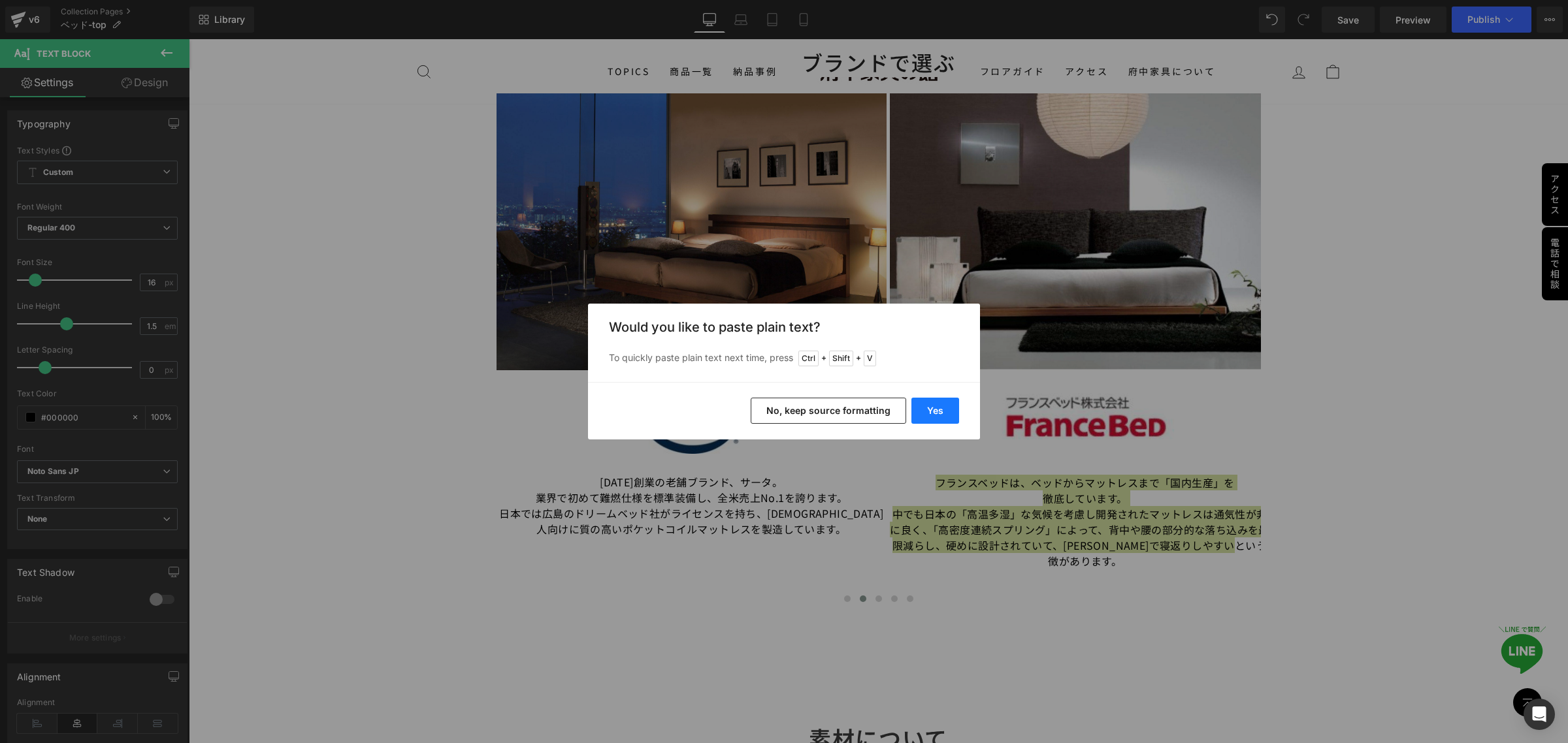
click at [932, 417] on button "Yes" at bounding box center [935, 410] width 48 height 26
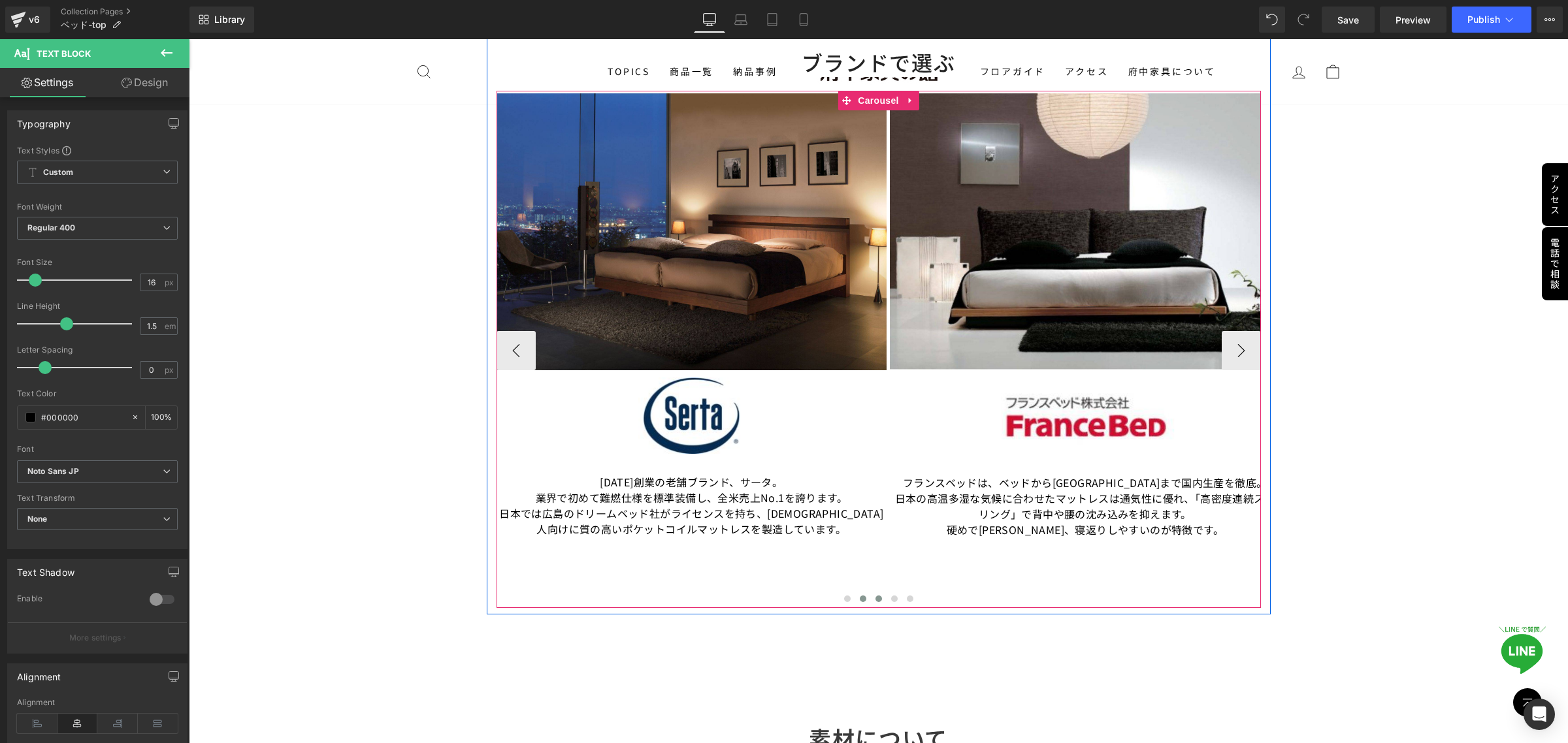
click at [875, 601] on span at bounding box center [878, 598] width 6 height 6
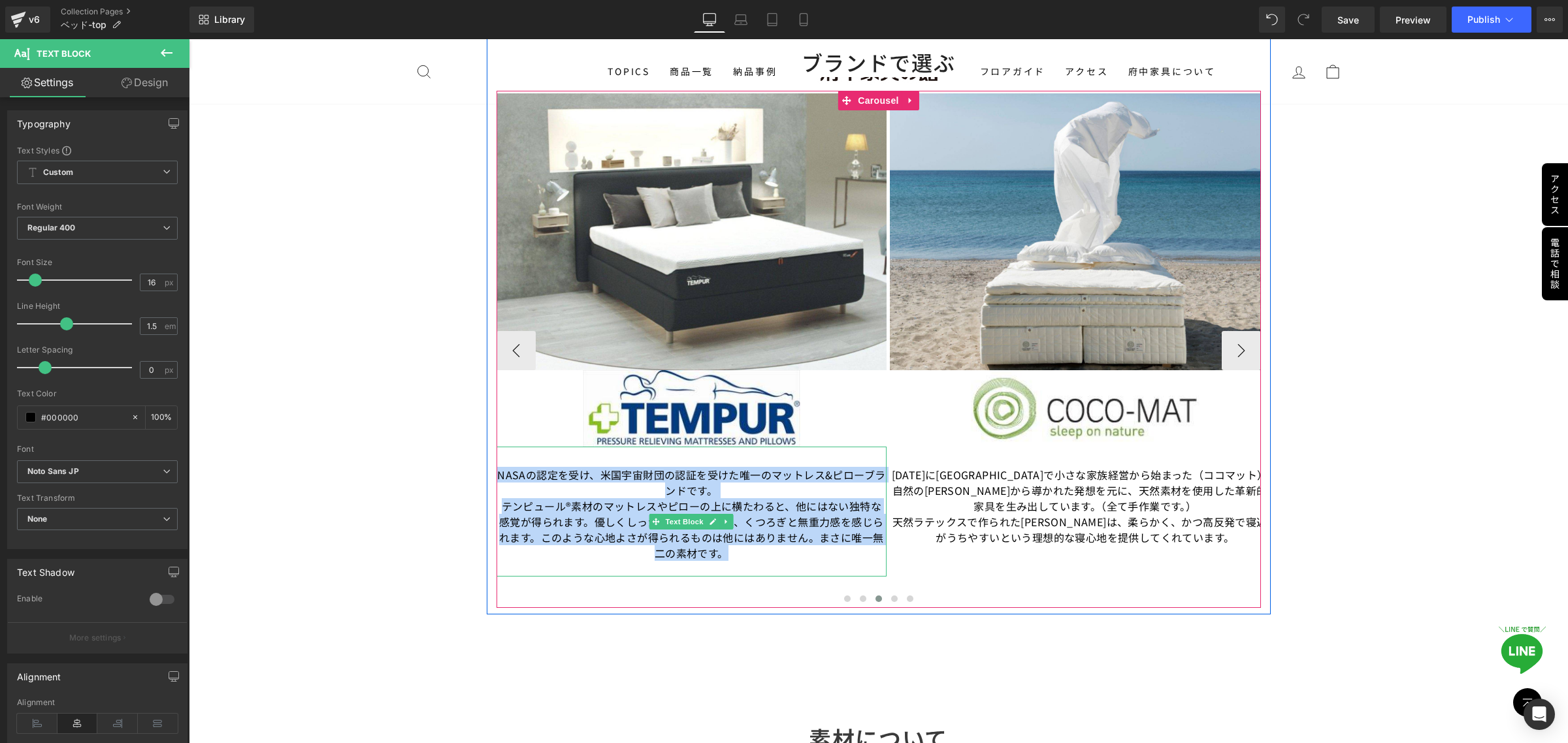
drag, startPoint x: 762, startPoint y: 552, endPoint x: 493, endPoint y: 472, distance: 280.6
click at [496, 472] on div "NASAの認定を受け、米国宇宙財団の認証を受けた唯一のマットレス&ピローブランドです。 テンピュール®素材のマットレスやピローの上に横たわると、他にはない独特…" at bounding box center [691, 511] width 391 height 130
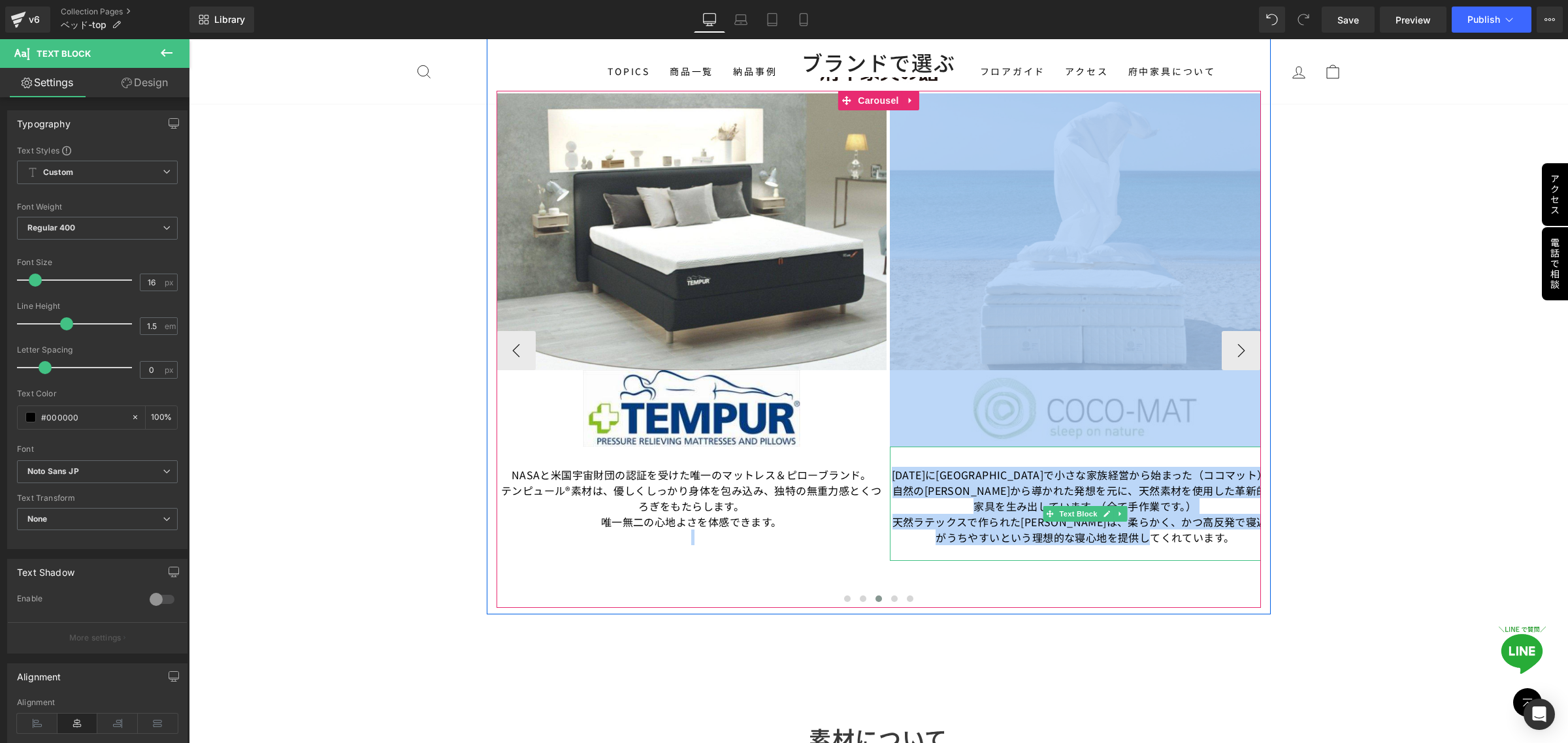
drag, startPoint x: 1209, startPoint y: 539, endPoint x: 888, endPoint y: 481, distance: 326.2
click at [890, 481] on div "1989年にギリシャで小さな家族経営から始まった（ココマット）は自然の知恵から導かれた発想を元に、天然素材を使用した革新的な家具を生み出しています。（全て手作…" at bounding box center [1084, 503] width 391 height 115
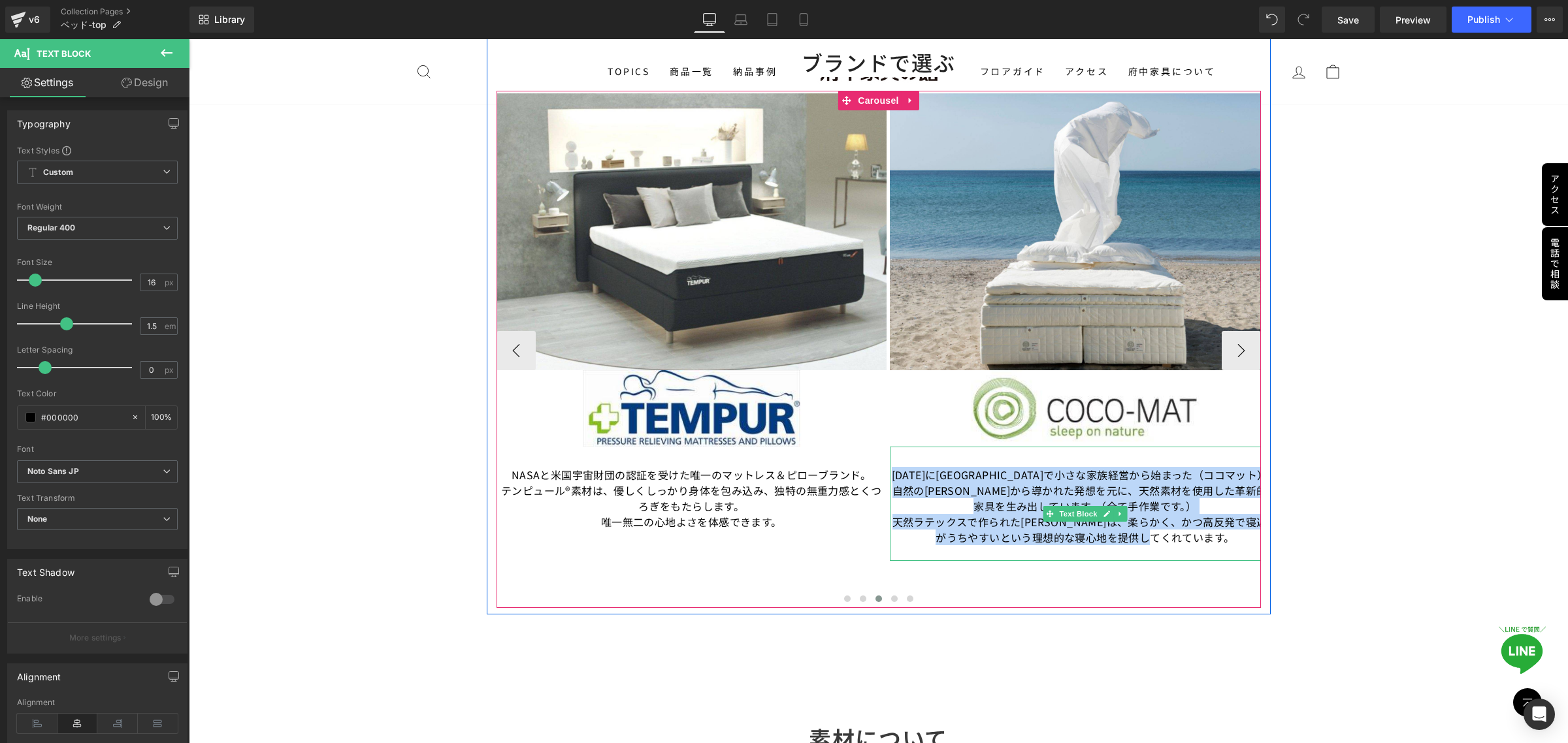
drag, startPoint x: 1216, startPoint y: 542, endPoint x: 887, endPoint y: 472, distance: 336.4
click at [890, 472] on div "1989年にギリシャで小さな家族経営から始まった（ココマット）は自然の知恵から導かれた発想を元に、天然素材を使用した革新的な家具を生み出しています。（全て手作…" at bounding box center [1084, 503] width 391 height 115
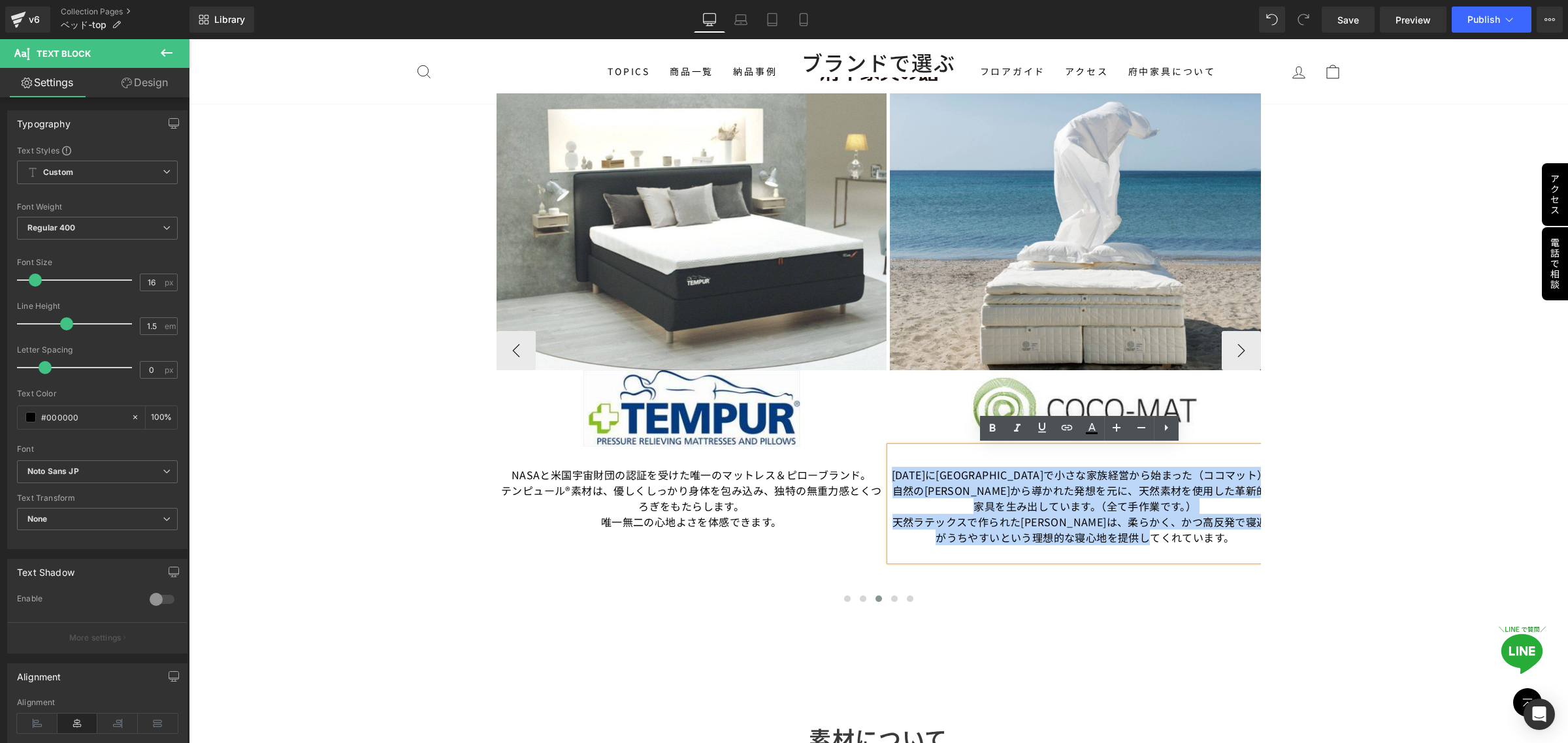
copy div "1989年にギリシャで小さな家族経営から始まった（ココマット）は自然の知恵から導かれた発想を元に、天然素材を使用した革新的な家具を生み出しています。（全て手作…"
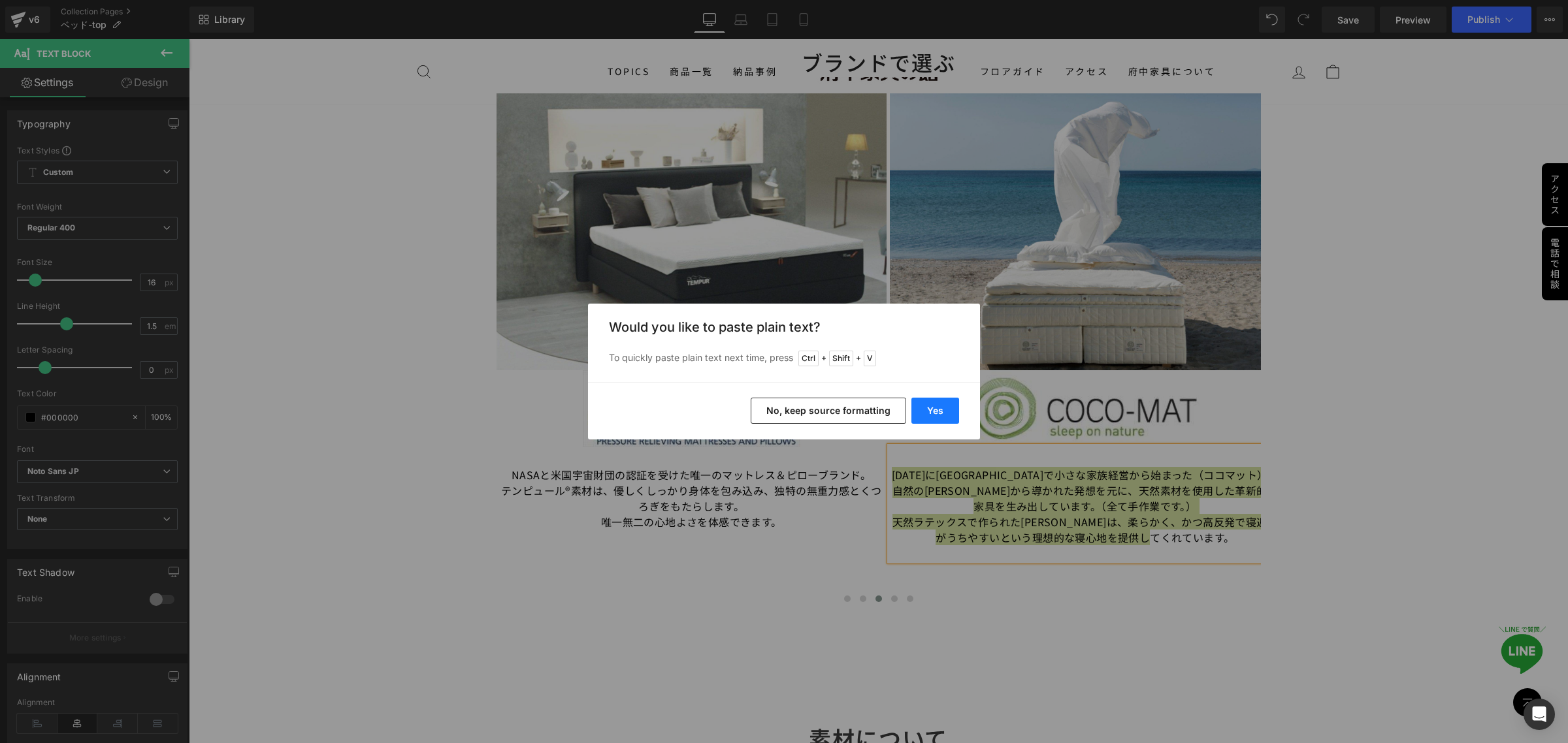
click at [935, 415] on button "Yes" at bounding box center [935, 410] width 48 height 26
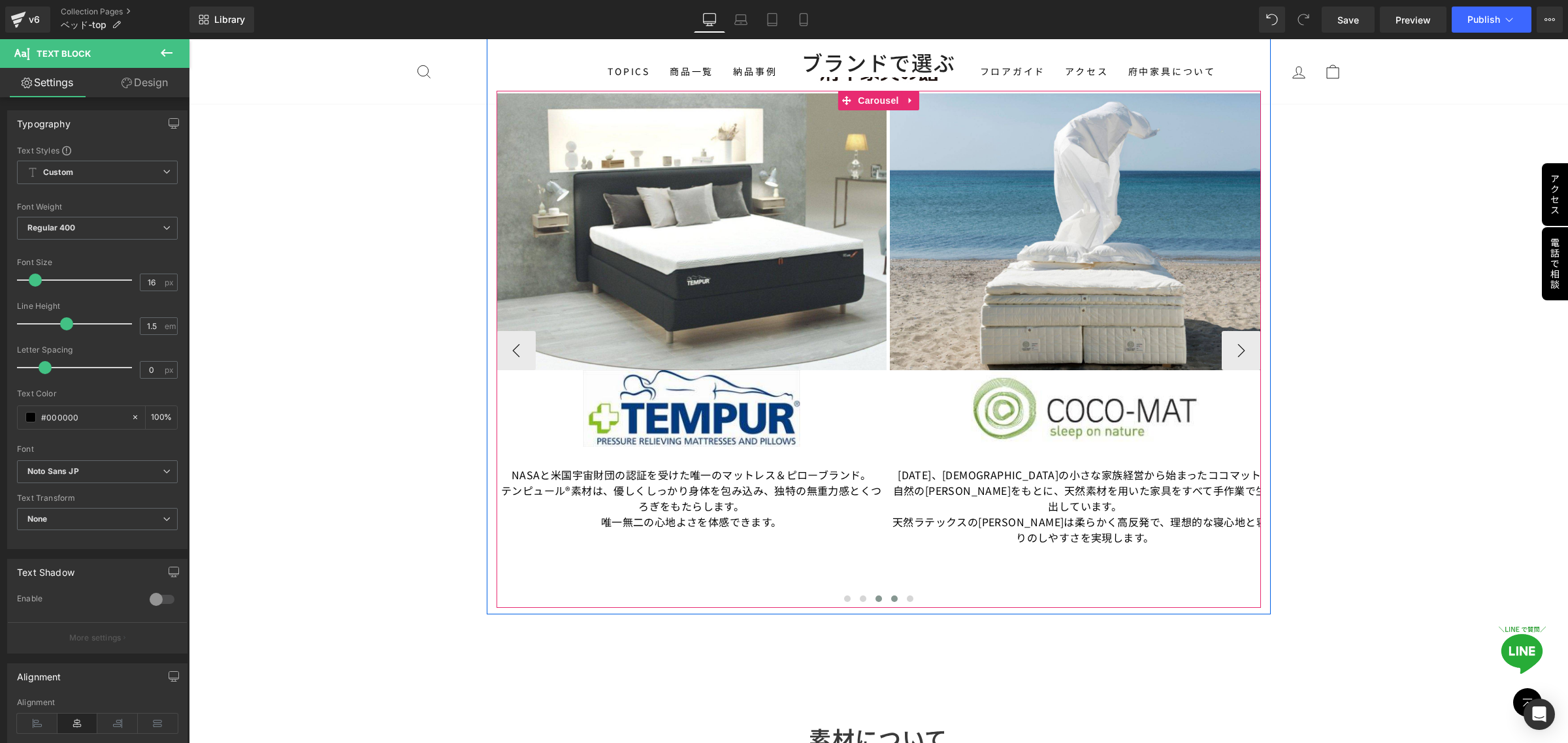
click at [891, 595] on span at bounding box center [894, 598] width 6 height 6
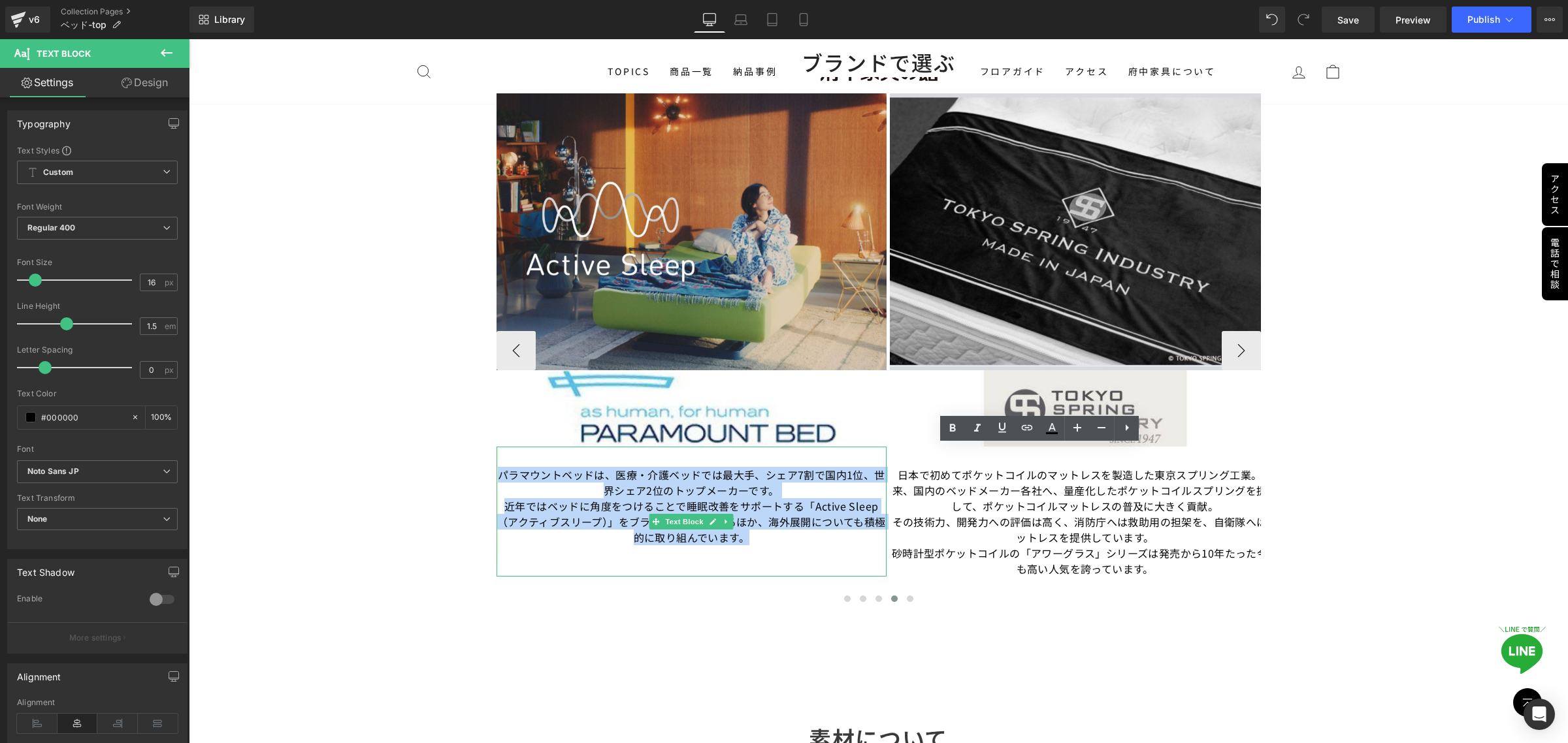
drag, startPoint x: 770, startPoint y: 541, endPoint x: 494, endPoint y: 468, distance: 285.5
click at [496, 468] on div "パラマウントベッドは、医療・介護ベッドでは最大手、シェア7割で国内1位、世界シェア2位のトップメーカーです。 近年ではベッドに角度をつけることで睡眠改善をサポ…" at bounding box center [691, 511] width 391 height 130
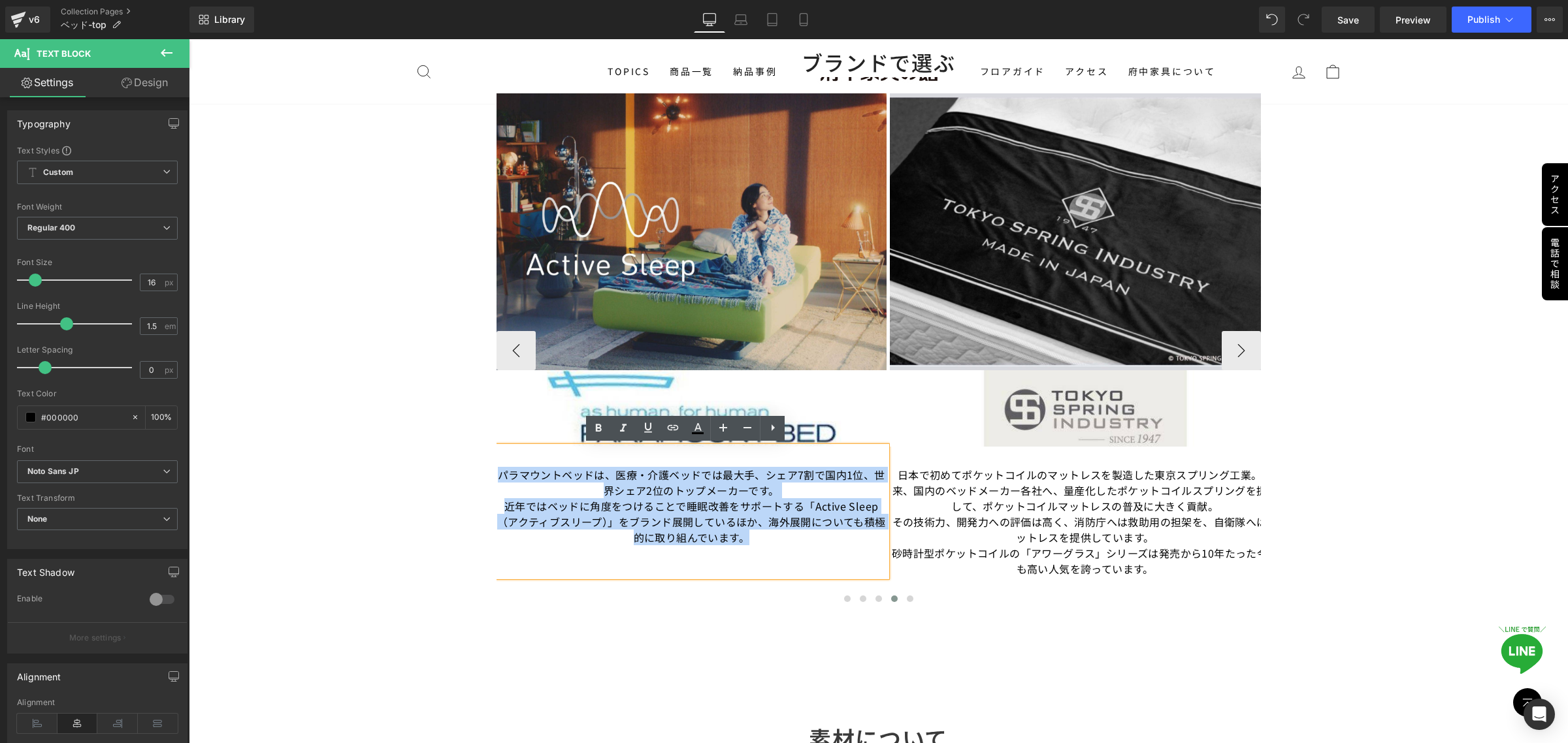
copy div "パラマウントベッドは、医療・介護ベッドでは最大手、シェア7割で国内1位、世界シェア2位のトップメーカーです。 近年ではベッドに角度をつけることで睡眠改善をサポ…"
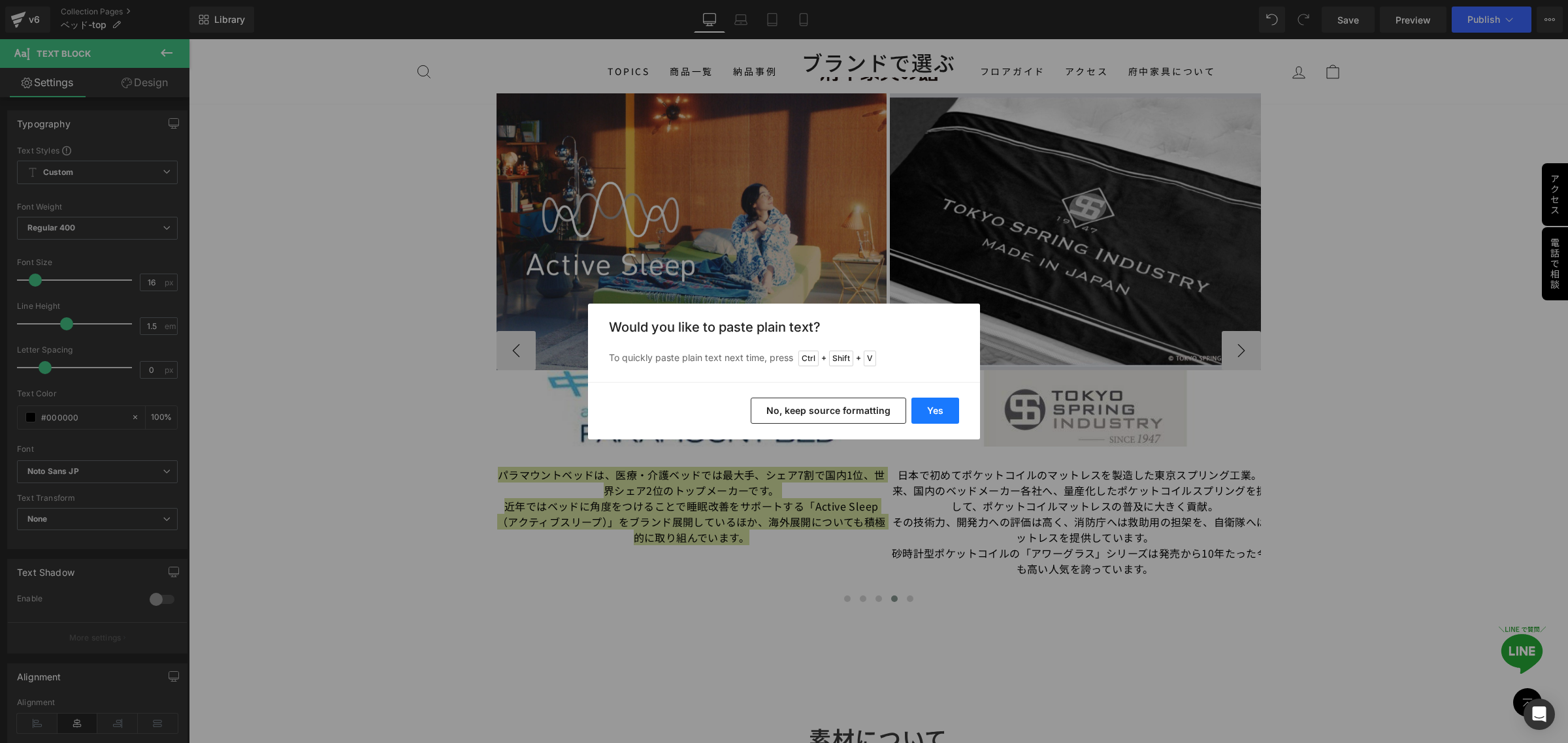
click at [935, 410] on button "Yes" at bounding box center [935, 410] width 48 height 26
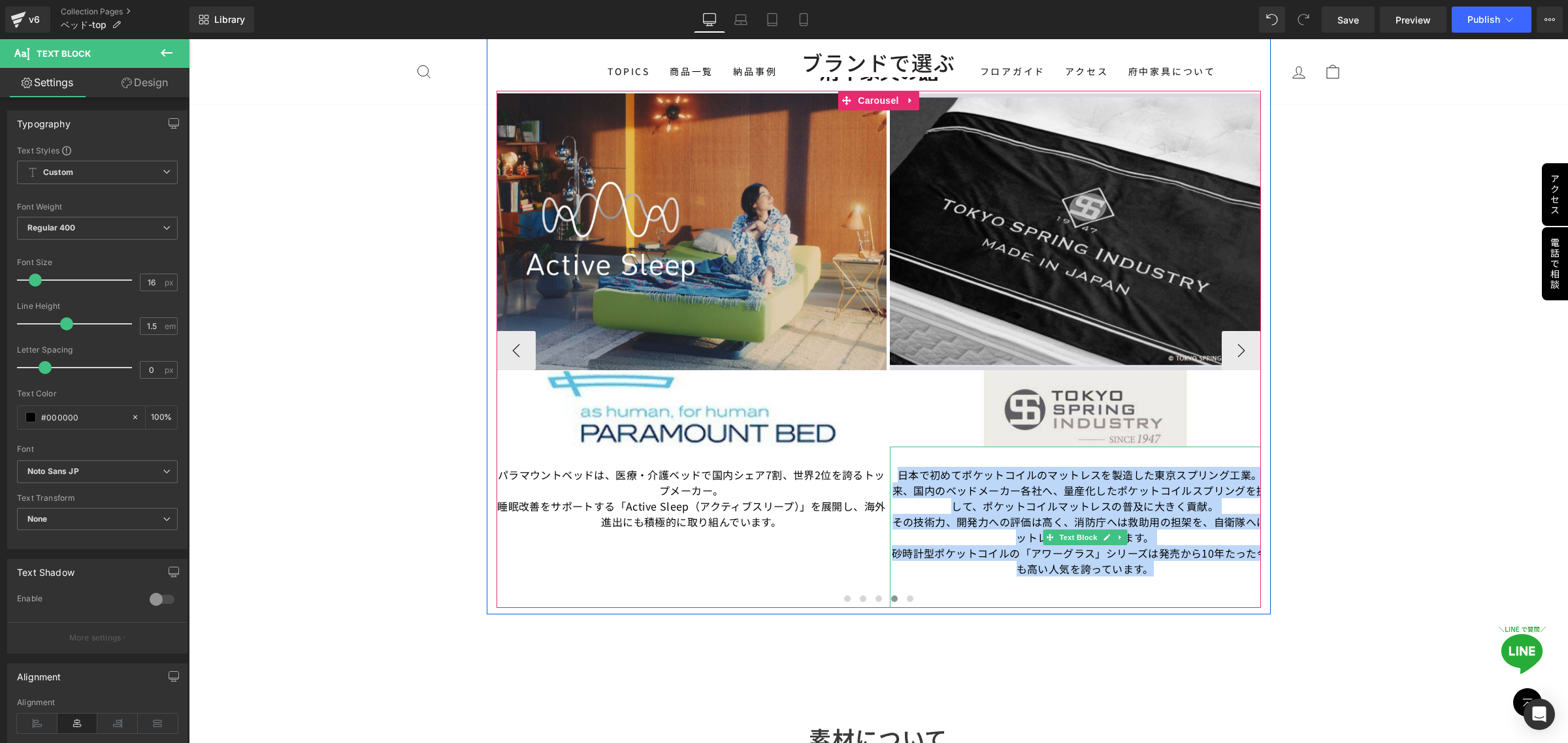
drag, startPoint x: 1167, startPoint y: 570, endPoint x: 890, endPoint y: 470, distance: 294.5
click at [890, 470] on div "日本で初めてポケットコイルのマットレスを製造した東京スプリング工業。以来、国内のベッドメーカー各社へ、量産化したポケットコイルスプリングを提供して、ポケットコ…" at bounding box center [1084, 527] width 391 height 161
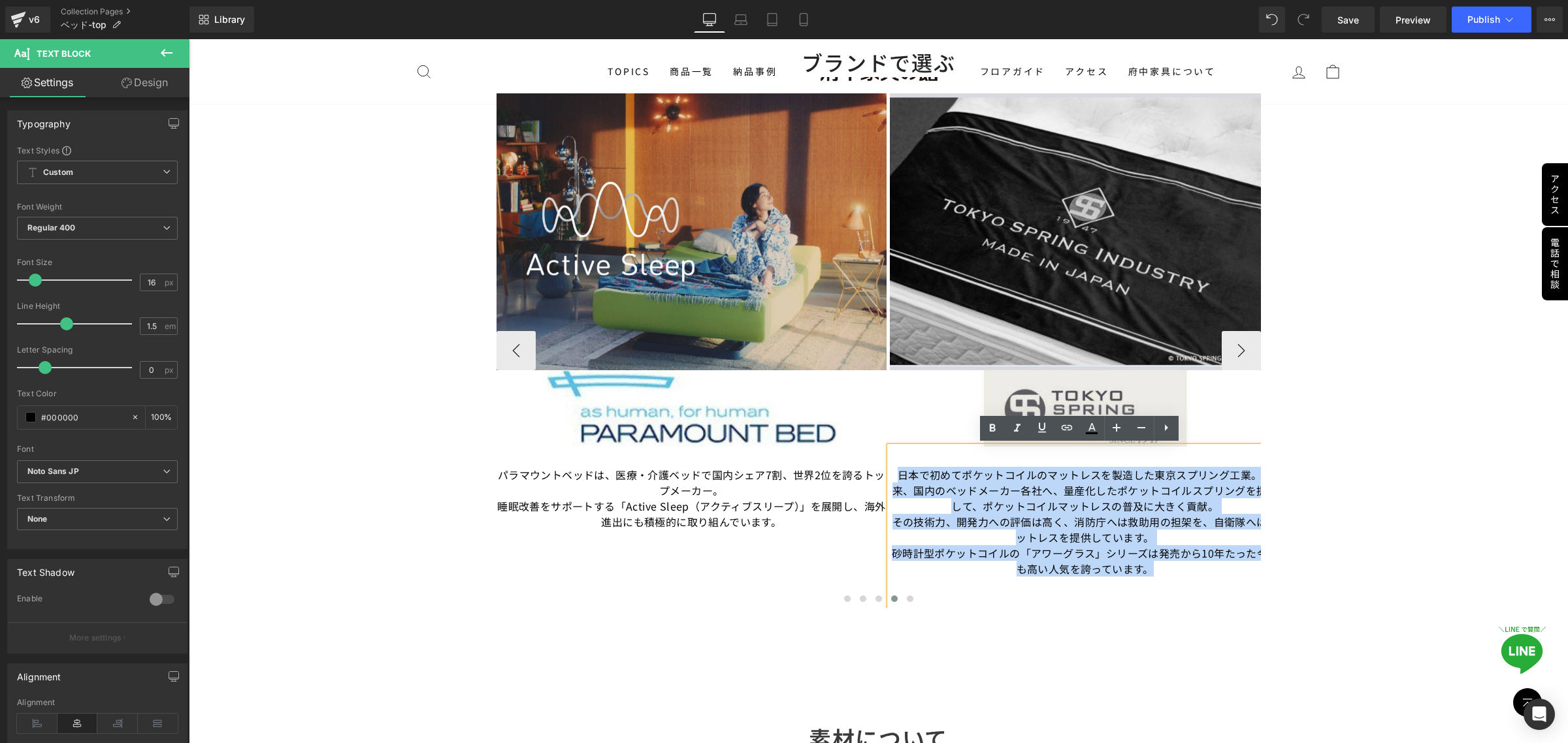
copy div "日本で初めてポケットコイルのマットレスを製造した東京スプリング工業。以来、国内のベッドメーカー各社へ、量産化したポケットコイルスプリングを提供して、ポケットコ…"
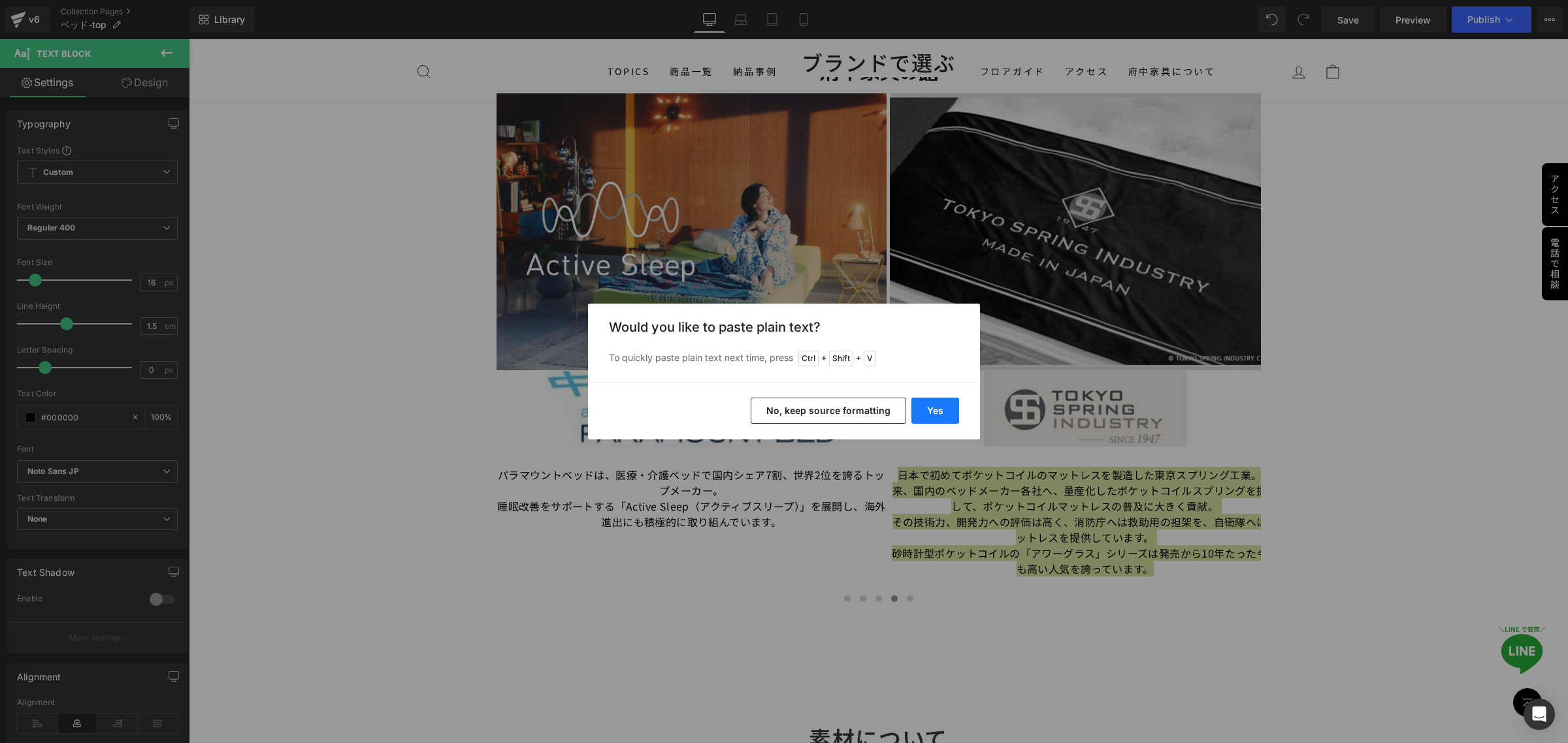
click at [948, 410] on button "Yes" at bounding box center [935, 410] width 48 height 26
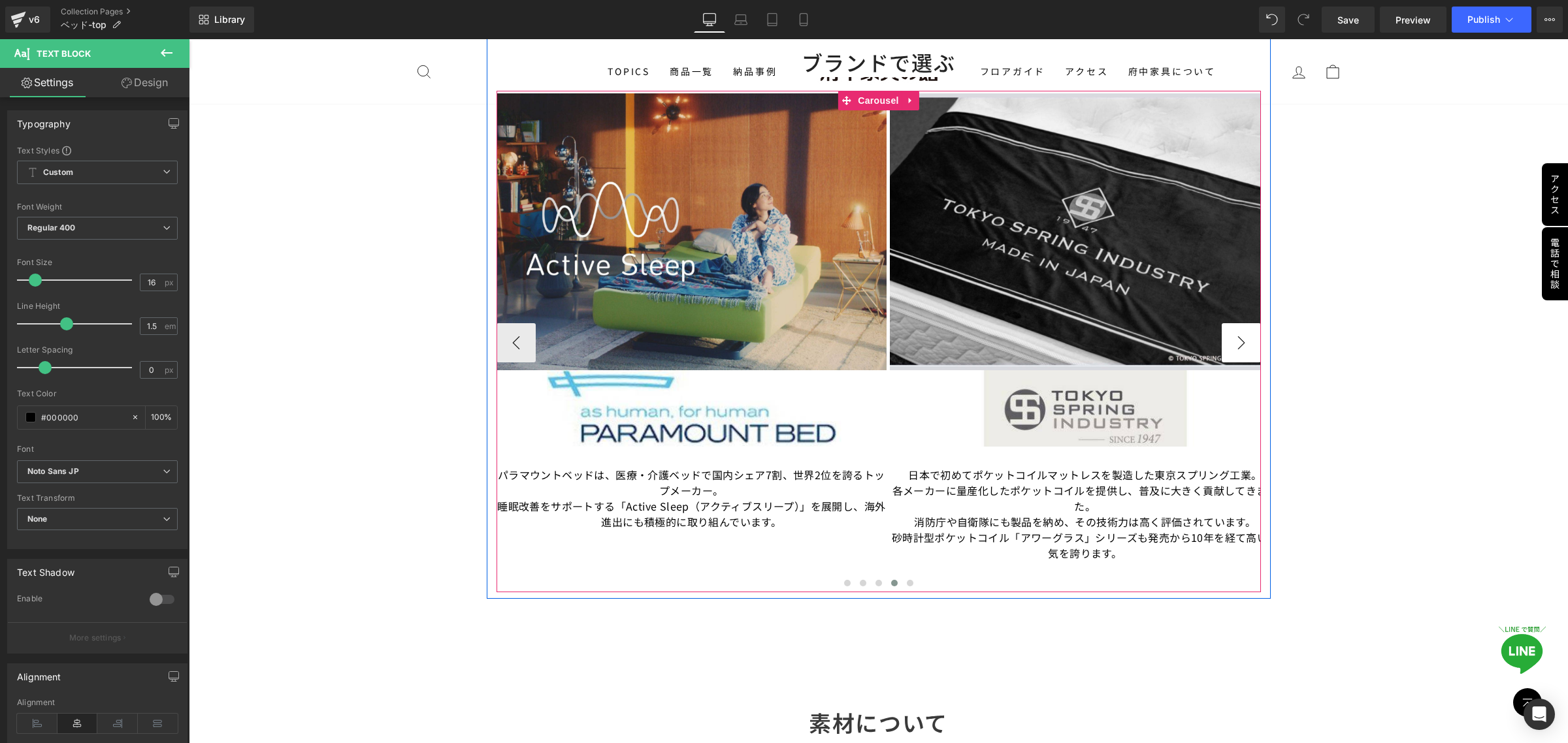
click at [1226, 350] on button "›" at bounding box center [1241, 342] width 39 height 39
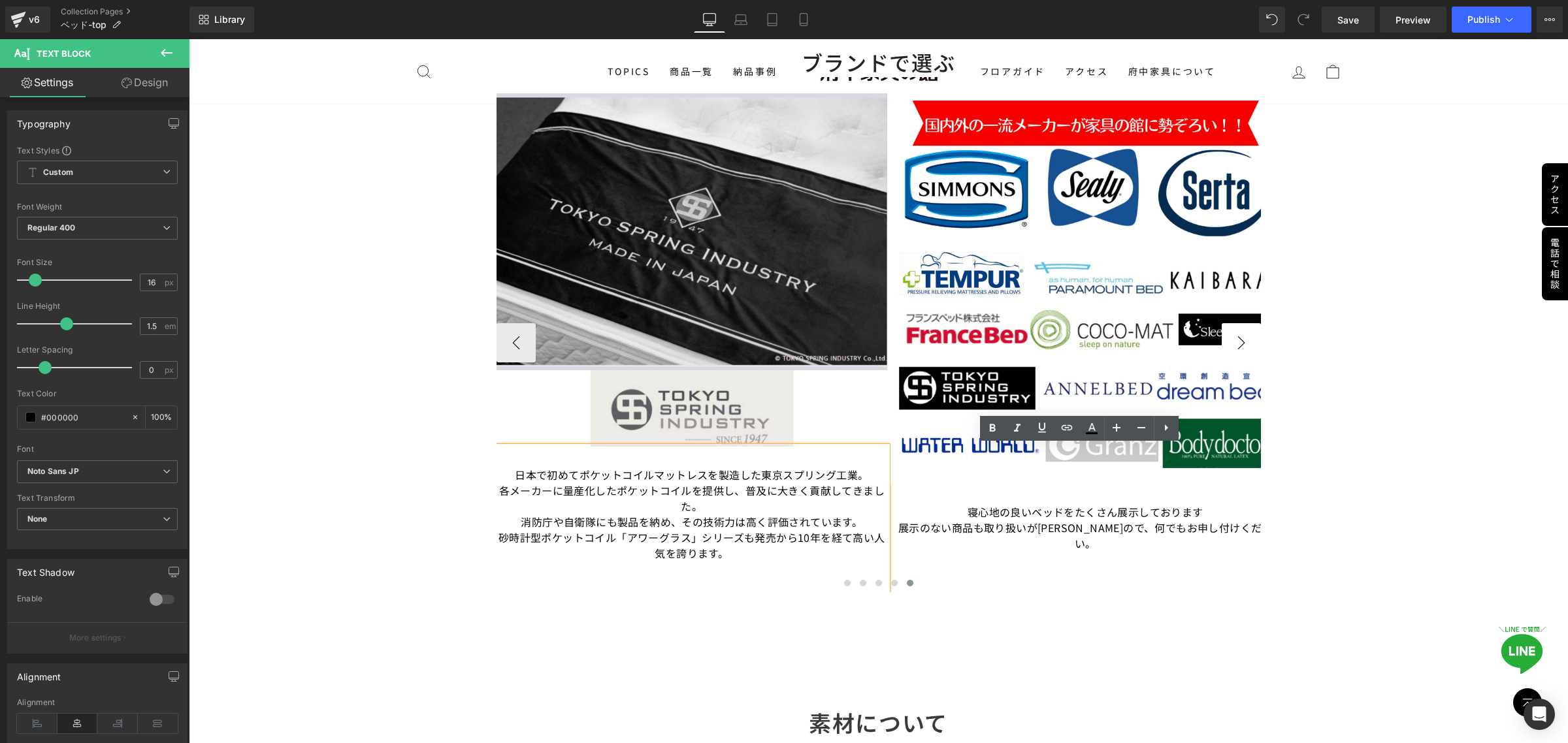
click at [1222, 346] on button "›" at bounding box center [1241, 342] width 39 height 39
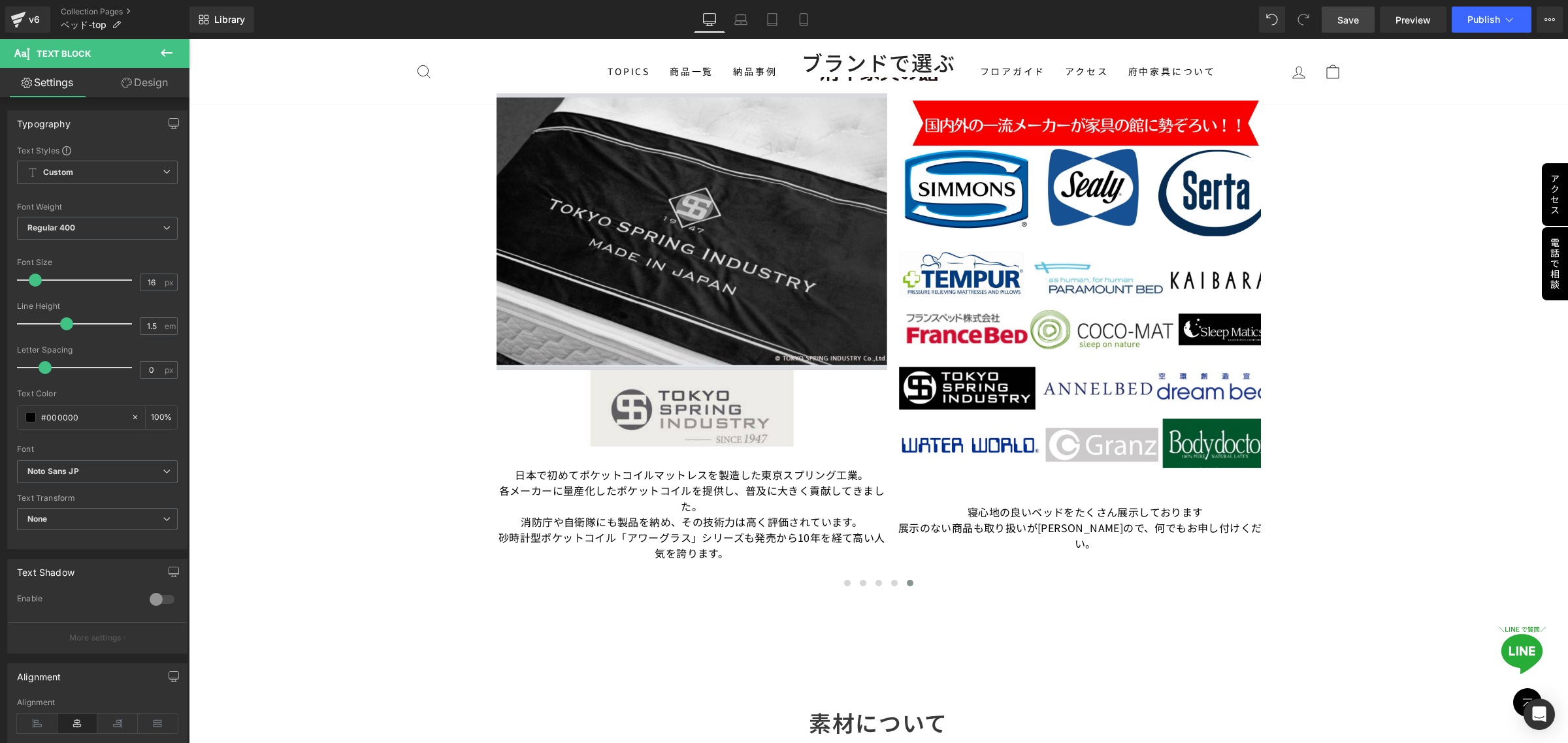
click at [1353, 25] on span "Save" at bounding box center [1348, 19] width 22 height 14
click at [1487, 27] on button "Publish" at bounding box center [1491, 19] width 79 height 26
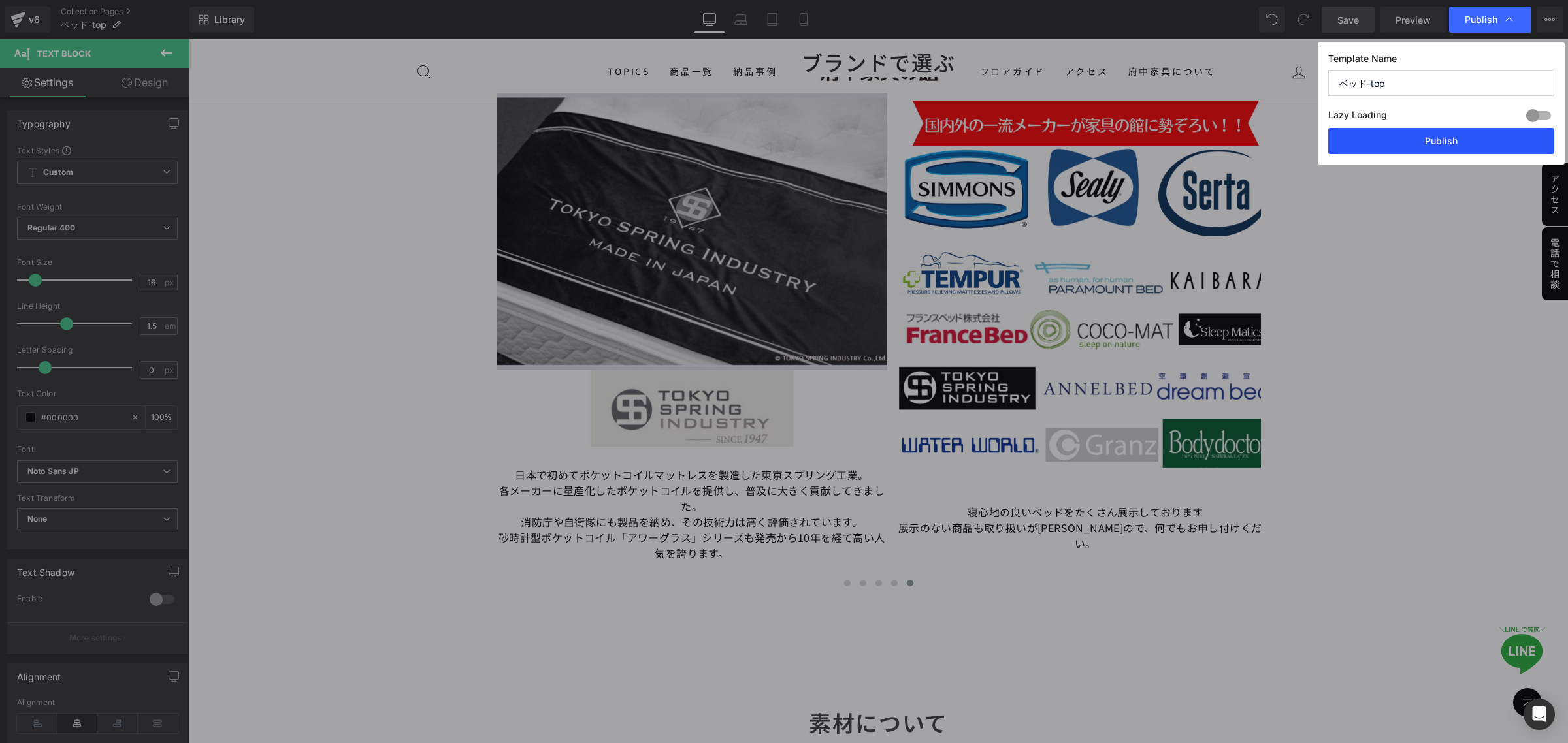
click at [1434, 144] on button "Publish" at bounding box center [1441, 141] width 226 height 26
